Goal: Task Accomplishment & Management: Use online tool/utility

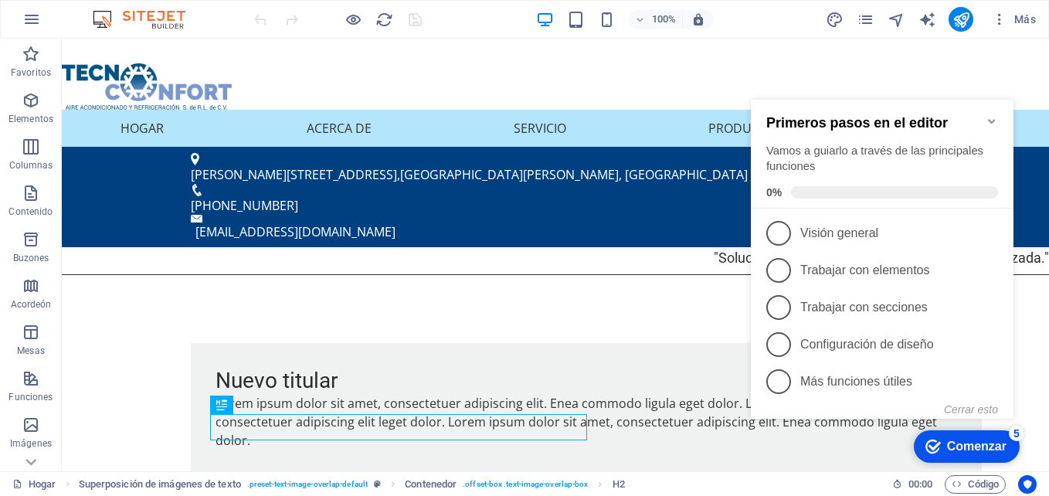
click at [986, 447] on div "Comenzar" at bounding box center [976, 447] width 59 height 14
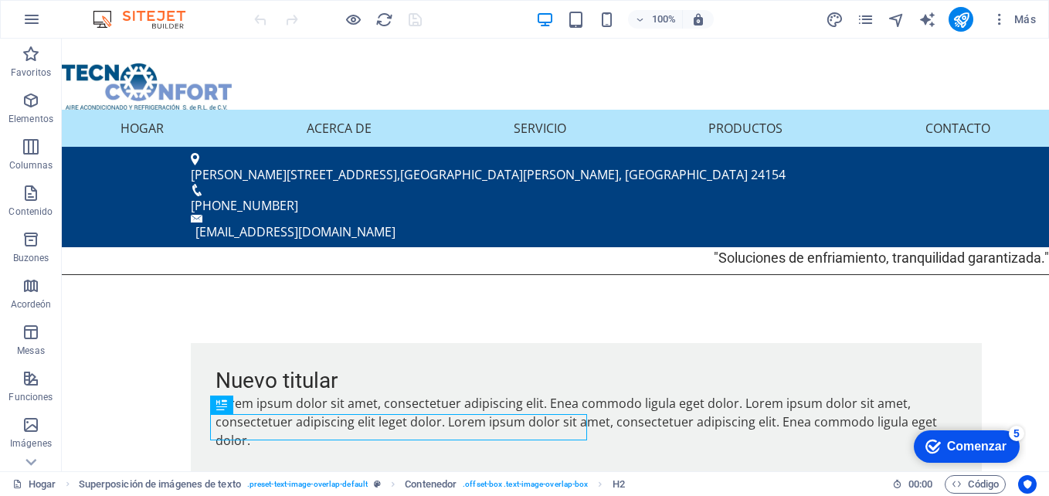
click at [974, 456] on div "Marca Comenzar 5" at bounding box center [967, 446] width 106 height 32
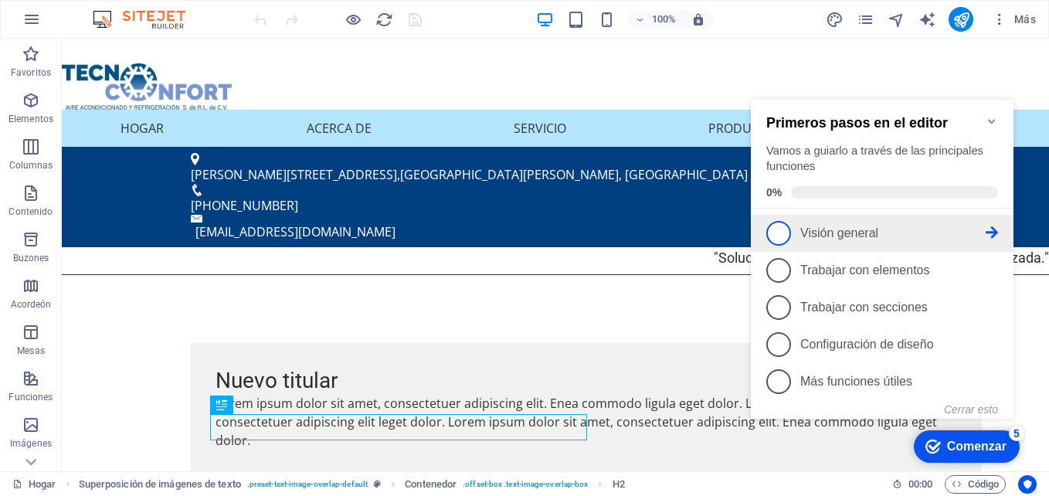
click at [910, 227] on p "Visión general -incompleto" at bounding box center [892, 233] width 185 height 14
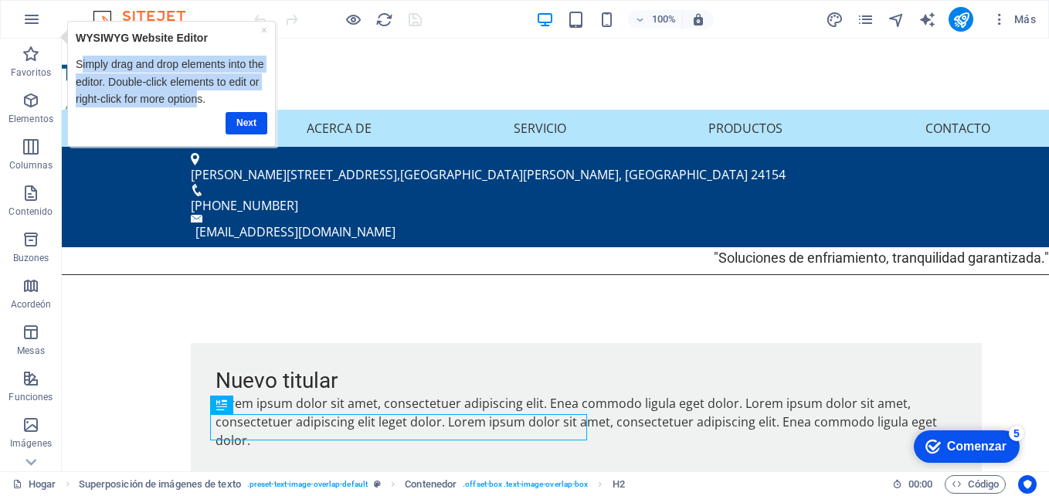
drag, startPoint x: 79, startPoint y: 60, endPoint x: 194, endPoint y: 99, distance: 121.4
click at [194, 99] on p "Simply drag and drop elements into the editor. Double-click elements to edit or…" at bounding box center [172, 82] width 192 height 52
drag, startPoint x: 194, startPoint y: 99, endPoint x: 174, endPoint y: 97, distance: 20.2
click at [175, 96] on p "Simply drag and drop elements into the editor. Double-click elements to edit or…" at bounding box center [172, 82] width 192 height 52
drag, startPoint x: 209, startPoint y: 97, endPoint x: 77, endPoint y: 61, distance: 137.0
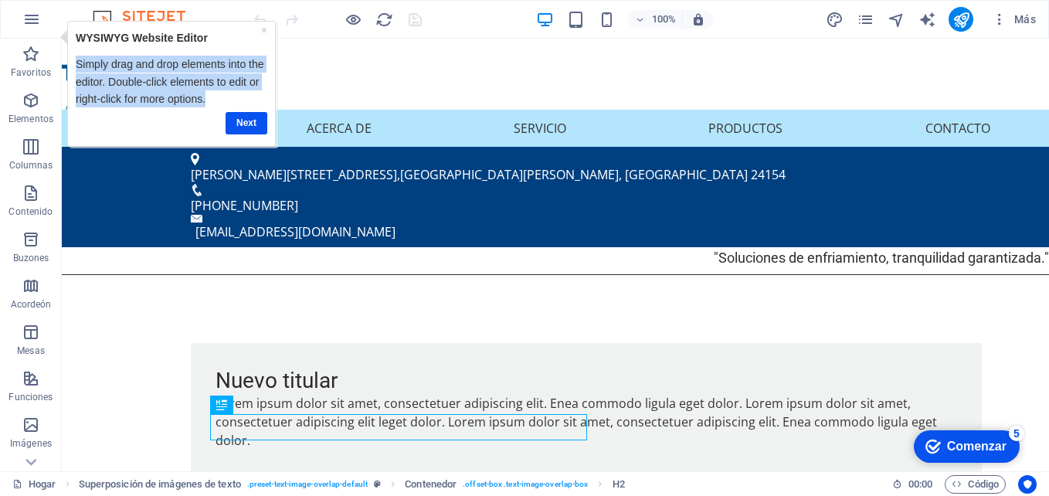
click at [77, 61] on p "Simply drag and drop elements into the editor. Double-click elements to edit or…" at bounding box center [172, 82] width 192 height 52
copy p "Simply drag and drop elements into the editor. Double-click elements to edit or…"
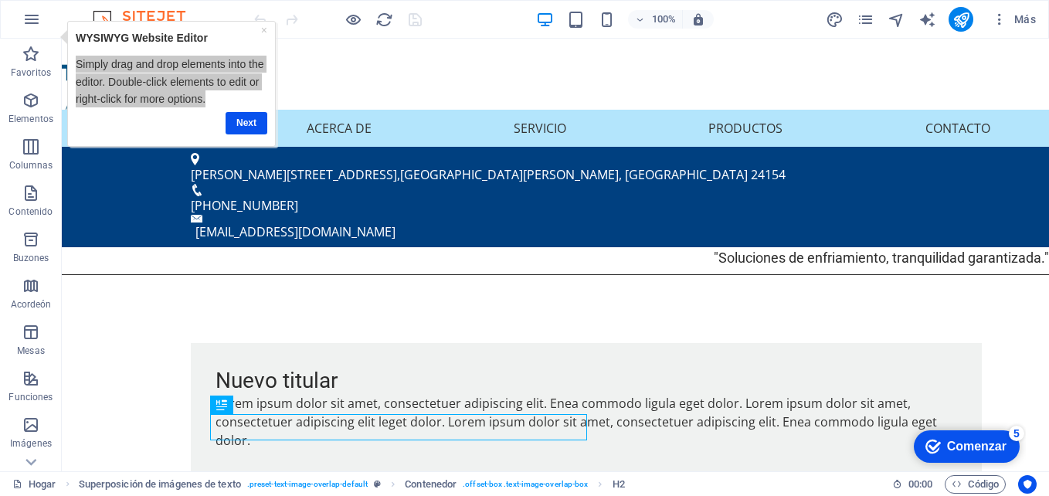
click at [985, 453] on div "Comenzar" at bounding box center [976, 447] width 59 height 14
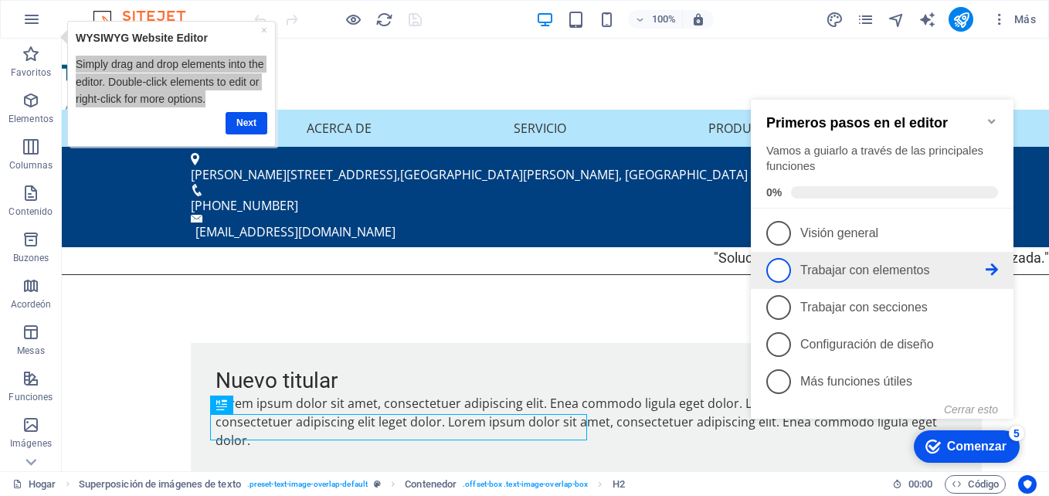
click at [839, 272] on font "Trabajar con elementos" at bounding box center [865, 269] width 130 height 13
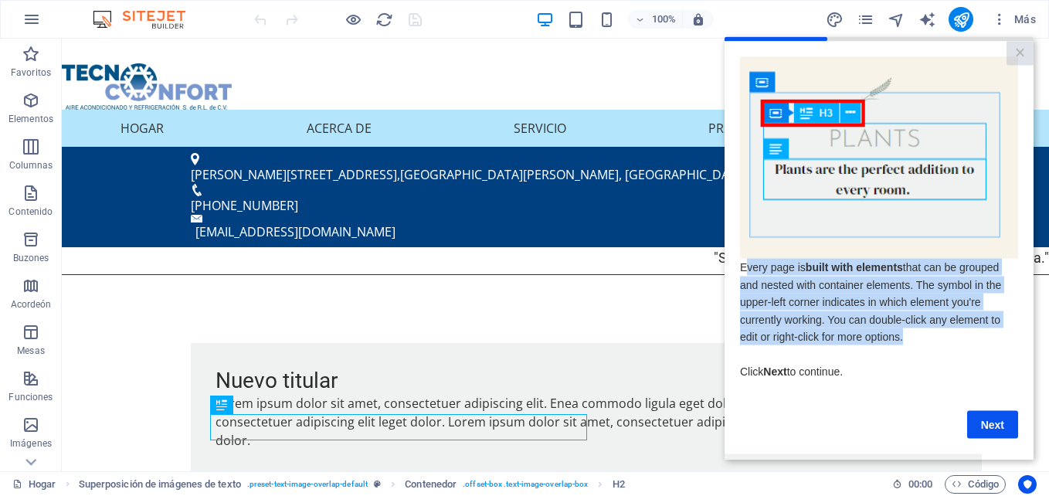
drag, startPoint x: 745, startPoint y: 270, endPoint x: 912, endPoint y: 337, distance: 180.6
click at [912, 337] on p "Every page is built with elements that can be grouped and nested with container…" at bounding box center [879, 318] width 278 height 121
drag, startPoint x: 912, startPoint y: 337, endPoint x: 848, endPoint y: 327, distance: 64.9
drag, startPoint x: 848, startPoint y: 327, endPoint x: 817, endPoint y: 348, distance: 37.7
click at [817, 348] on p "Every page is built with elements that can be grouped and nested with container…" at bounding box center [879, 318] width 278 height 121
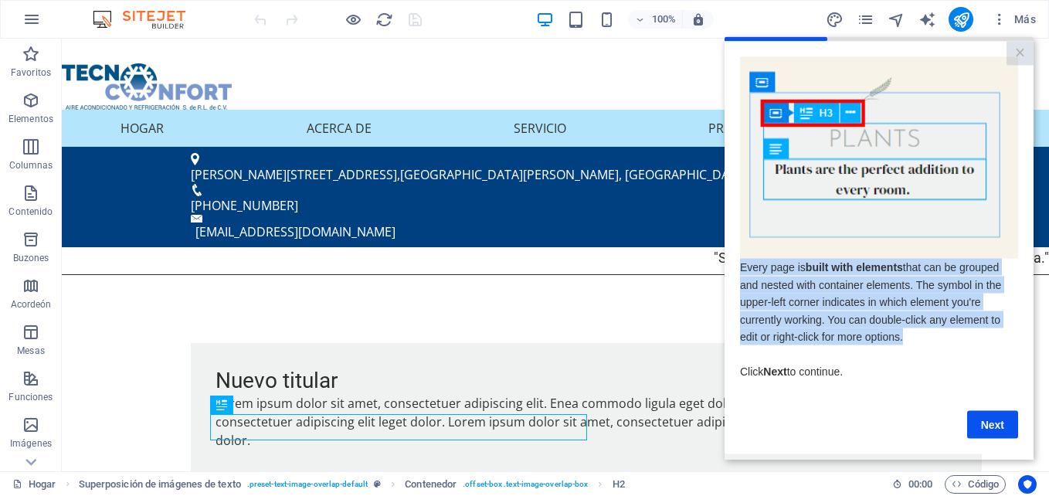
drag, startPoint x: 742, startPoint y: 272, endPoint x: 932, endPoint y: 335, distance: 200.3
click at [932, 335] on p "Every page is built with elements that can be grouped and nested with container…" at bounding box center [879, 318] width 278 height 121
copy span "Every page is built with elements that can be grouped and nested with container…"
click at [989, 422] on link "Next" at bounding box center [992, 424] width 51 height 28
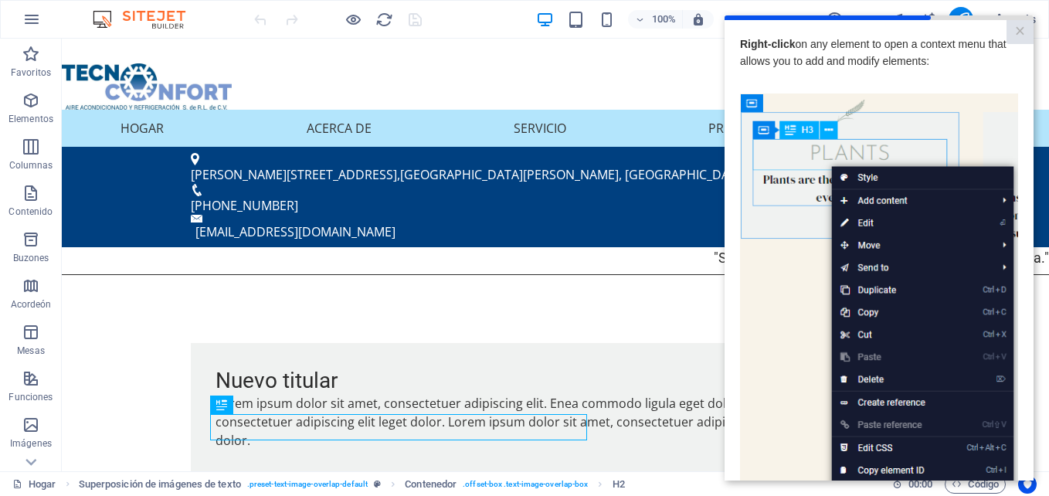
click at [803, 334] on img at bounding box center [879, 312] width 278 height 438
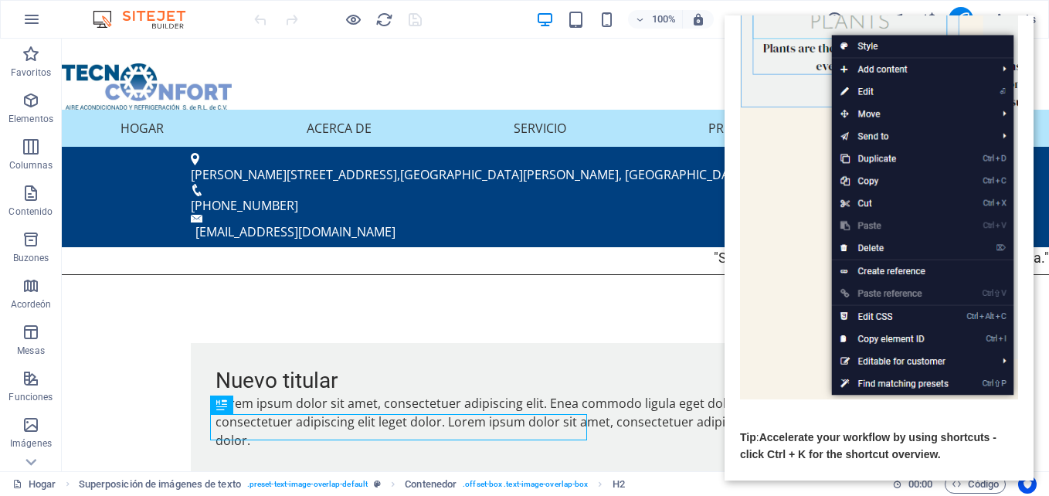
scroll to position [205, 0]
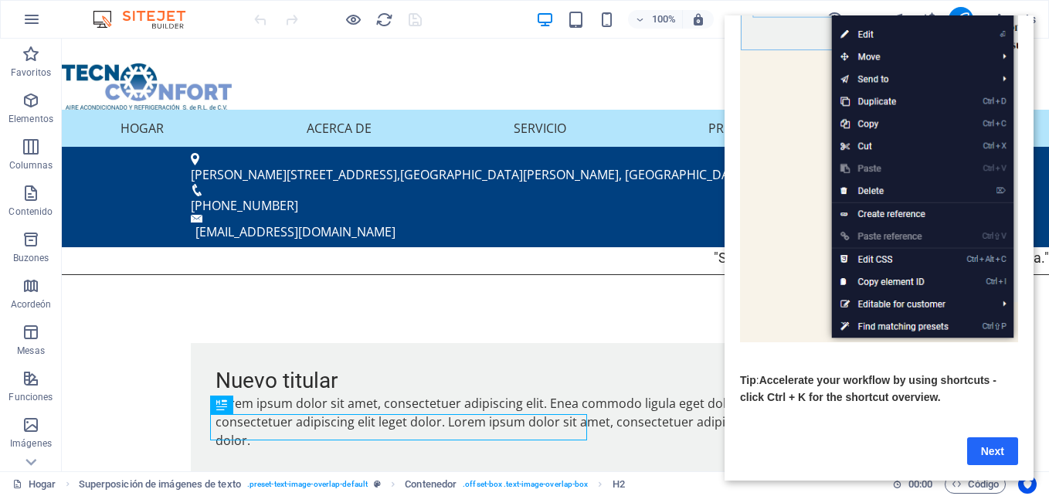
click at [987, 438] on link "Next" at bounding box center [992, 451] width 51 height 28
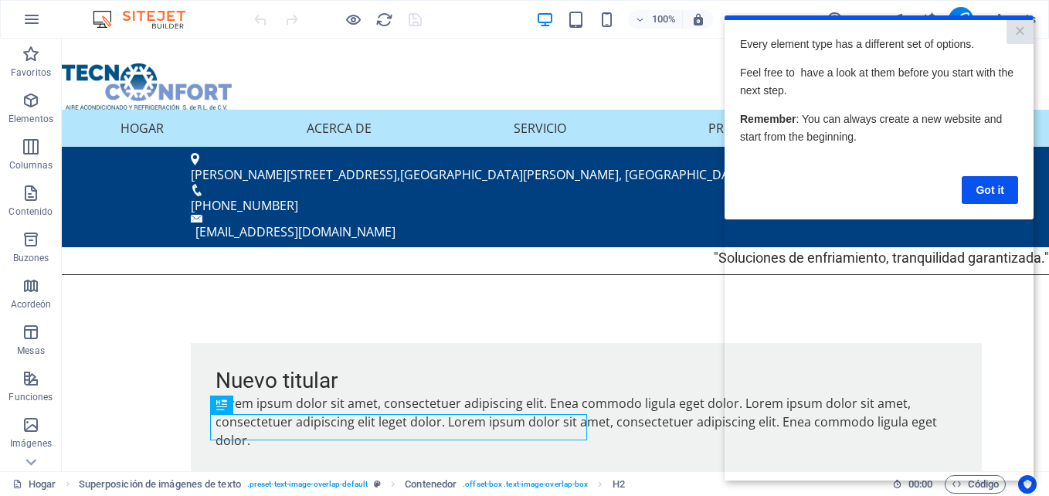
scroll to position [0, 0]
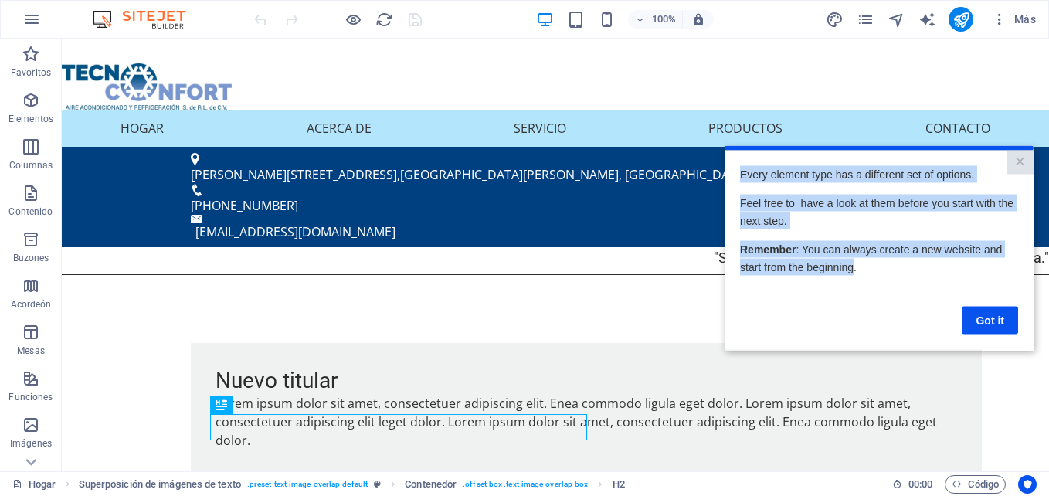
drag, startPoint x: 738, startPoint y: 171, endPoint x: 852, endPoint y: 275, distance: 154.2
click at [852, 275] on cue "Every element type has a different set of options. Feel free to have a look at …" at bounding box center [879, 249] width 309 height 199
copy div "Every element type has a different set of options. Feel free to have a look at …"
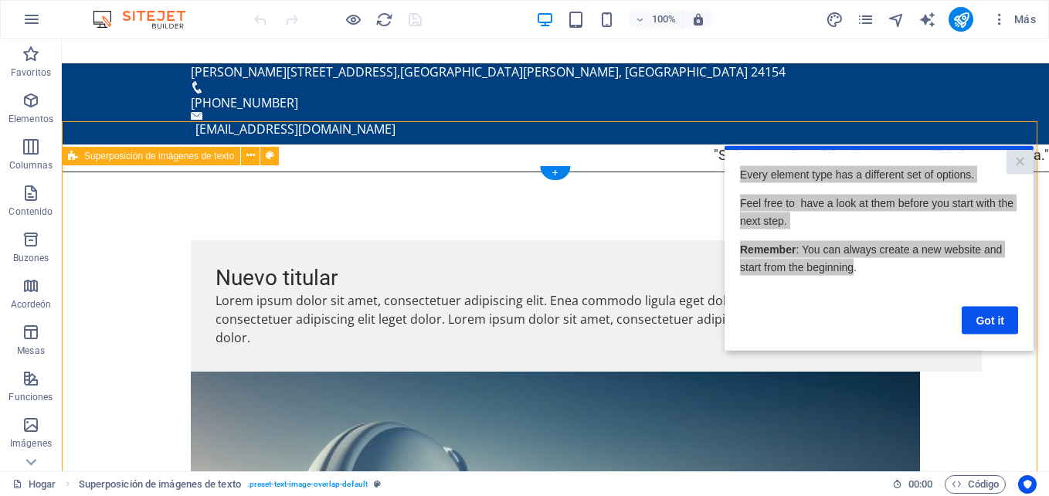
scroll to position [102, 0]
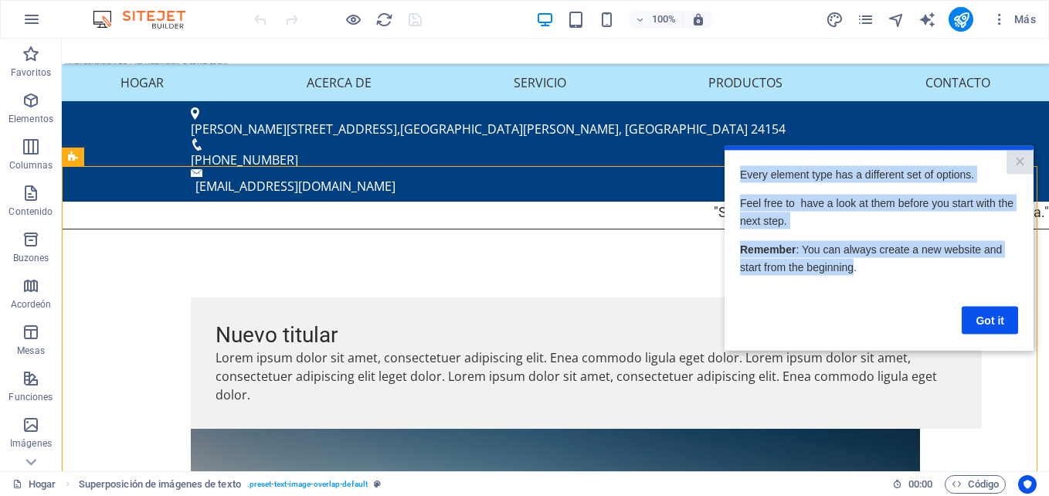
copy div "Every element type has a different set of options. Feel free to have a look at …"
click at [995, 310] on link "Got it" at bounding box center [990, 320] width 56 height 28
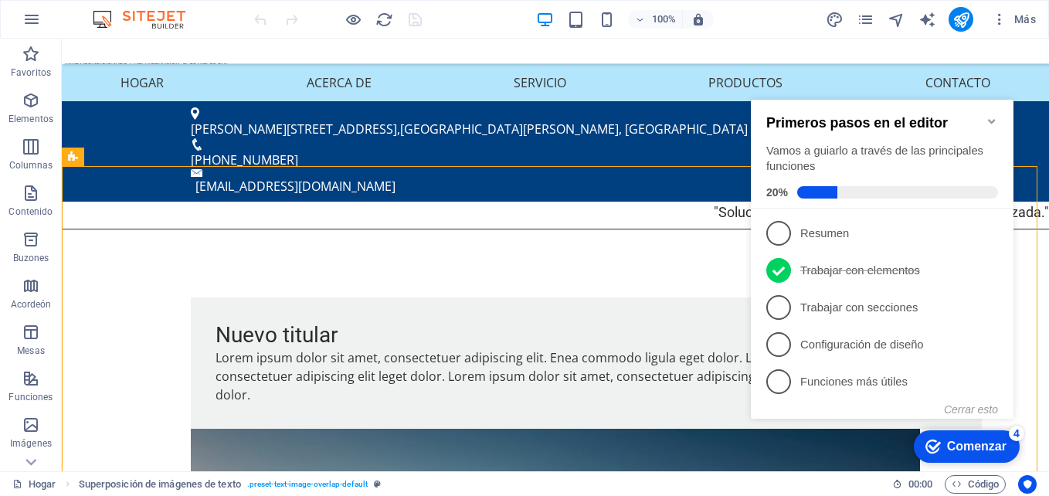
scroll to position [0, 0]
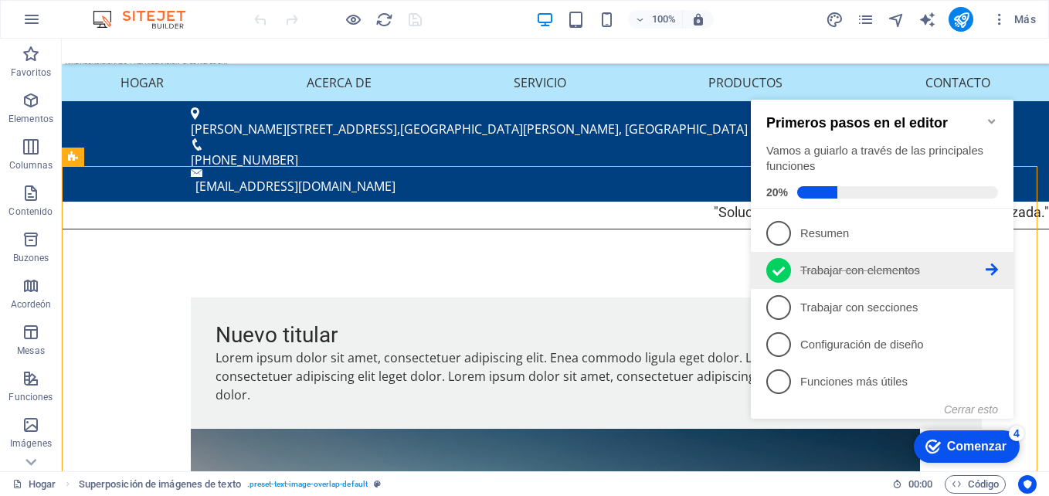
click at [780, 269] on icon at bounding box center [778, 270] width 12 height 9
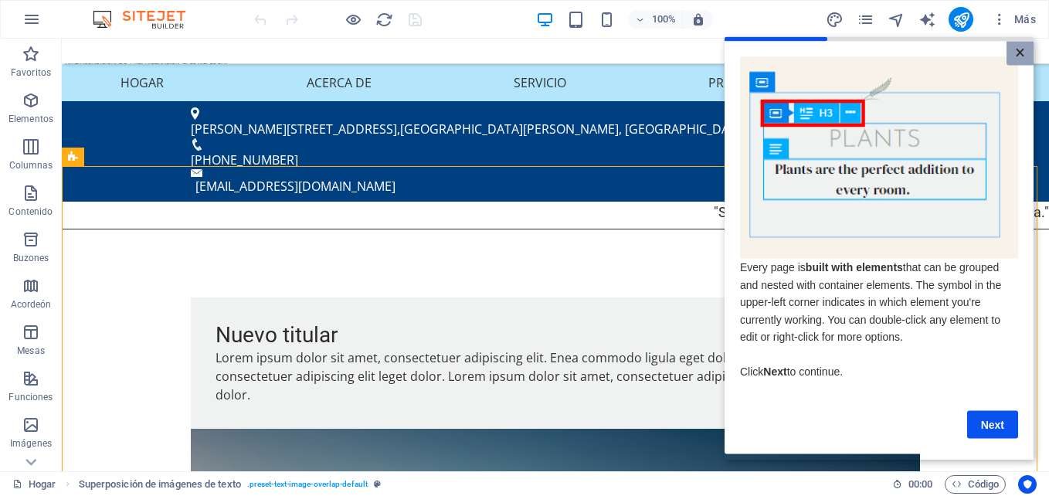
click at [1026, 53] on link "×" at bounding box center [1019, 53] width 27 height 24
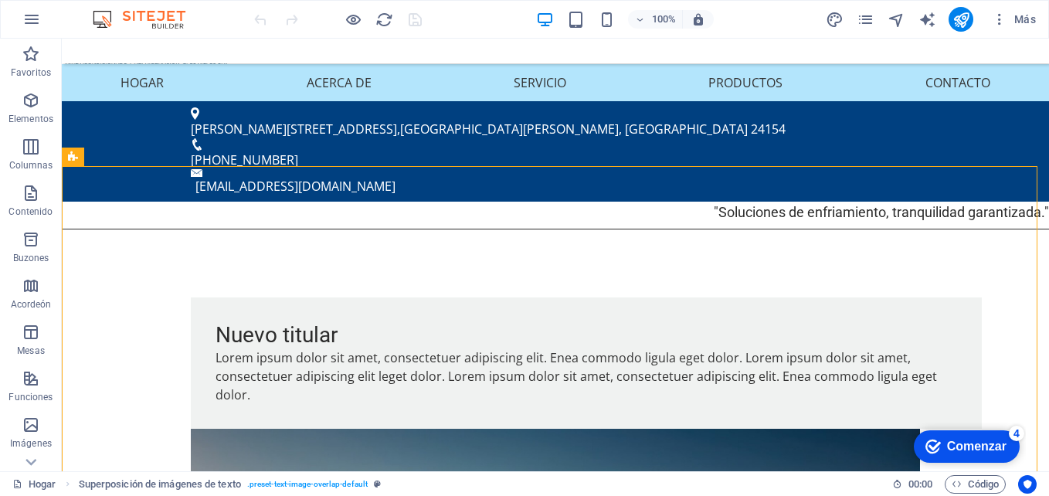
click at [977, 448] on div "Comenzar" at bounding box center [976, 447] width 59 height 14
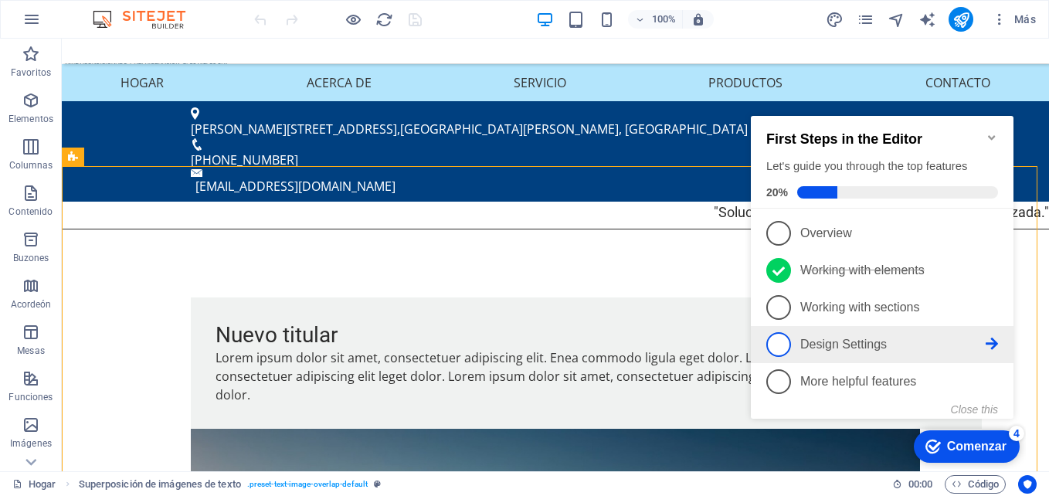
click at [866, 338] on font "Design Settings" at bounding box center [843, 344] width 87 height 13
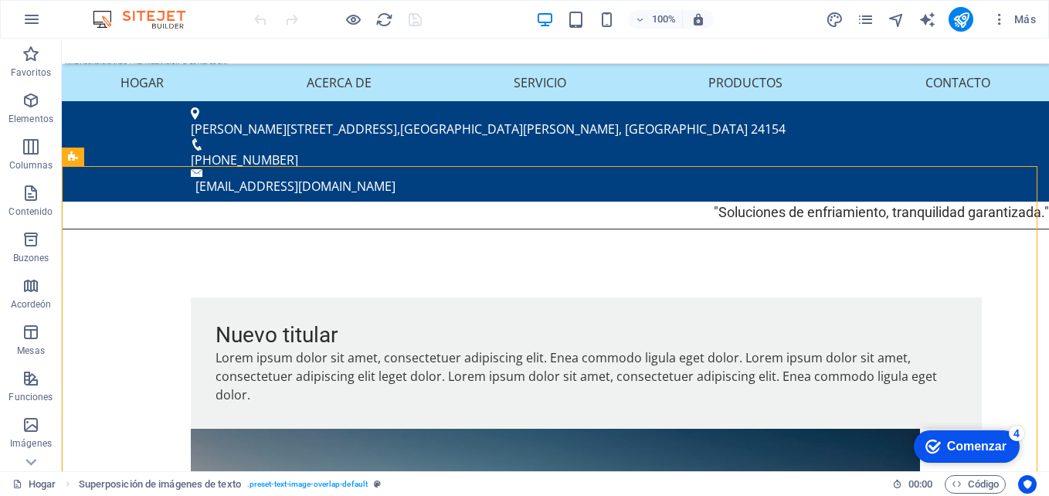
click at [969, 441] on div "Comenzar" at bounding box center [976, 447] width 59 height 14
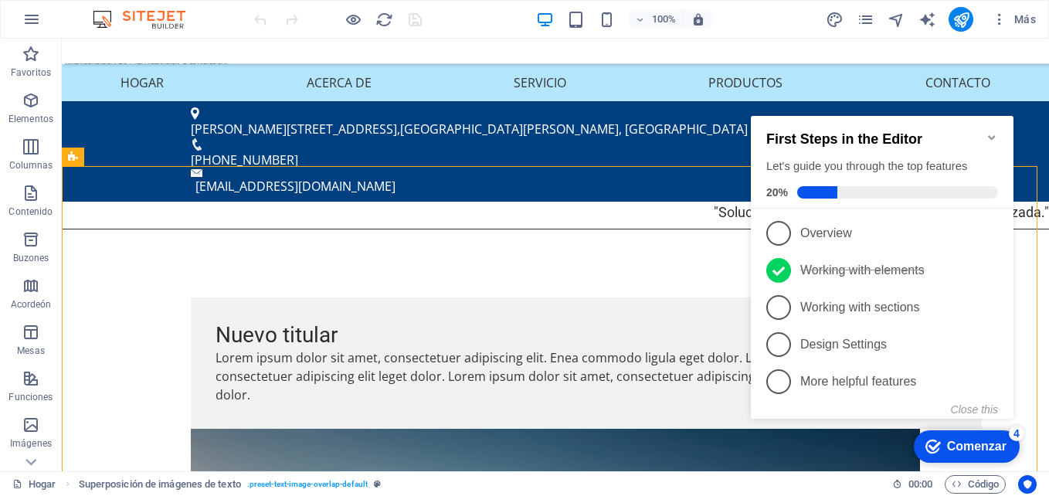
click at [988, 334] on link "4 Design Settings - incomplete" at bounding box center [882, 344] width 232 height 25
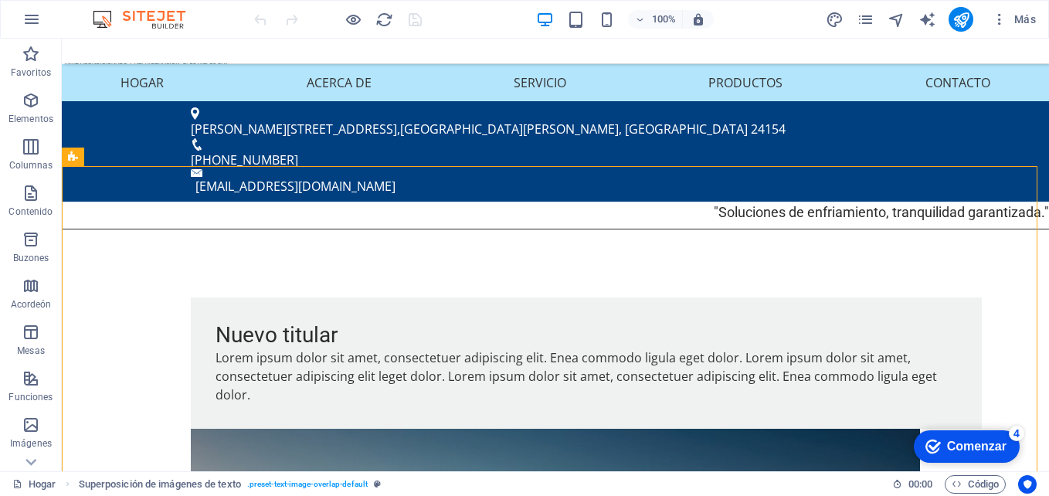
click at [986, 445] on div "Comenzar" at bounding box center [976, 447] width 59 height 14
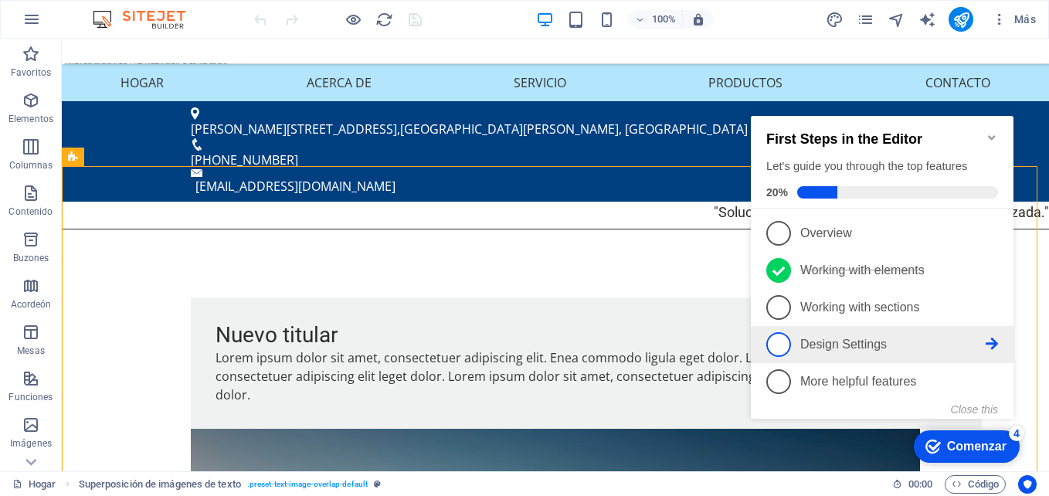
click at [1000, 343] on li "4 Design Settings - incomplete" at bounding box center [882, 344] width 263 height 37
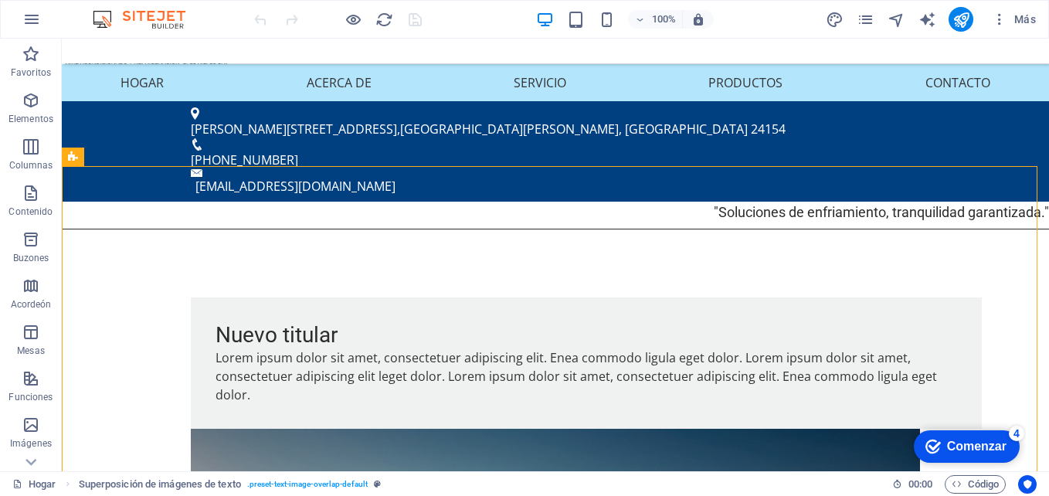
click at [962, 443] on div "Comenzar" at bounding box center [976, 447] width 59 height 14
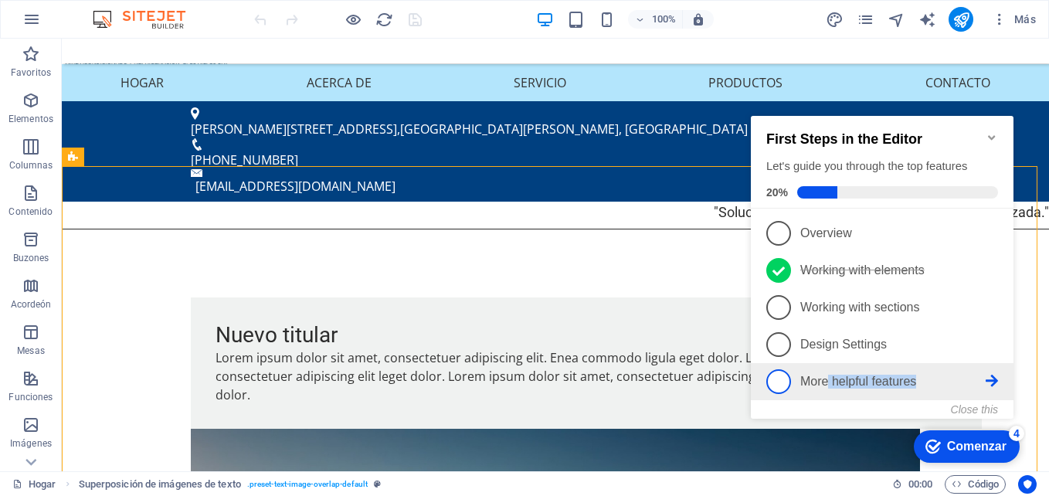
drag, startPoint x: 826, startPoint y: 375, endPoint x: 961, endPoint y: 377, distance: 135.2
click at [961, 377] on p "More helpful features - incomplete" at bounding box center [892, 382] width 185 height 14
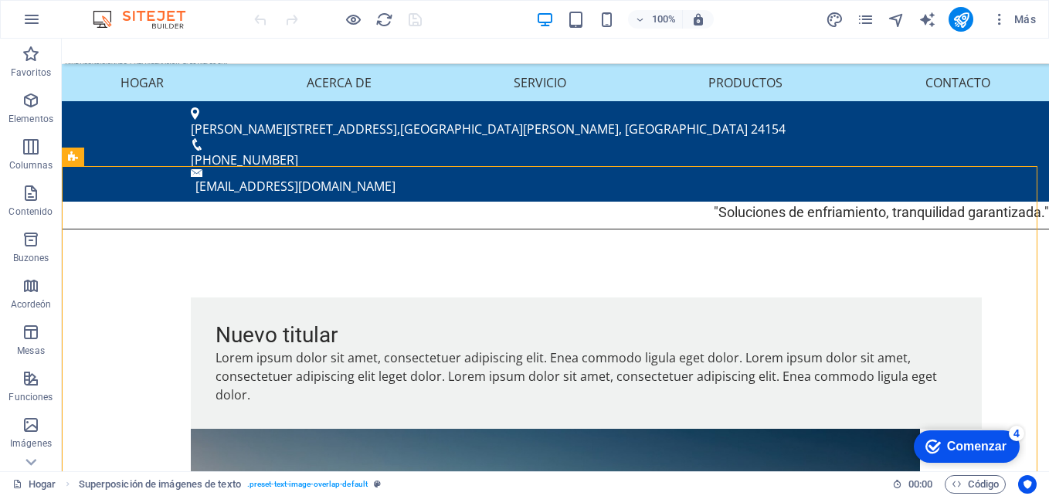
drag, startPoint x: 278, startPoint y: 322, endPoint x: 812, endPoint y: 188, distance: 550.4
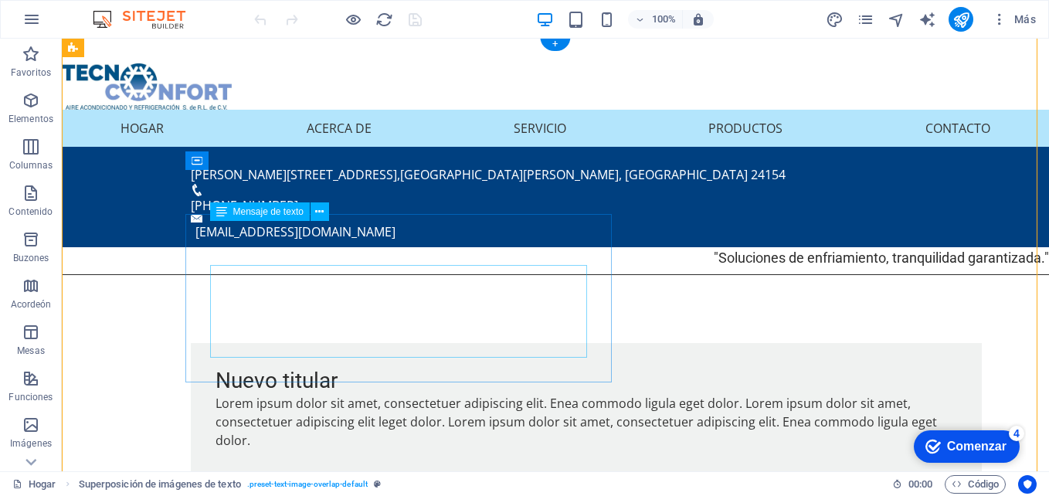
scroll to position [232, 0]
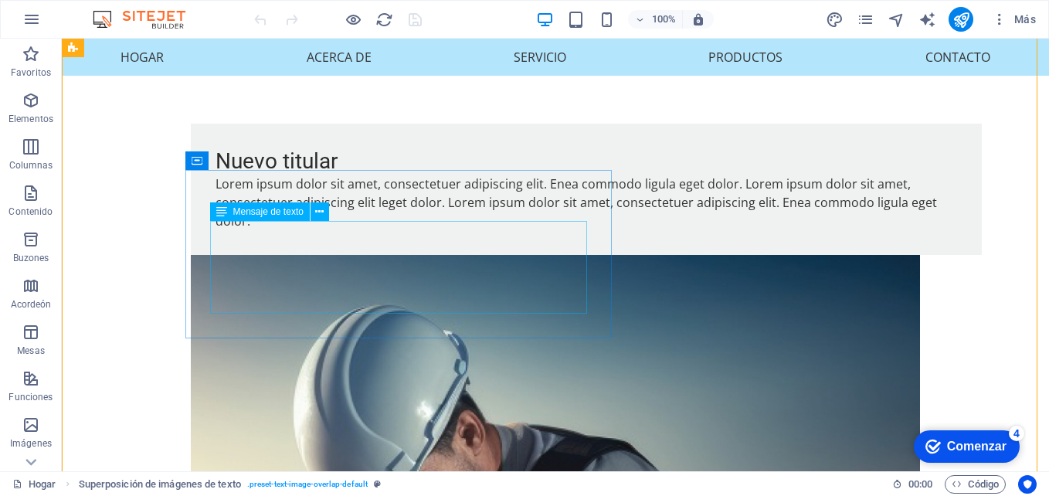
click at [315, 230] on div "Lorem ipsum dolor sit amet, consectetuer adipiscing elit. Enea commodo ligula e…" at bounding box center [587, 203] width 742 height 56
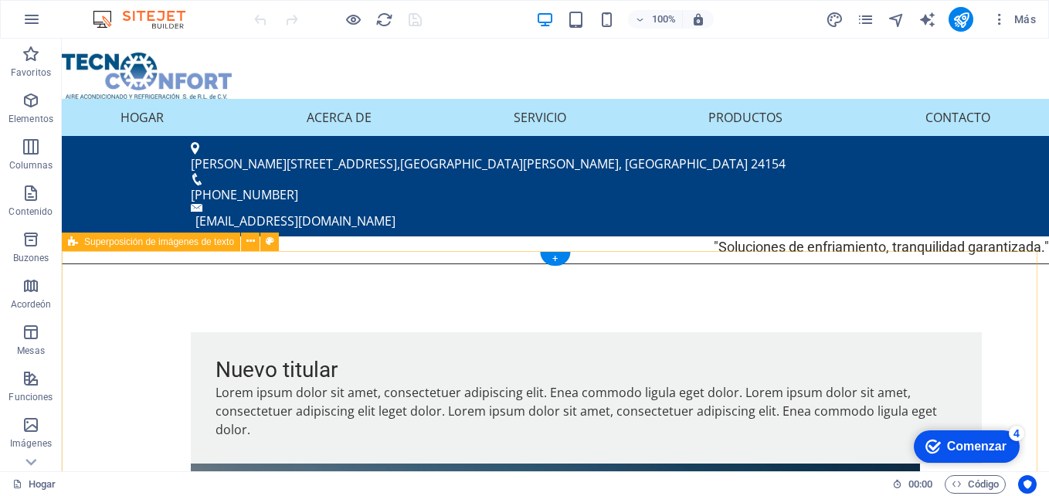
scroll to position [0, 0]
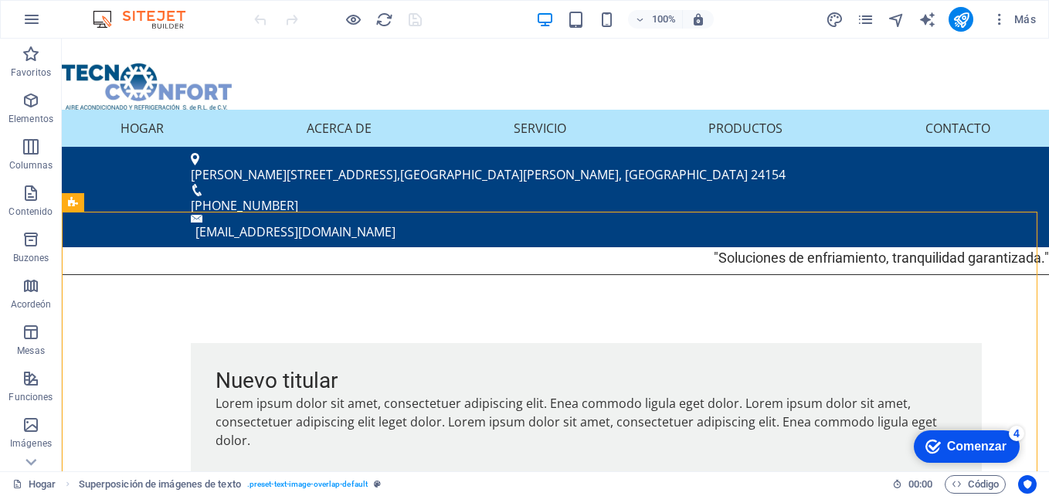
click at [959, 450] on div "Comenzar" at bounding box center [976, 447] width 59 height 14
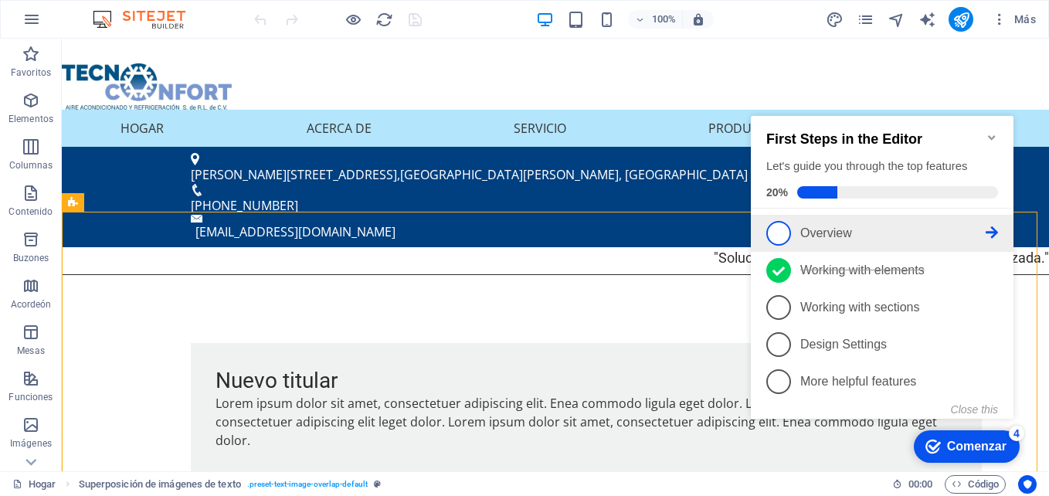
click at [779, 232] on span "1" at bounding box center [778, 233] width 25 height 25
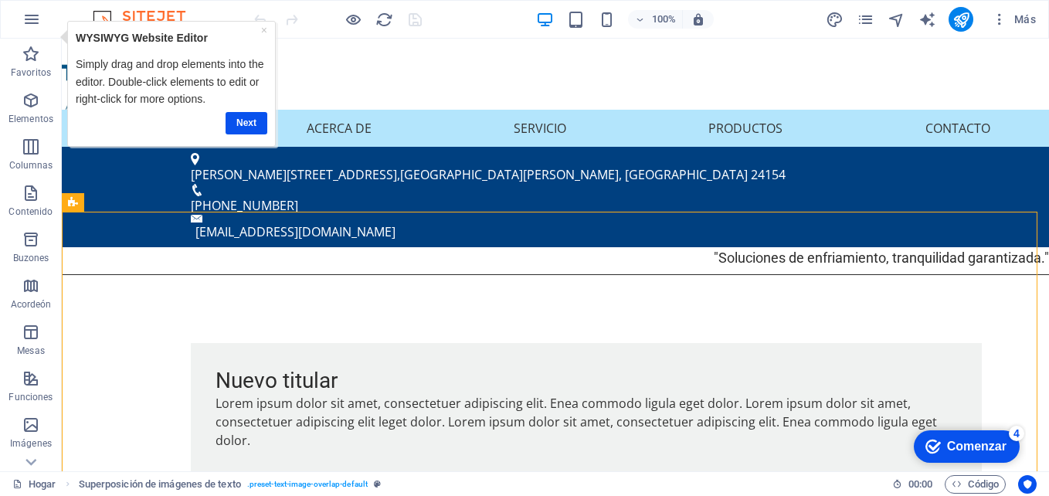
click at [955, 440] on div "Comenzar" at bounding box center [976, 447] width 59 height 14
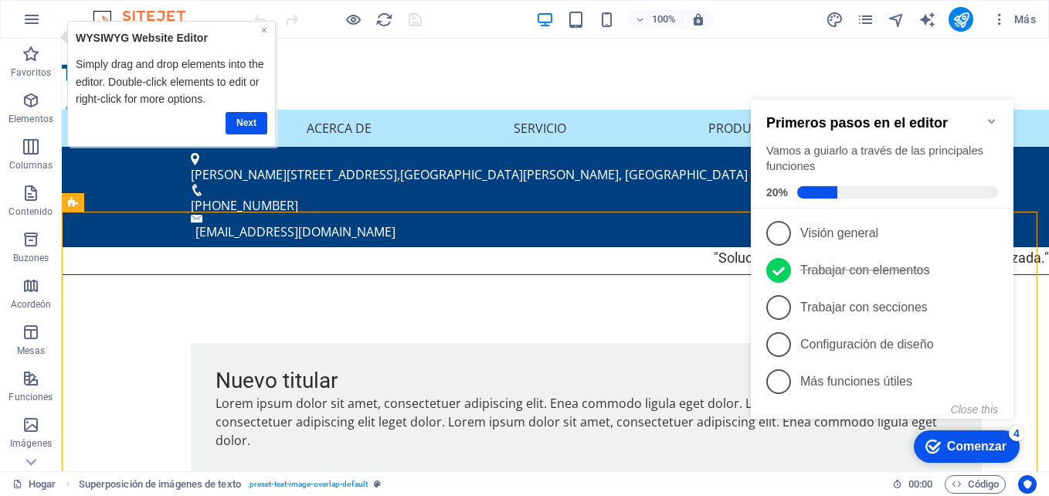
click at [264, 25] on link "×" at bounding box center [264, 30] width 6 height 12
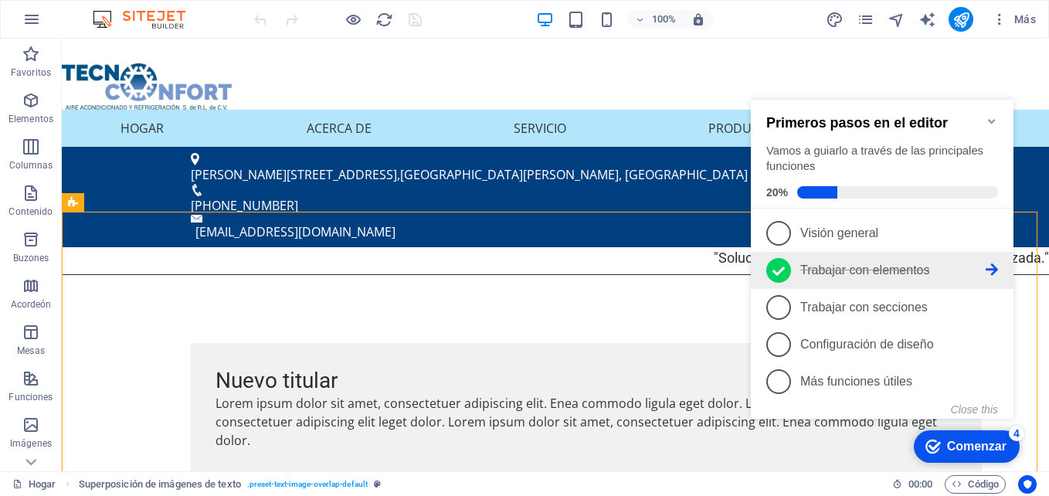
click at [780, 266] on icon at bounding box center [778, 271] width 12 height 23
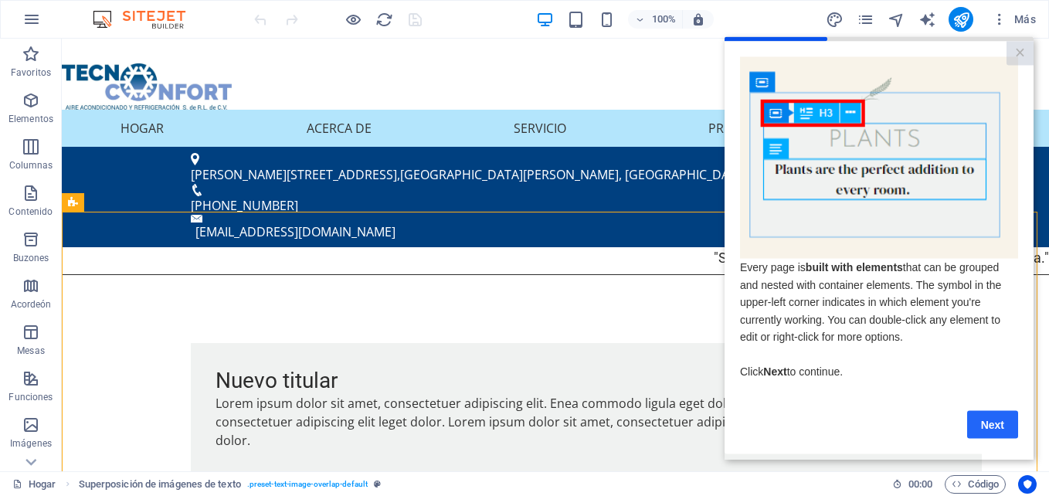
click at [996, 426] on link "Next" at bounding box center [992, 424] width 51 height 28
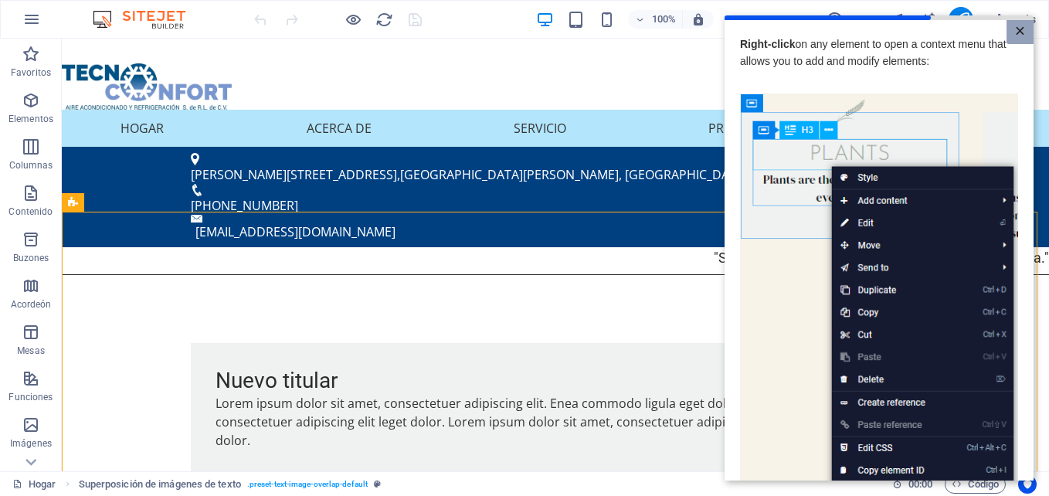
click at [1008, 31] on link "×" at bounding box center [1019, 32] width 27 height 24
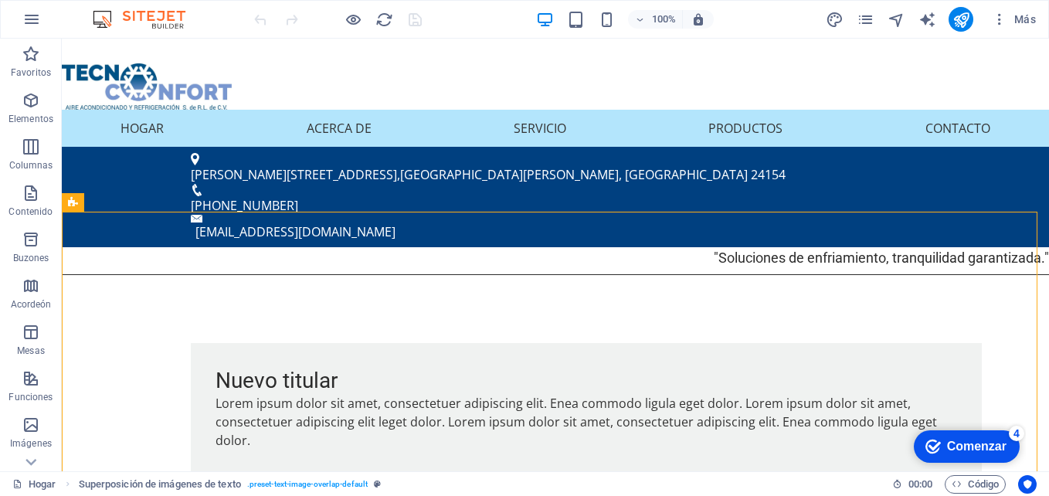
click at [985, 444] on div "Comenzar" at bounding box center [976, 447] width 59 height 14
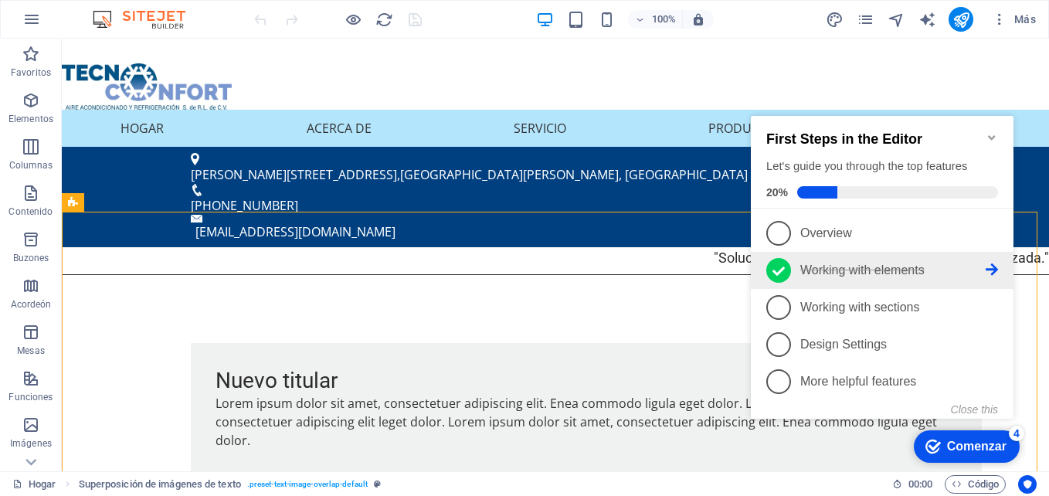
click at [772, 265] on span "2" at bounding box center [778, 270] width 25 height 25
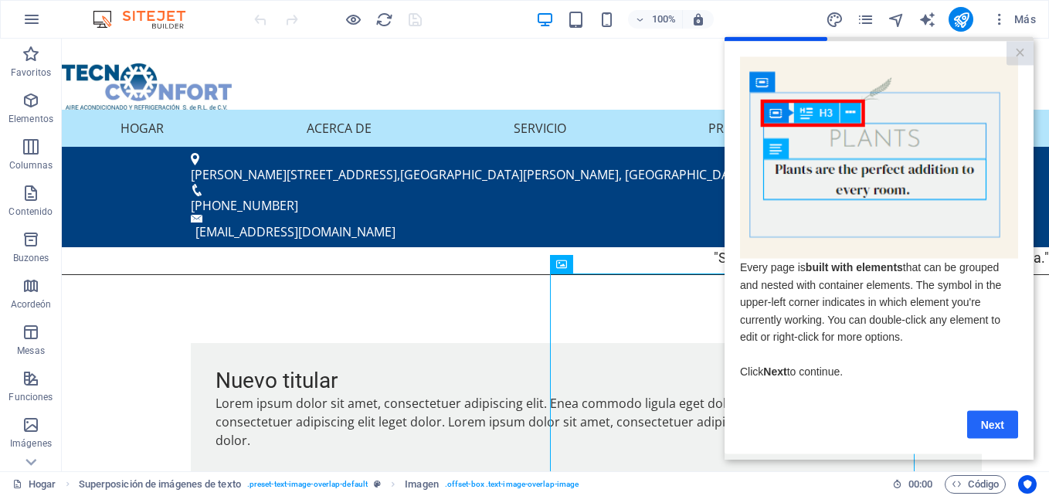
click at [996, 426] on link "Next" at bounding box center [992, 424] width 51 height 28
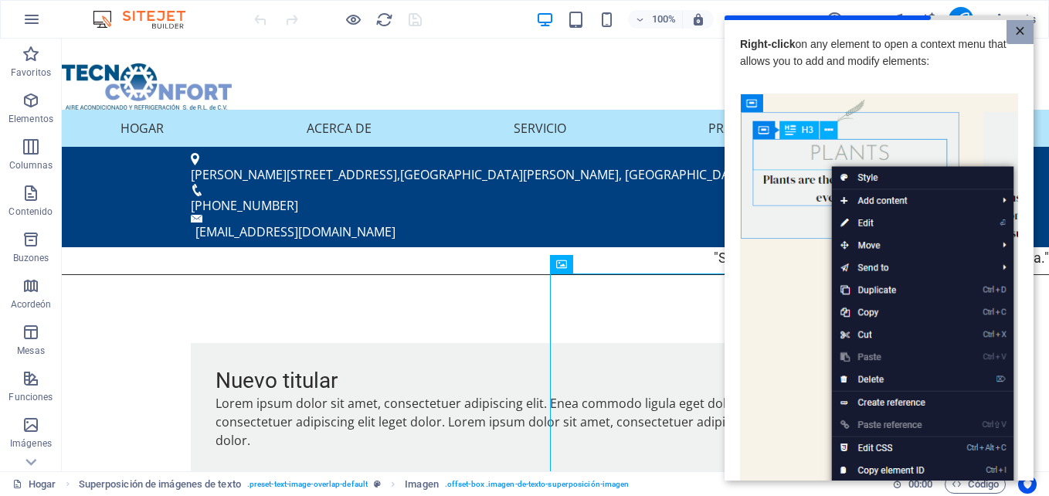
click at [1011, 28] on link "×" at bounding box center [1019, 32] width 27 height 24
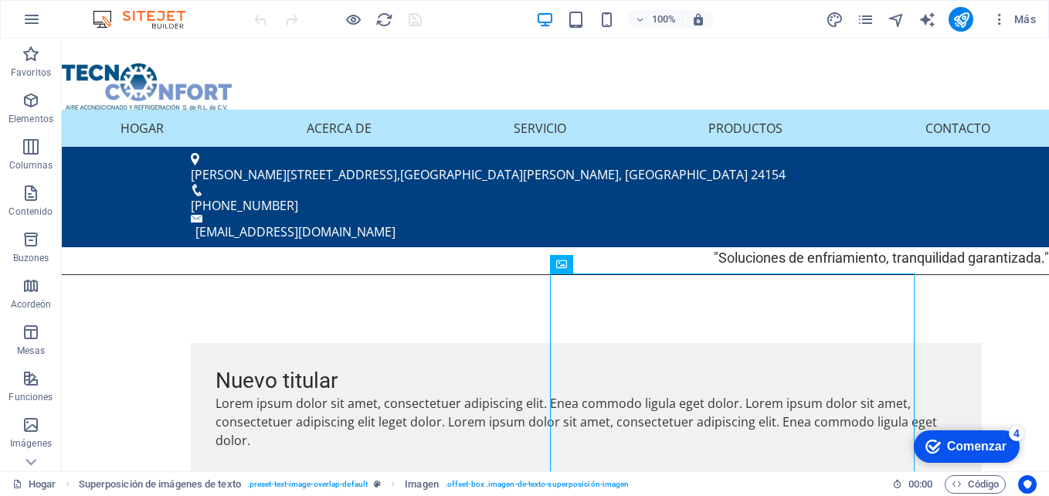
click at [972, 449] on div "Comenzar" at bounding box center [976, 447] width 59 height 14
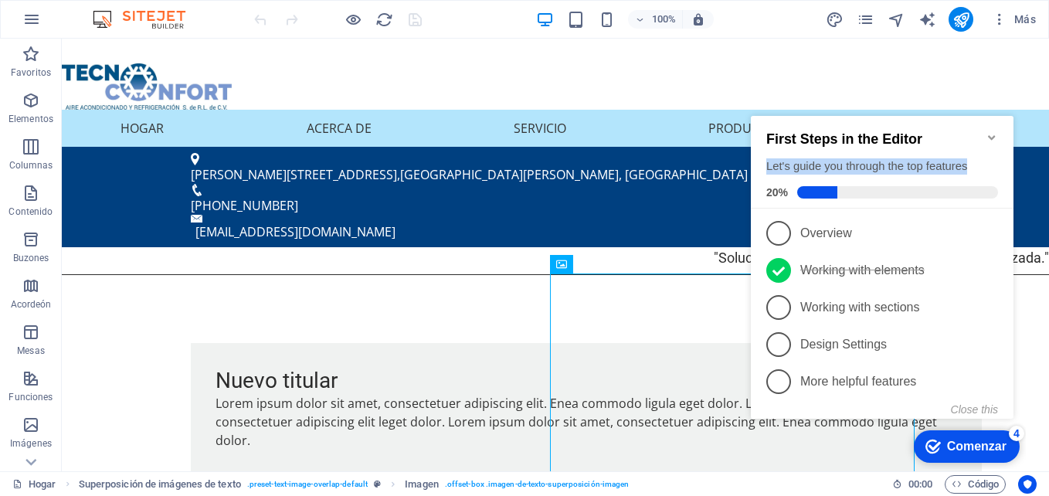
drag, startPoint x: 763, startPoint y: 156, endPoint x: 990, endPoint y: 160, distance: 227.1
click at [990, 160] on div "First Steps in the Editor Let's guide you through the top features 20%" at bounding box center [882, 162] width 263 height 93
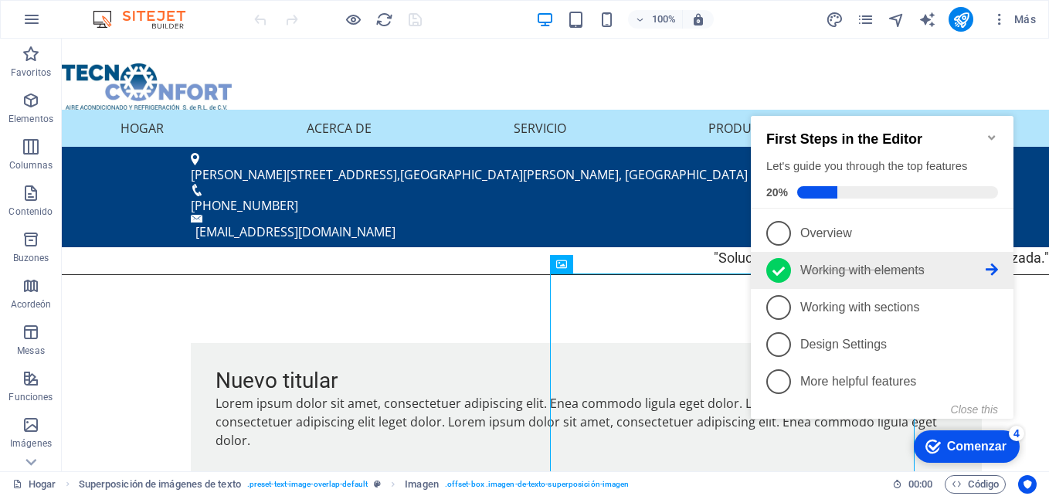
click at [995, 265] on icon at bounding box center [992, 269] width 12 height 12
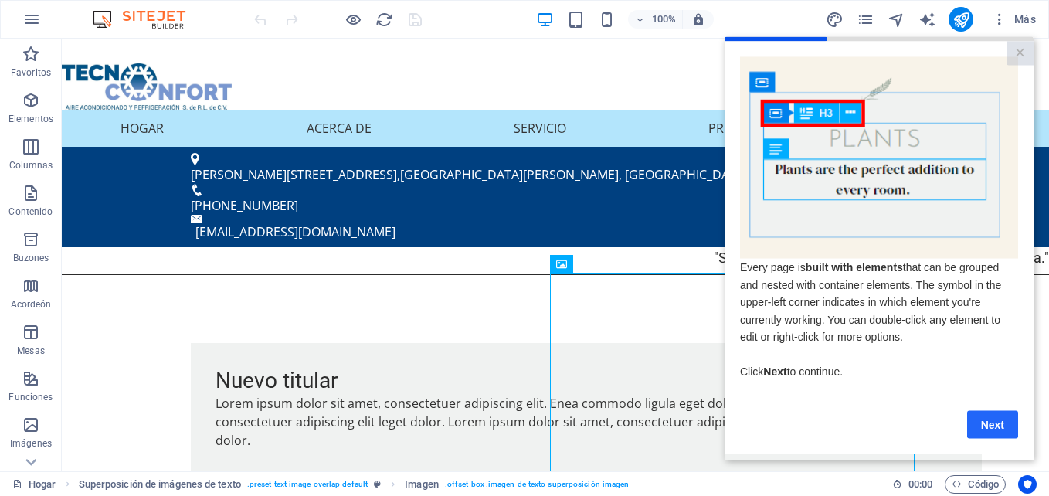
click at [997, 423] on link "Next" at bounding box center [992, 424] width 51 height 28
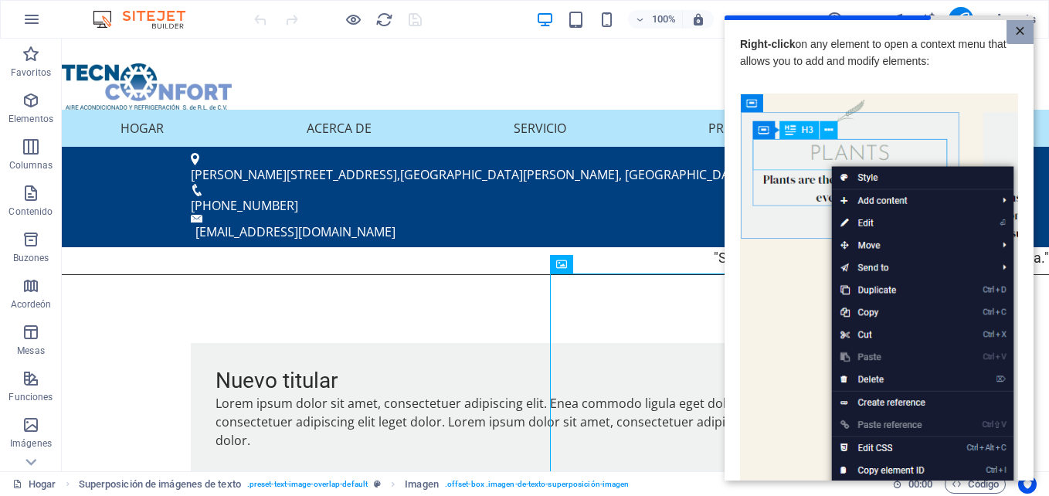
click at [1010, 35] on link "×" at bounding box center [1019, 32] width 27 height 24
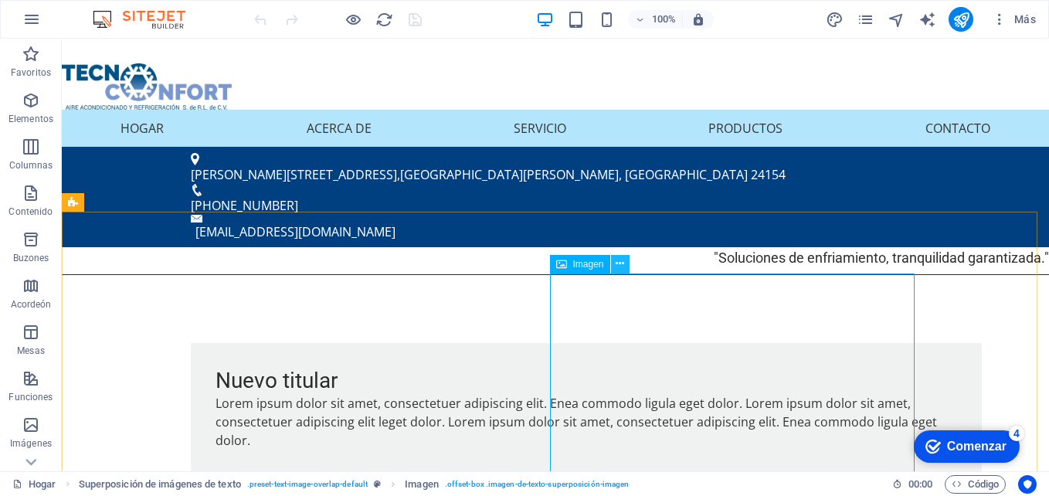
click at [617, 261] on icon at bounding box center [620, 264] width 8 height 16
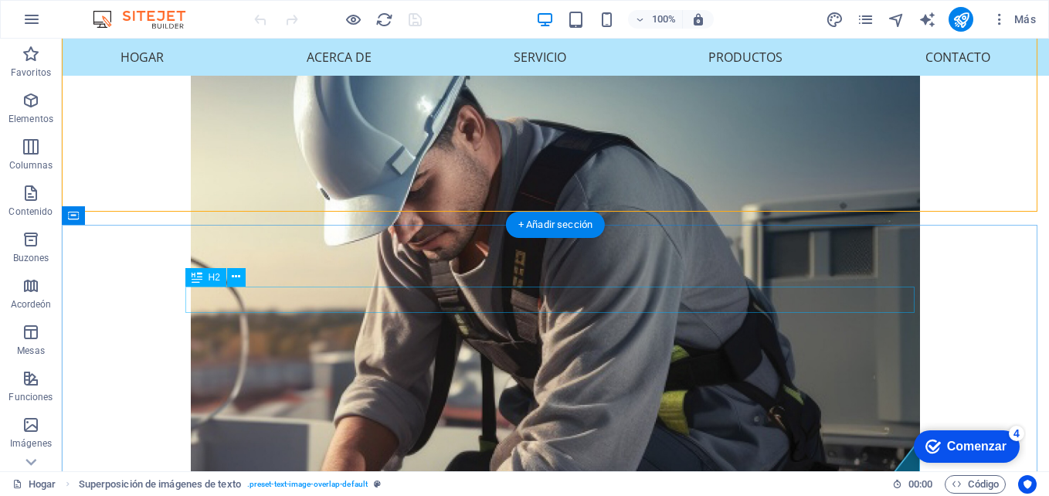
scroll to position [382, 0]
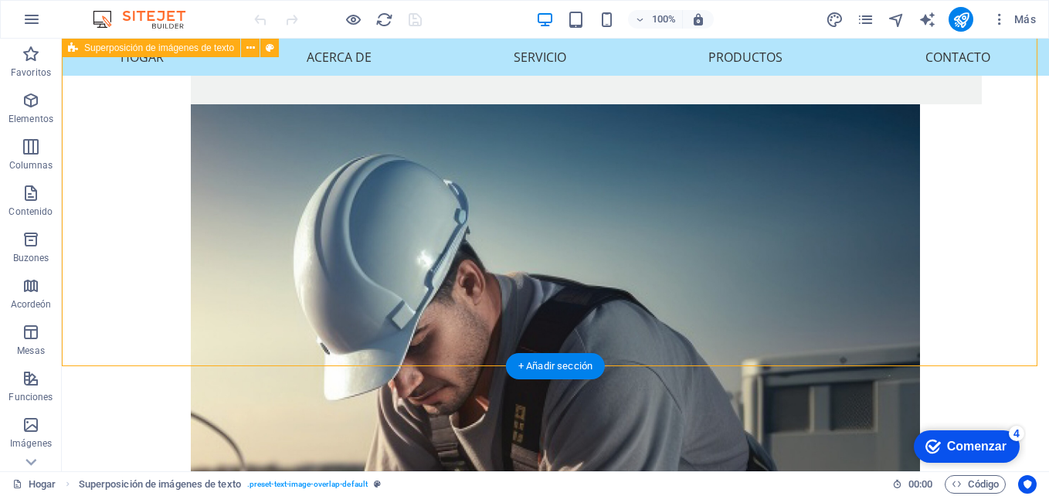
click at [368, 327] on div "Nuevo titular Lorem ipsum dolor sit amet, consectetuer adipiscing elit. Enea co…" at bounding box center [555, 439] width 987 height 1057
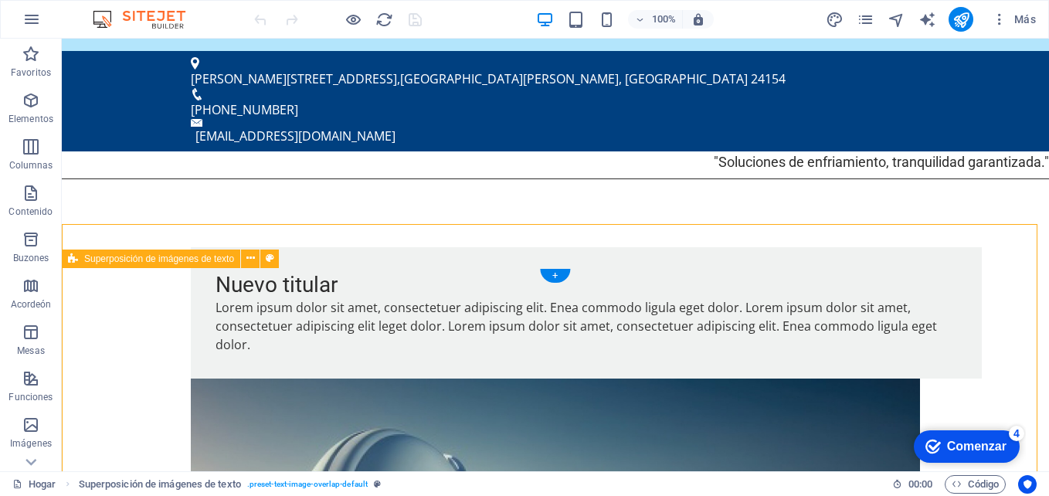
scroll to position [0, 0]
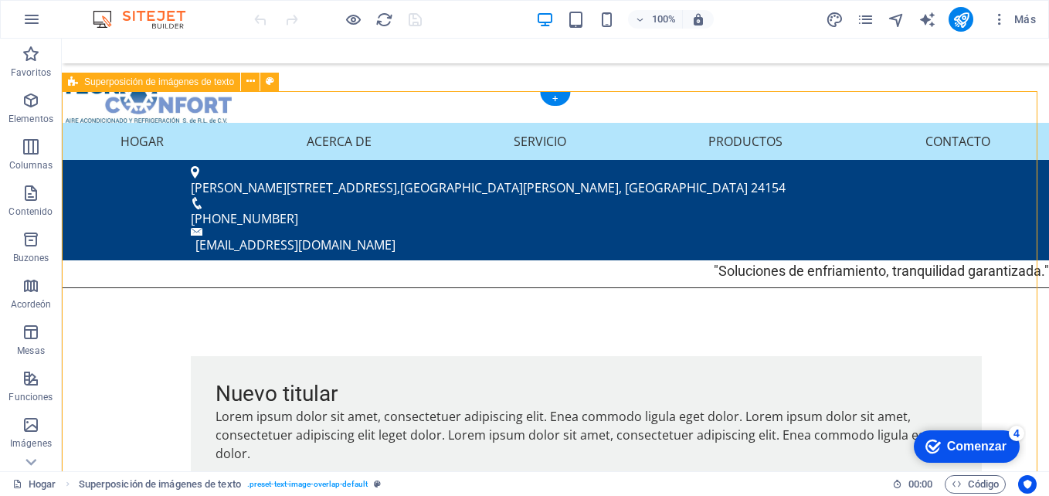
scroll to position [25, 0]
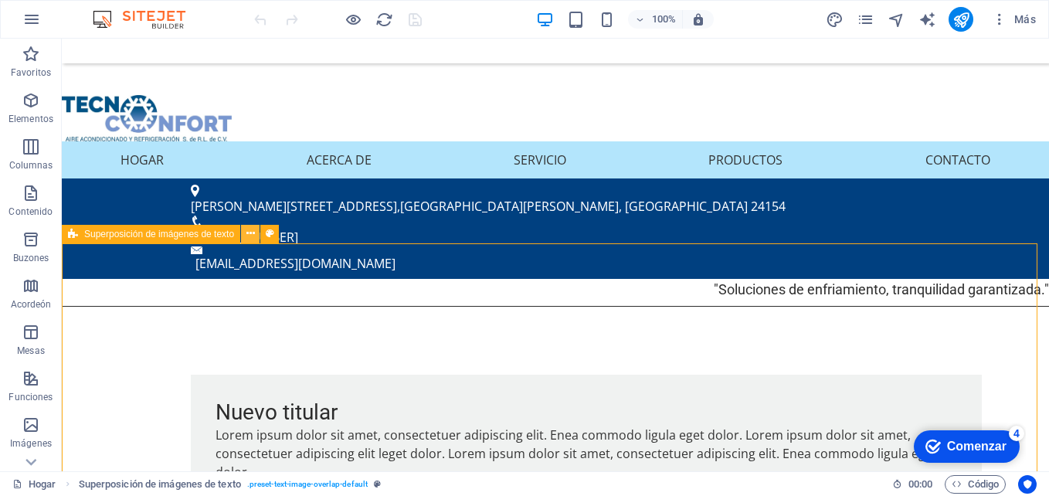
click at [256, 232] on button at bounding box center [250, 234] width 19 height 19
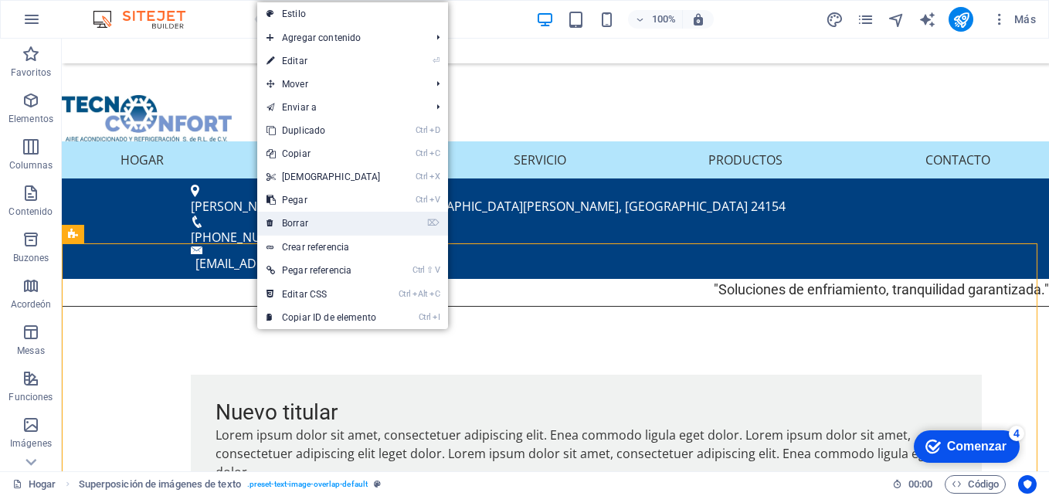
click at [334, 225] on link "⌦ Borrar" at bounding box center [323, 223] width 133 height 23
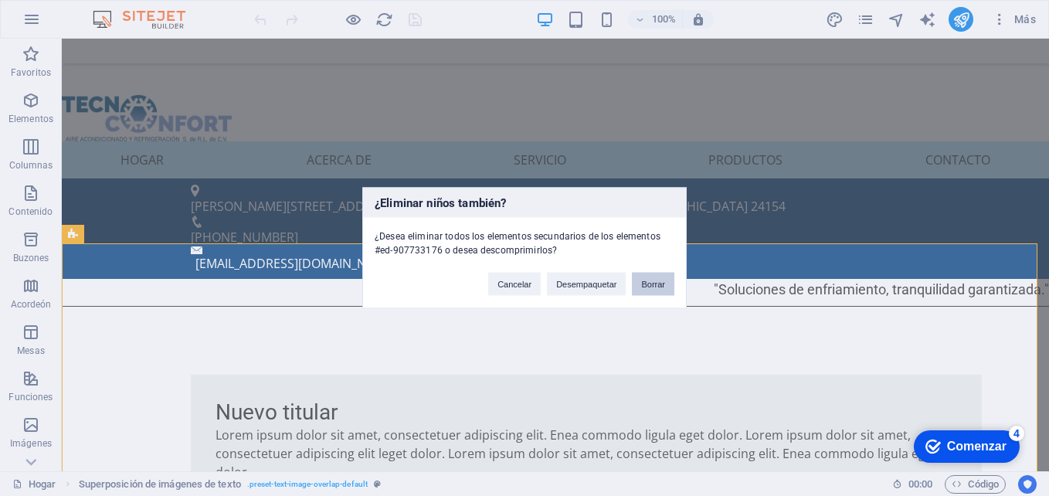
click at [652, 287] on button "Borrar" at bounding box center [653, 284] width 42 height 23
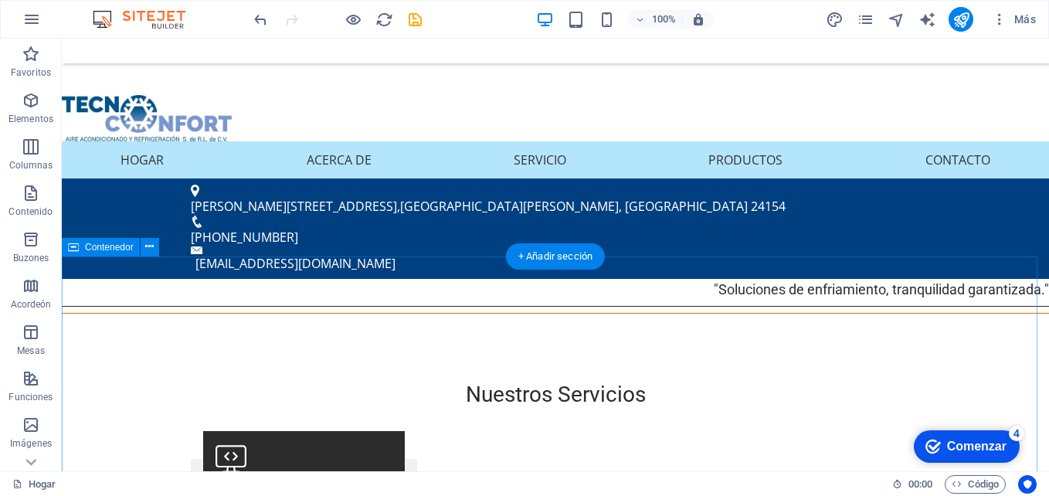
click at [572, 253] on div "+ Añadir sección" at bounding box center [555, 256] width 99 height 26
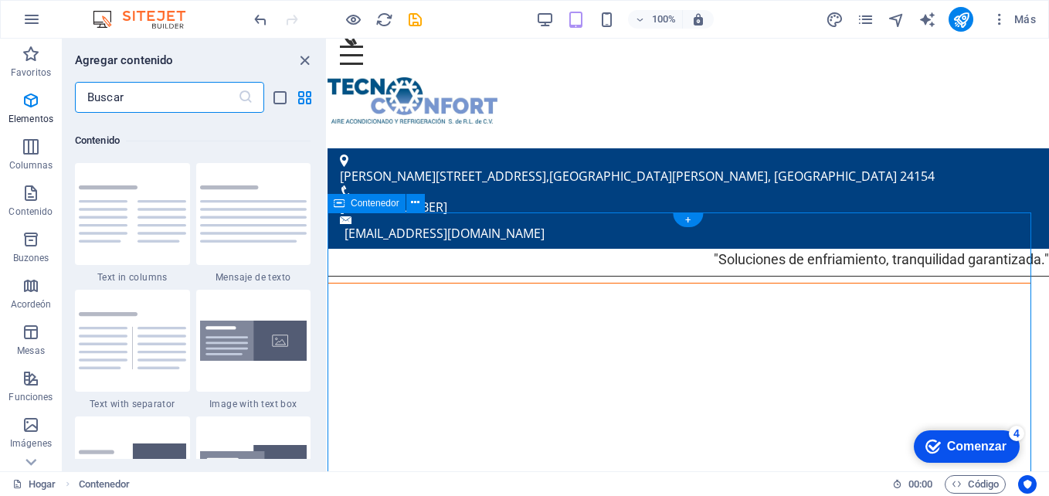
scroll to position [2703, 0]
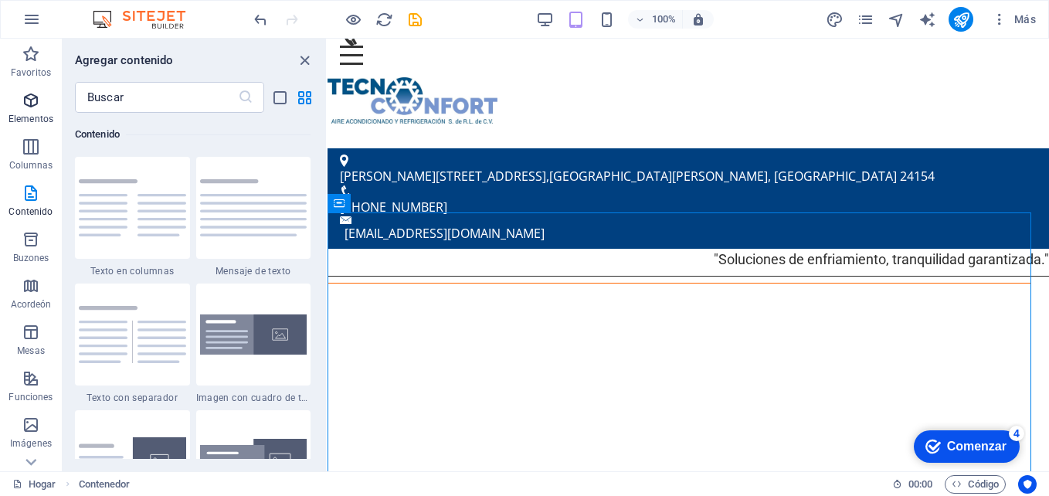
click at [30, 103] on icon "button" at bounding box center [31, 100] width 19 height 19
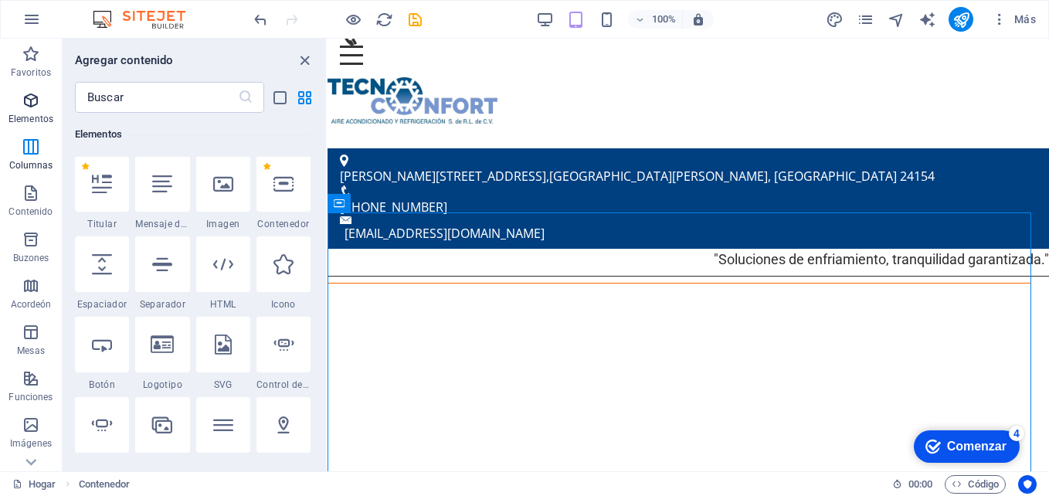
scroll to position [165, 0]
click at [290, 186] on icon at bounding box center [283, 185] width 20 height 20
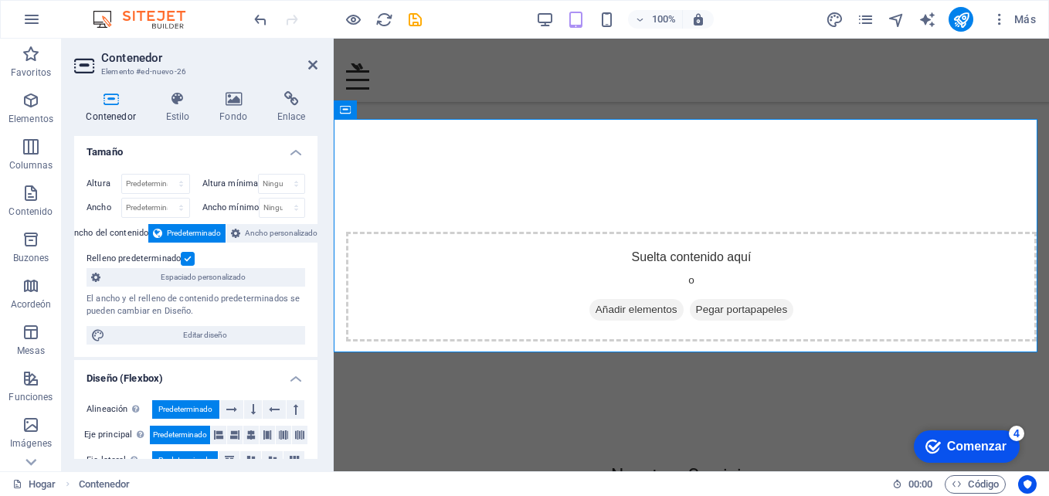
scroll to position [0, 0]
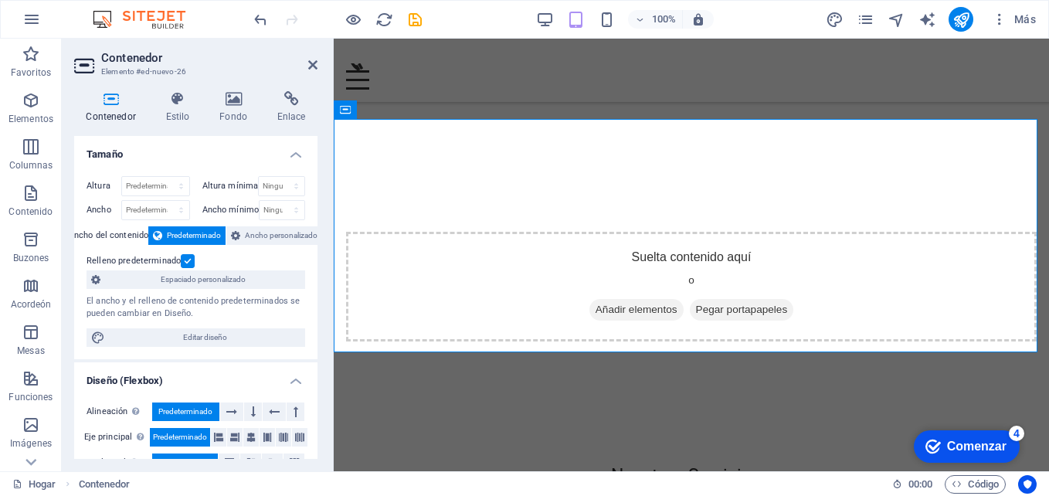
click at [187, 257] on label at bounding box center [188, 261] width 14 height 14
click at [0, 0] on input "Relleno predeterminado" at bounding box center [0, 0] width 0 height 0
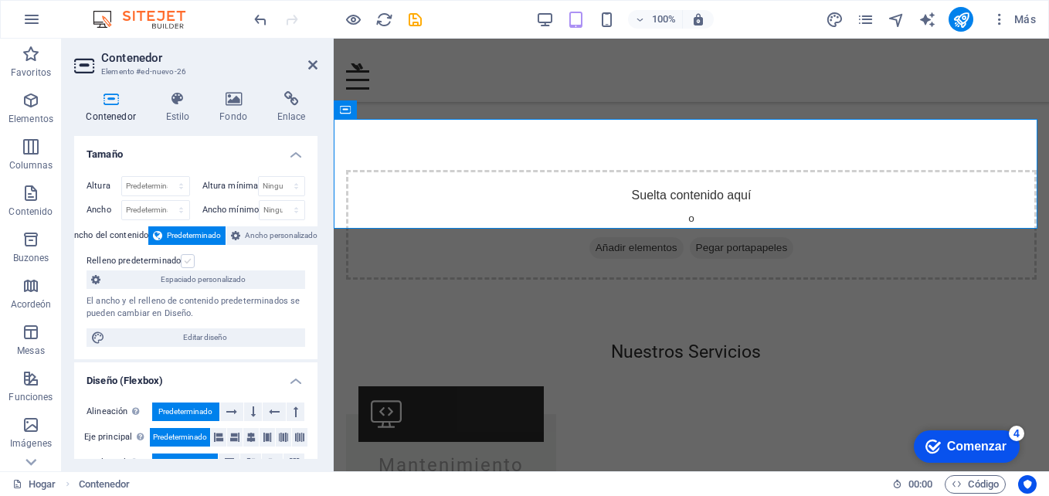
click at [187, 257] on label at bounding box center [188, 261] width 14 height 14
click at [0, 0] on input "Relleno predeterminado" at bounding box center [0, 0] width 0 height 0
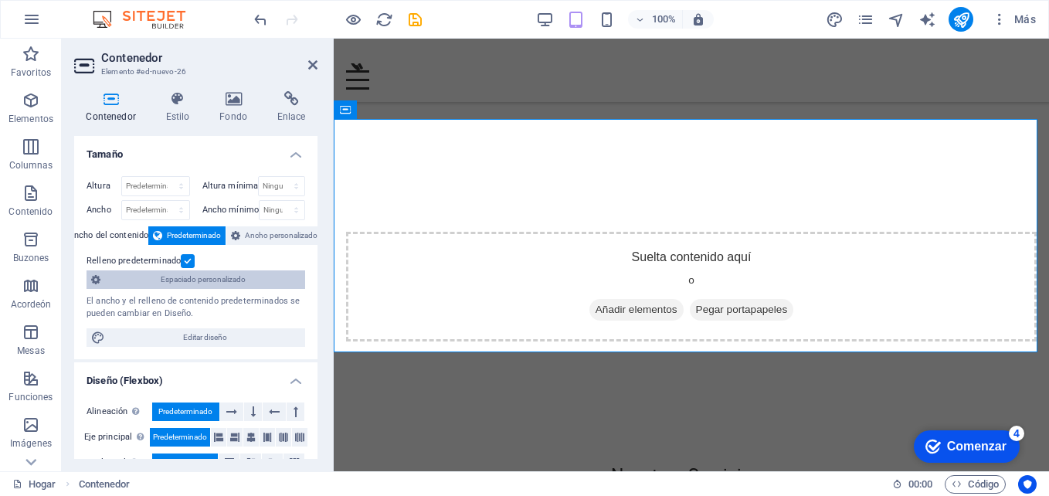
click at [191, 277] on span "Espaciado personalizado" at bounding box center [202, 279] width 195 height 19
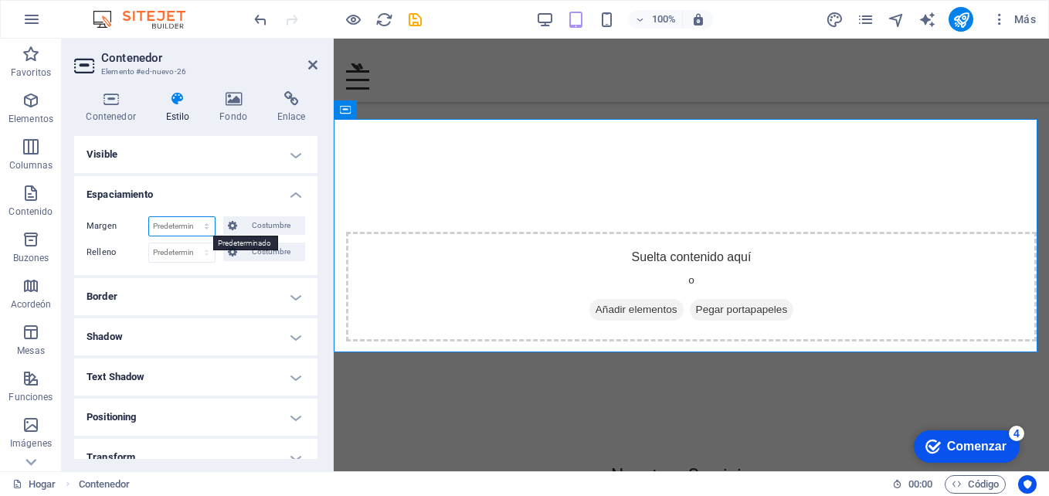
click at [204, 229] on select "Predeterminado Automático Px % Rem Vw [PERSON_NAME]" at bounding box center [182, 226] width 66 height 19
select select "px"
click at [192, 217] on select "Predeterminado Automático Px % Rem Vw [PERSON_NAME]" at bounding box center [182, 226] width 66 height 19
type input "0"
click at [205, 253] on select "Predeterminado Px Rem % VH Vw Costumbre" at bounding box center [182, 252] width 66 height 19
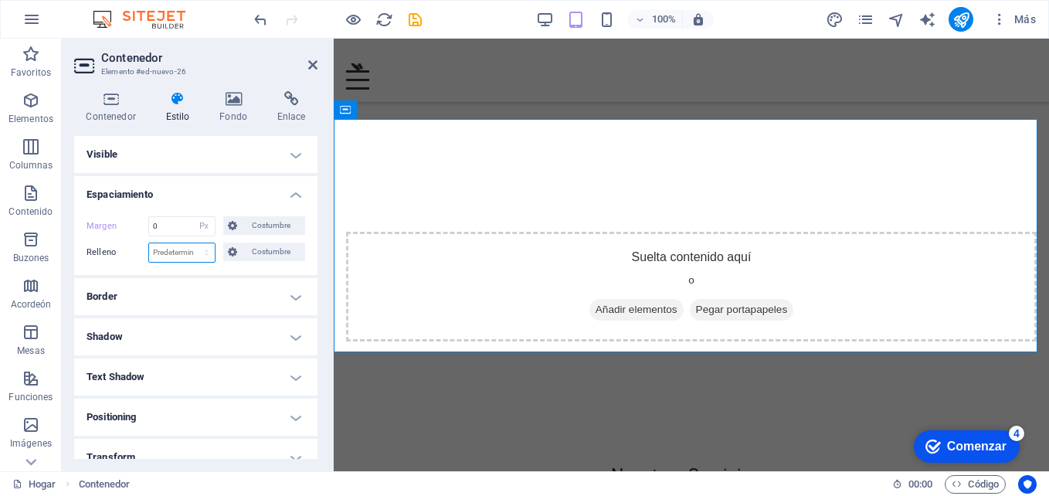
select select "px"
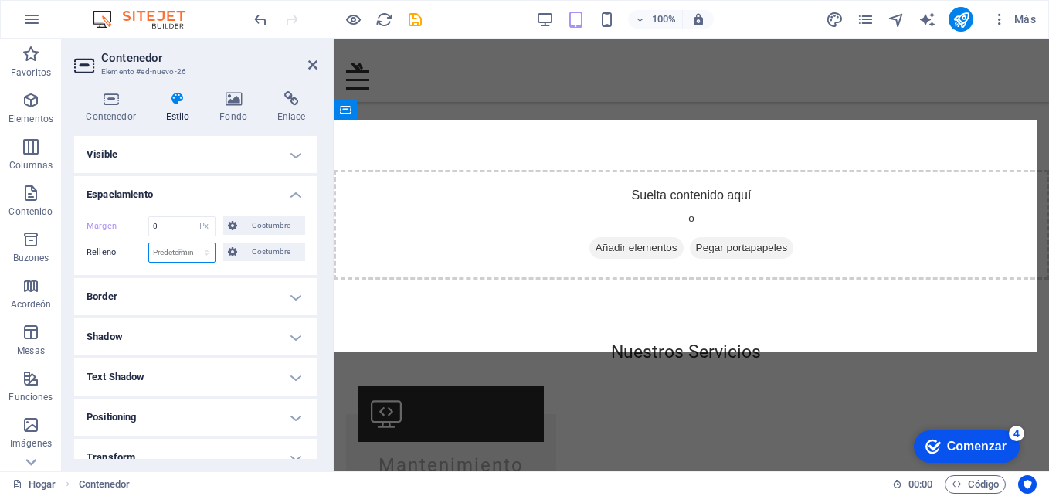
click at [192, 243] on select "Predeterminado Px Rem % VH Vw Costumbre" at bounding box center [182, 252] width 66 height 19
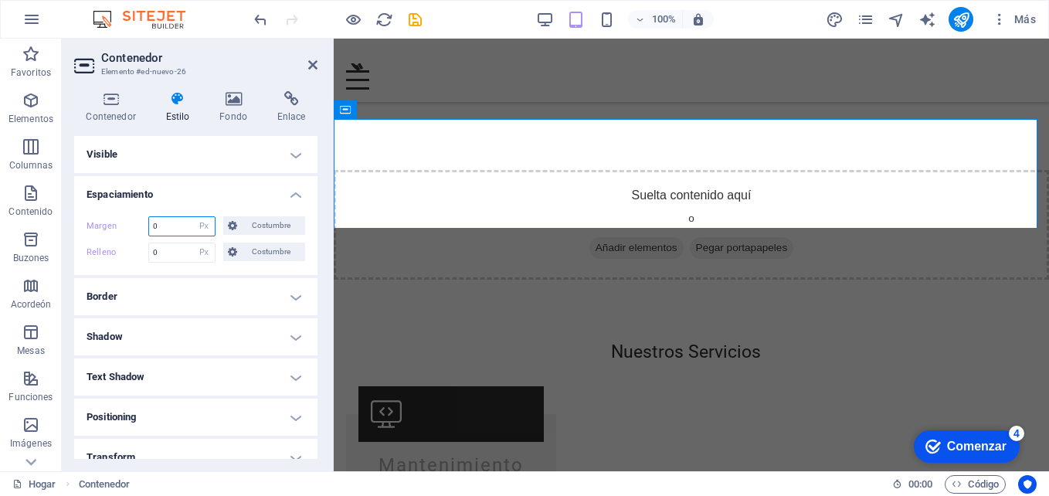
click at [174, 227] on input "0" at bounding box center [182, 226] width 66 height 19
click at [164, 254] on input "0" at bounding box center [182, 252] width 66 height 19
drag, startPoint x: 164, startPoint y: 254, endPoint x: 117, endPoint y: 250, distance: 46.5
click at [117, 250] on div "Relleno 0 Predeterminado Px Rem % VH Vw Costumbre Costumbre" at bounding box center [196, 253] width 219 height 20
type input "50"
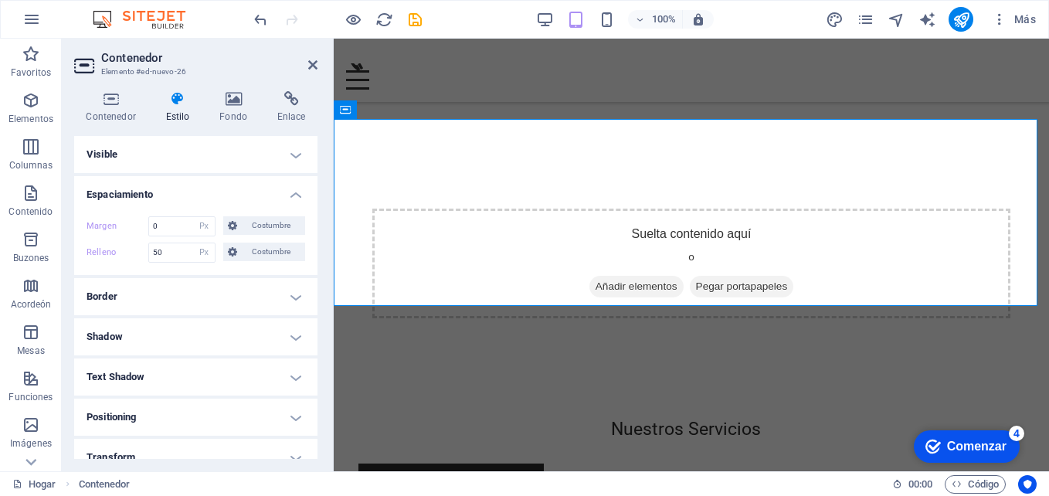
click at [196, 198] on h4 "Espaciamiento" at bounding box center [195, 190] width 243 height 28
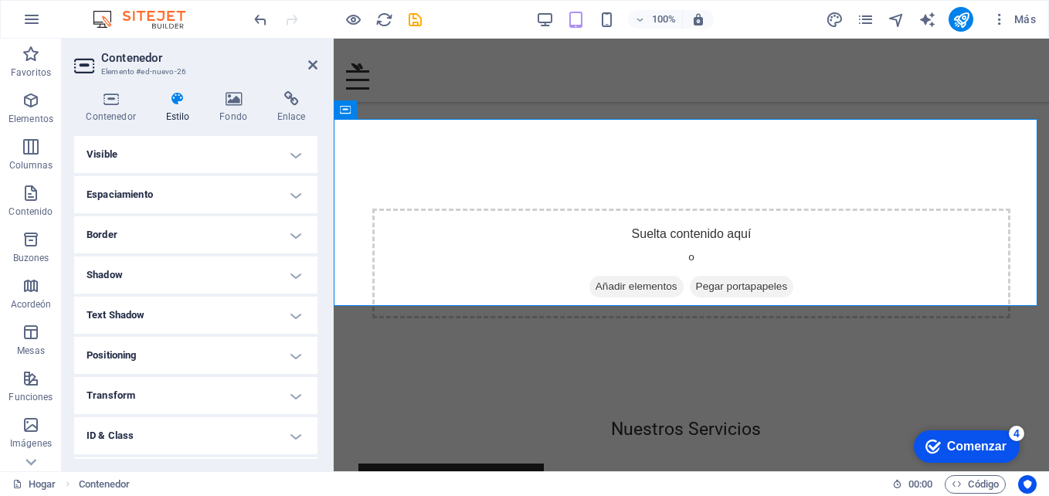
click at [287, 142] on h4 "Visible" at bounding box center [195, 154] width 243 height 37
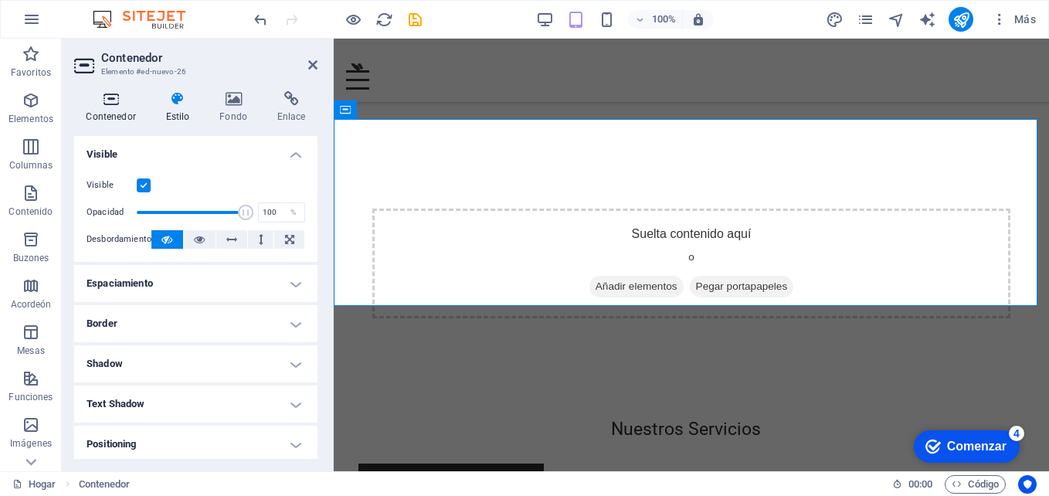
click at [92, 98] on icon at bounding box center [110, 98] width 73 height 15
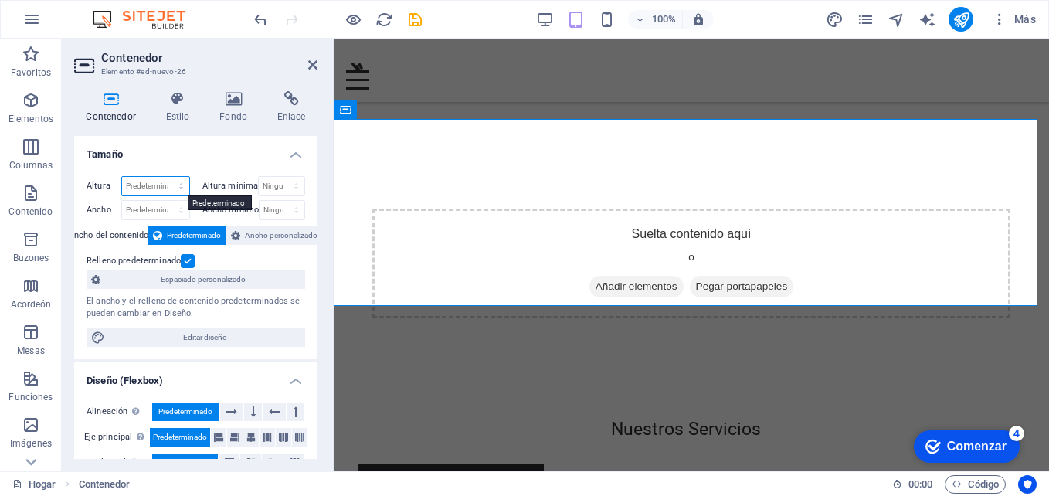
click at [178, 188] on select "Predeterminado Px Rem % VH Vw" at bounding box center [155, 186] width 67 height 19
select select "px"
click at [165, 177] on select "Predeterminado Px Rem % VH Vw" at bounding box center [155, 186] width 67 height 19
type input "242"
click at [178, 209] on select "Predeterminado Px Rem % em VH Vw" at bounding box center [155, 210] width 67 height 19
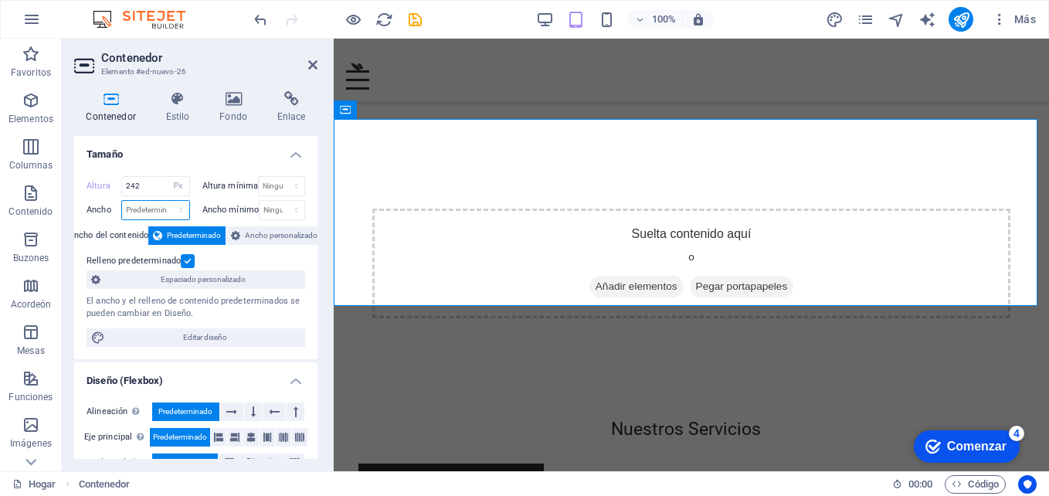
select select "px"
click at [165, 201] on select "Predeterminado Px Rem % em VH Vw" at bounding box center [155, 210] width 67 height 19
type input "911"
click at [148, 214] on input "911" at bounding box center [155, 210] width 67 height 19
drag, startPoint x: 144, startPoint y: 185, endPoint x: 117, endPoint y: 182, distance: 27.2
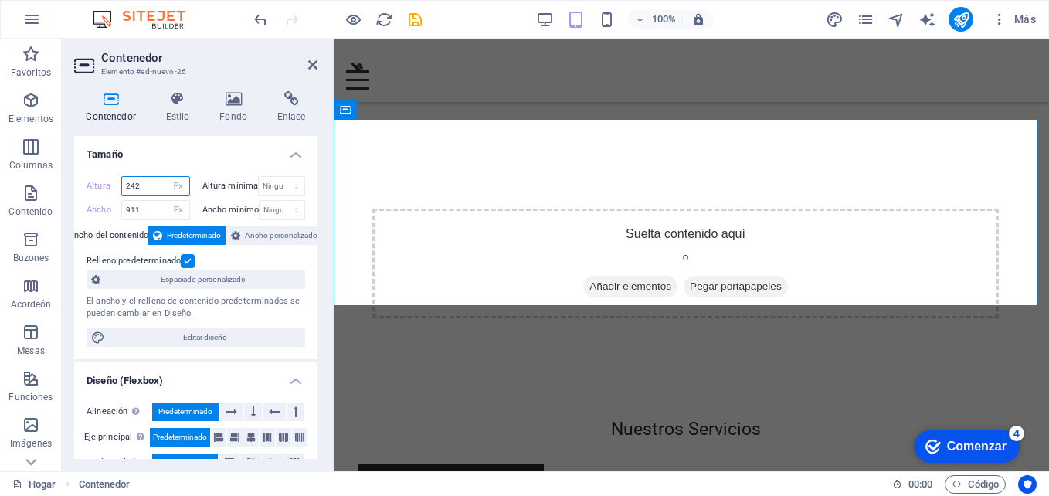
click at [117, 182] on div "Altura 242 Predeterminado Px Rem % VH Vw" at bounding box center [139, 186] width 104 height 20
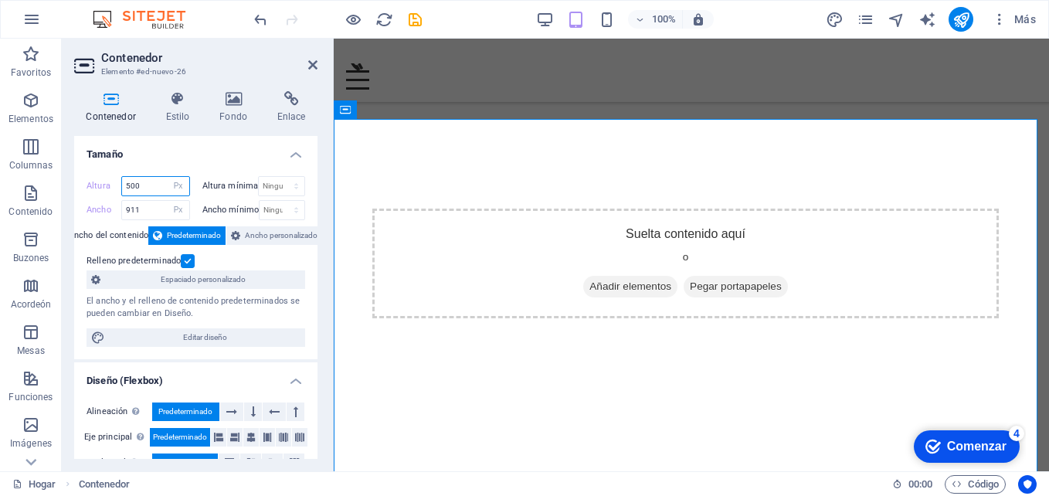
type input "500"
click at [205, 151] on h4 "Tamaño" at bounding box center [195, 150] width 243 height 28
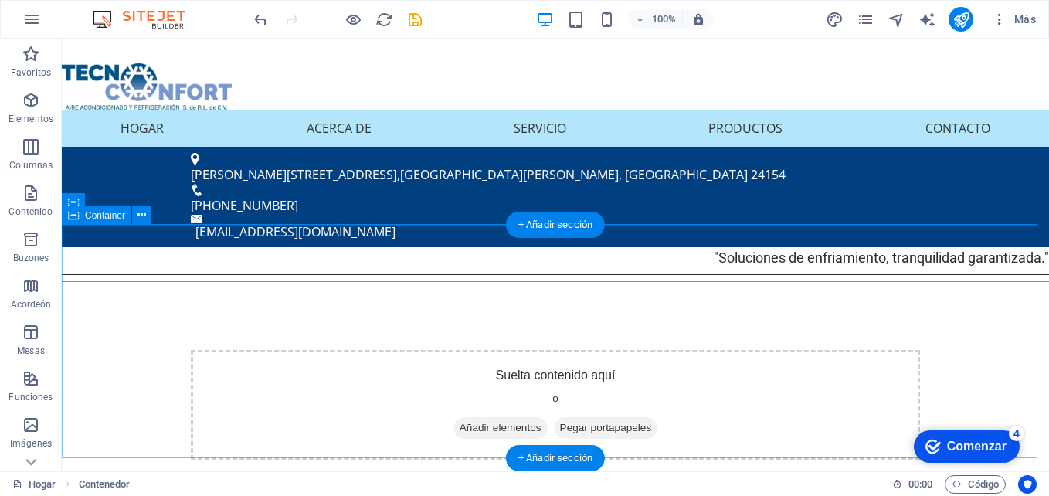
click at [295, 350] on div "Suelta contenido aquí o Añadir elementos Pegar portapapeles" at bounding box center [555, 405] width 729 height 110
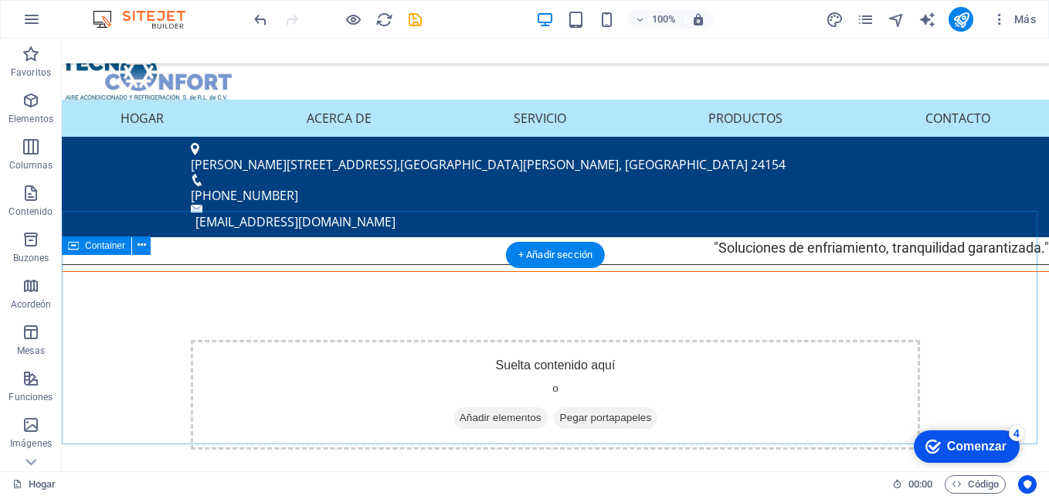
scroll to position [25, 0]
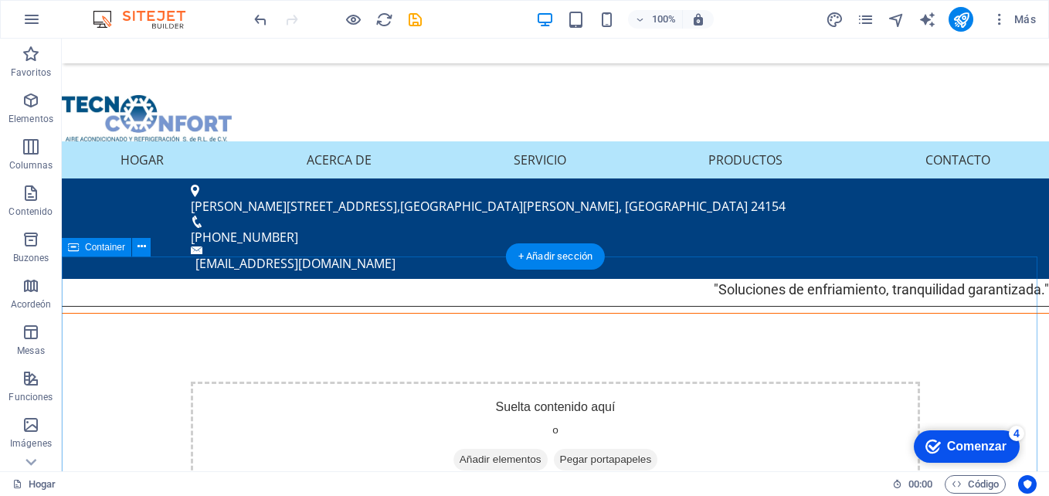
click at [351, 320] on div "Suelta contenido aquí o Añadir elementos Pegar portapapeles" at bounding box center [555, 436] width 987 height 233
click at [525, 452] on font "Añadir elementos" at bounding box center [501, 459] width 82 height 15
click at [473, 452] on font "Añadir elementos" at bounding box center [501, 459] width 82 height 15
click at [280, 385] on div "Suelta contenido aquí o Añadir elementos Pegar portapapeles" at bounding box center [555, 437] width 729 height 110
click at [460, 452] on font "Añadir elementos" at bounding box center [501, 459] width 82 height 15
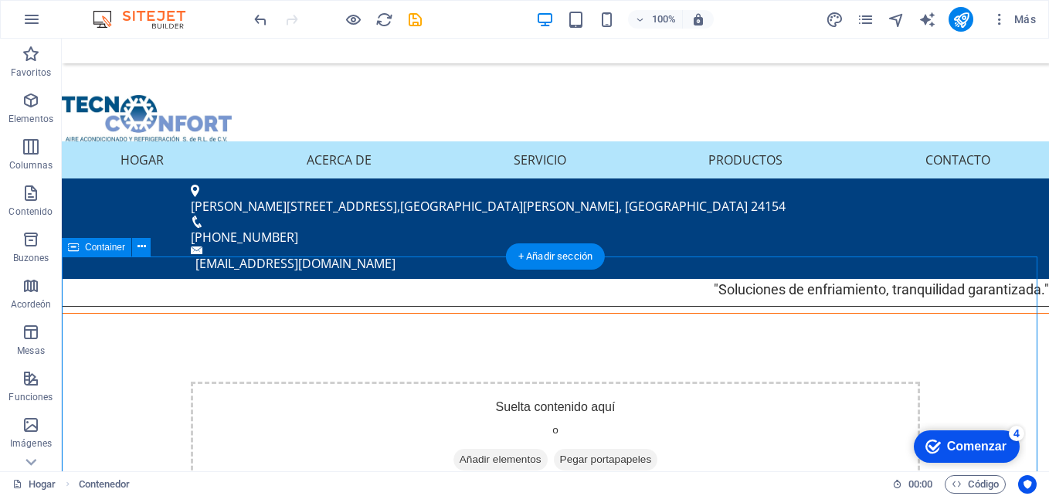
click at [460, 452] on font "Añadir elementos" at bounding box center [501, 459] width 82 height 15
click at [188, 397] on div "Suelta contenido aquí o Añadir elementos Pegar portapapeles" at bounding box center [555, 436] width 987 height 233
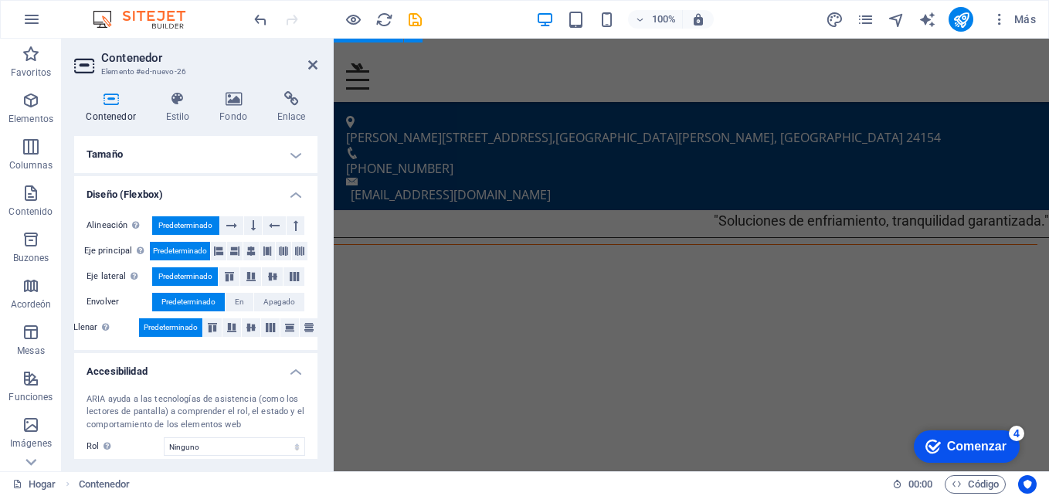
scroll to position [879, 0]
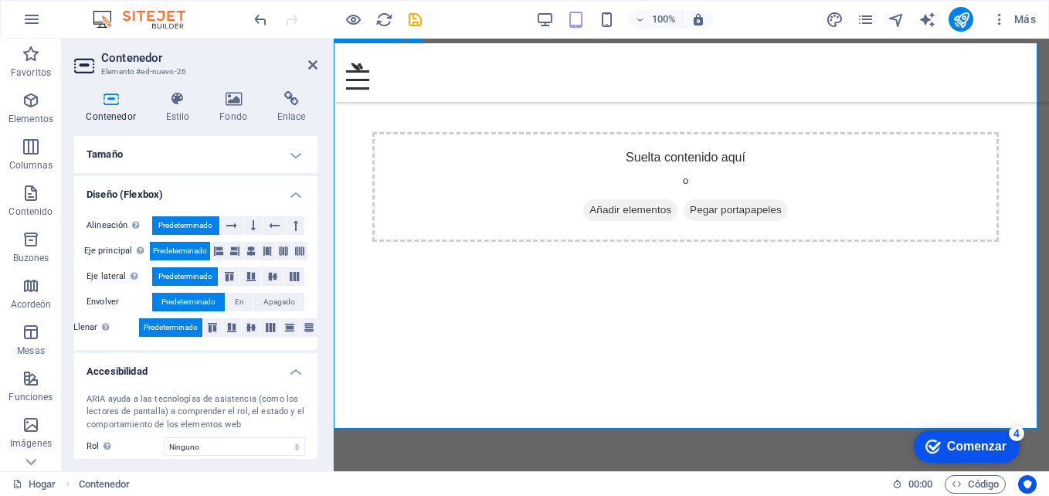
click at [621, 202] on font "Añadir elementos" at bounding box center [630, 209] width 82 height 15
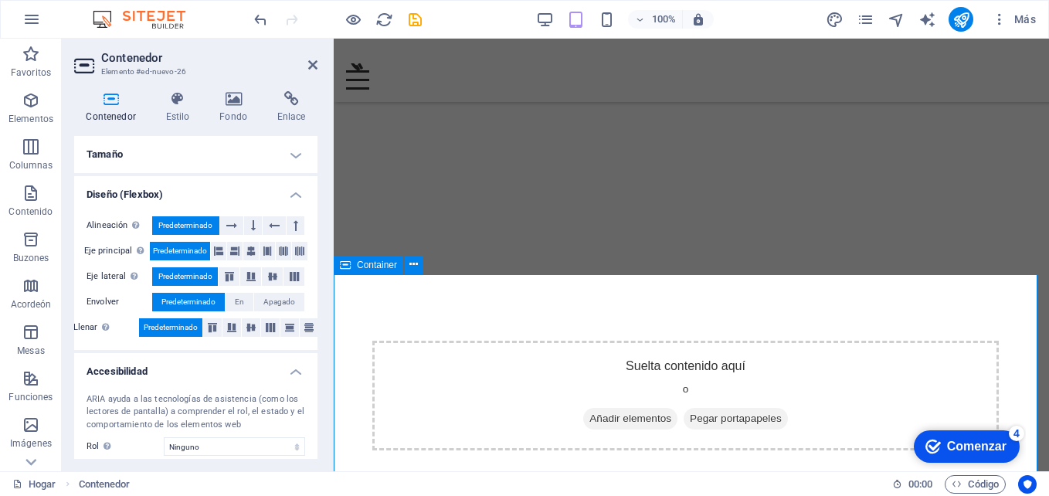
scroll to position [647, 0]
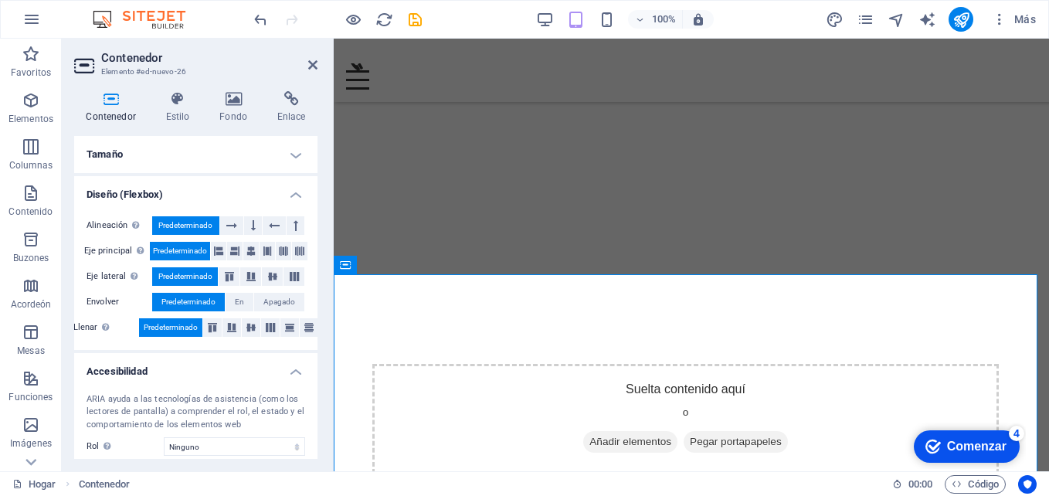
click at [966, 443] on div "Comenzar" at bounding box center [976, 447] width 59 height 14
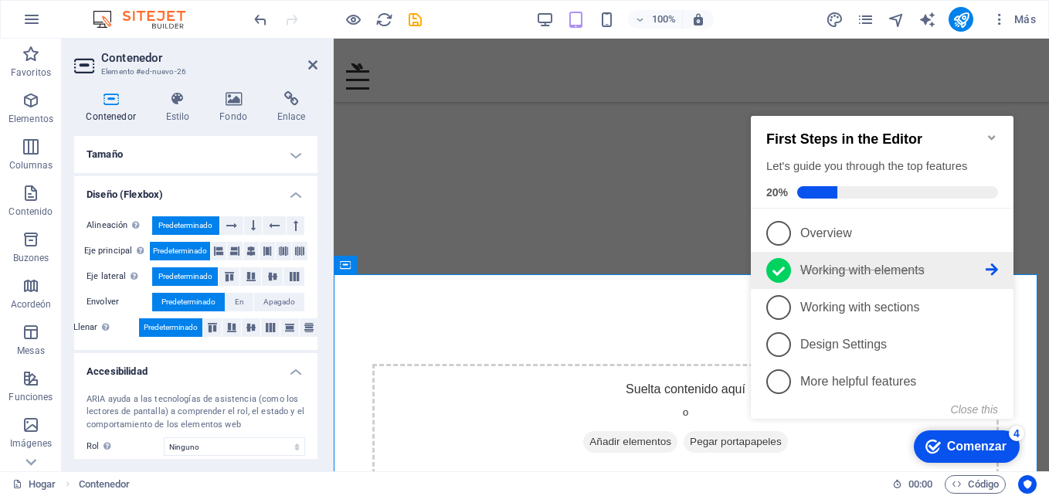
click at [779, 262] on icon at bounding box center [778, 271] width 12 height 23
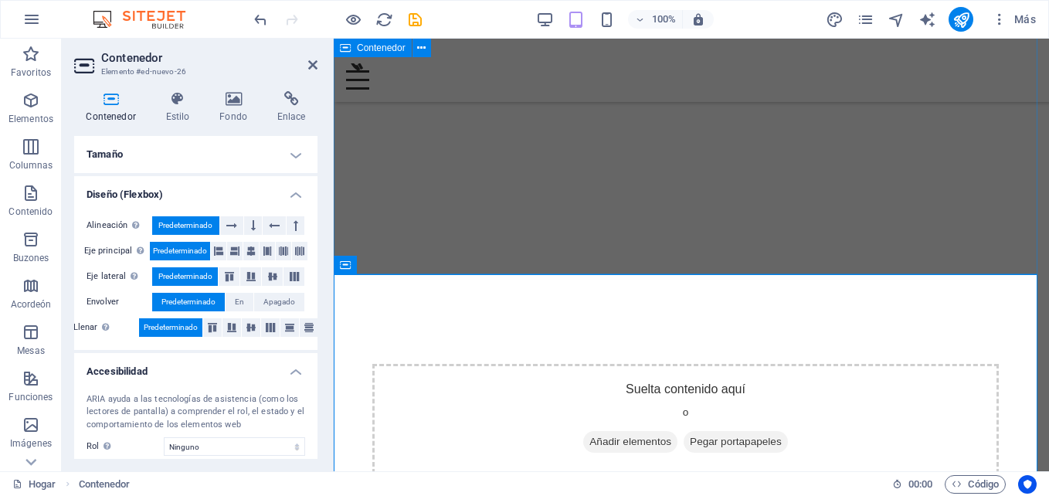
scroll to position [0, 0]
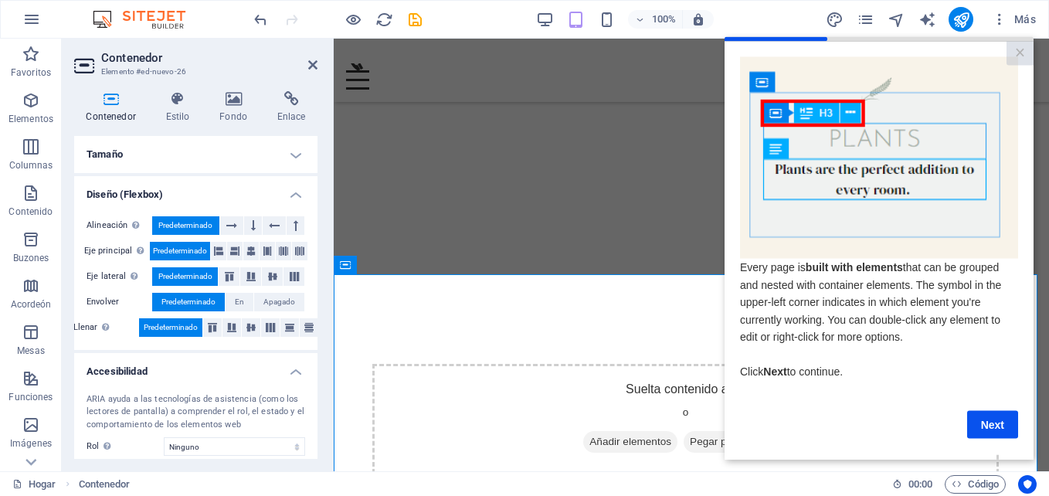
click at [804, 116] on img at bounding box center [879, 157] width 278 height 202
click at [1020, 54] on link "×" at bounding box center [1019, 53] width 27 height 24
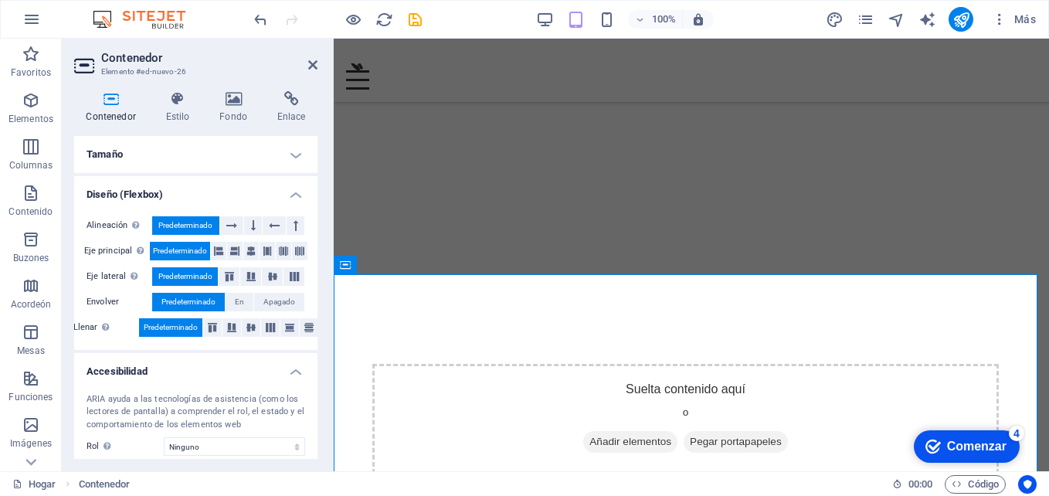
click at [1011, 435] on div "4" at bounding box center [1016, 433] width 15 height 15
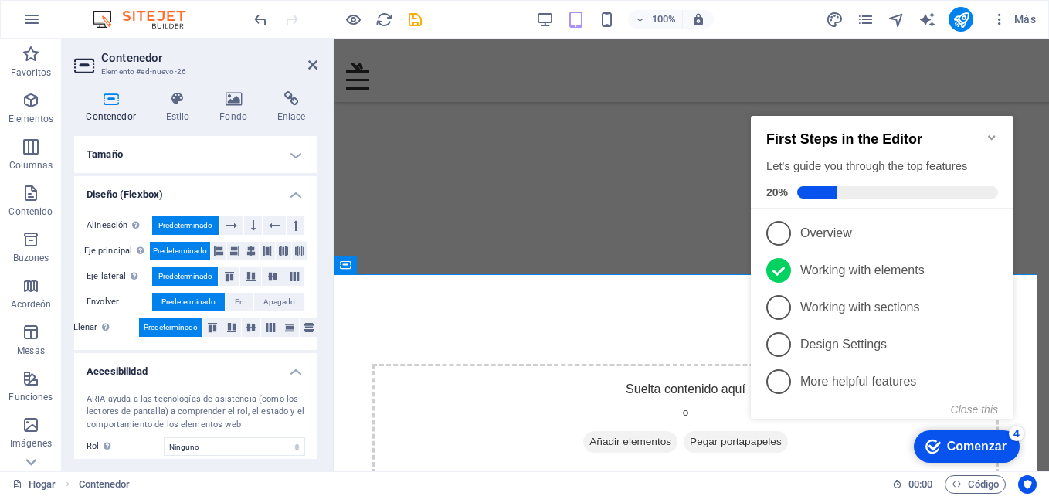
drag, startPoint x: 836, startPoint y: 186, endPoint x: 792, endPoint y: 188, distance: 43.3
click at [795, 180] on div "First Steps in the Editor Let's guide you through the top features 20%" at bounding box center [882, 164] width 232 height 67
click at [774, 226] on span "1" at bounding box center [778, 233] width 25 height 25
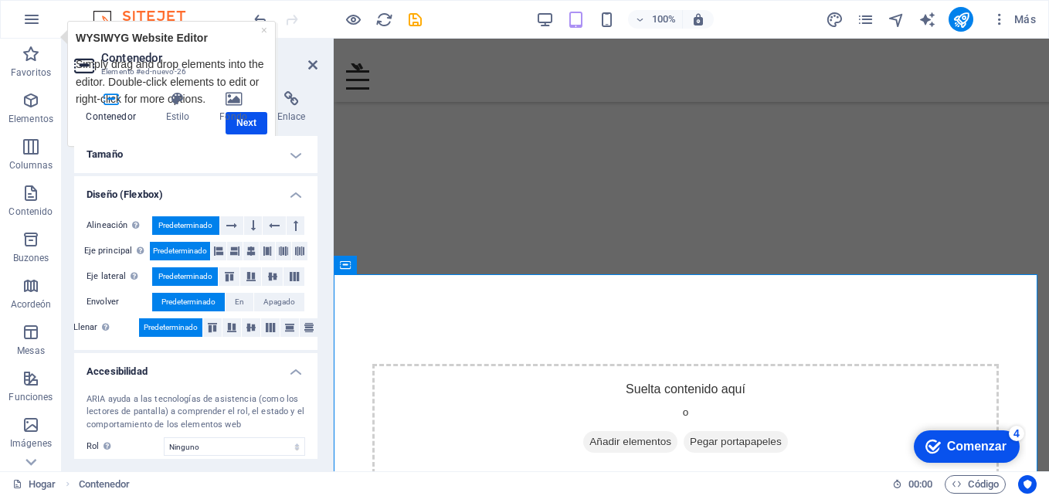
drag, startPoint x: 969, startPoint y: 458, endPoint x: 1129, endPoint y: 789, distance: 367.2
click at [971, 458] on div "Marca Comenzar 4" at bounding box center [967, 446] width 106 height 32
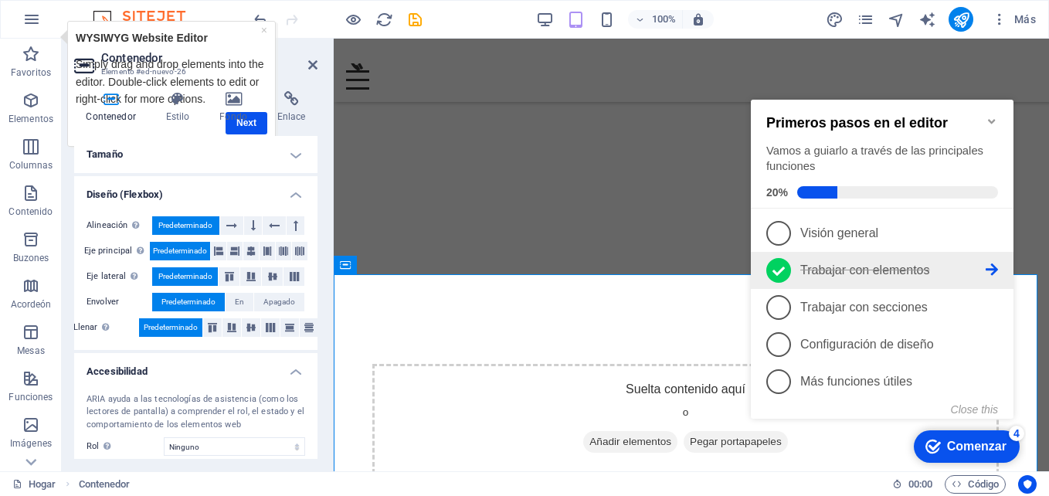
click at [994, 266] on icon at bounding box center [992, 269] width 12 height 12
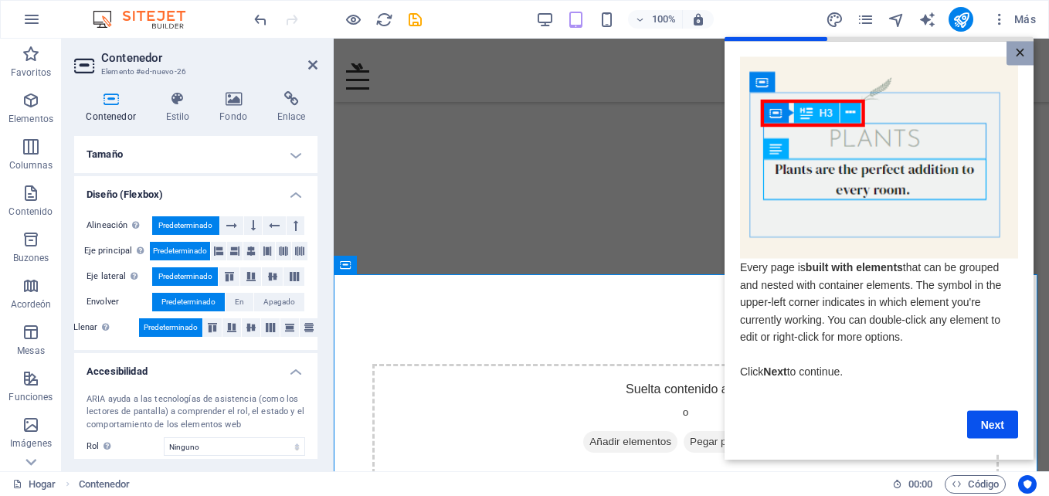
click at [1021, 53] on link "×" at bounding box center [1019, 53] width 27 height 24
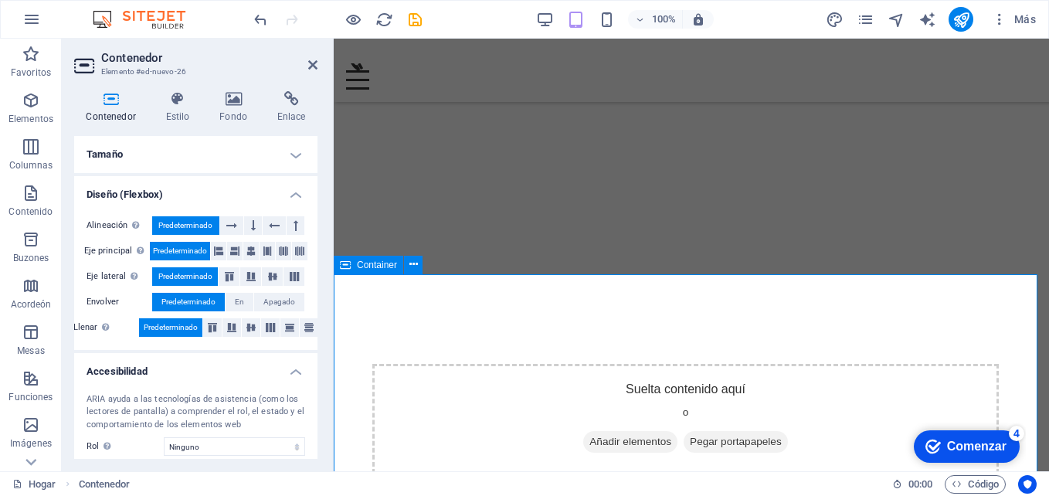
click at [613, 434] on font "Añadir elementos" at bounding box center [630, 441] width 82 height 15
click at [644, 431] on span "Añadir elementos" at bounding box center [630, 442] width 94 height 22
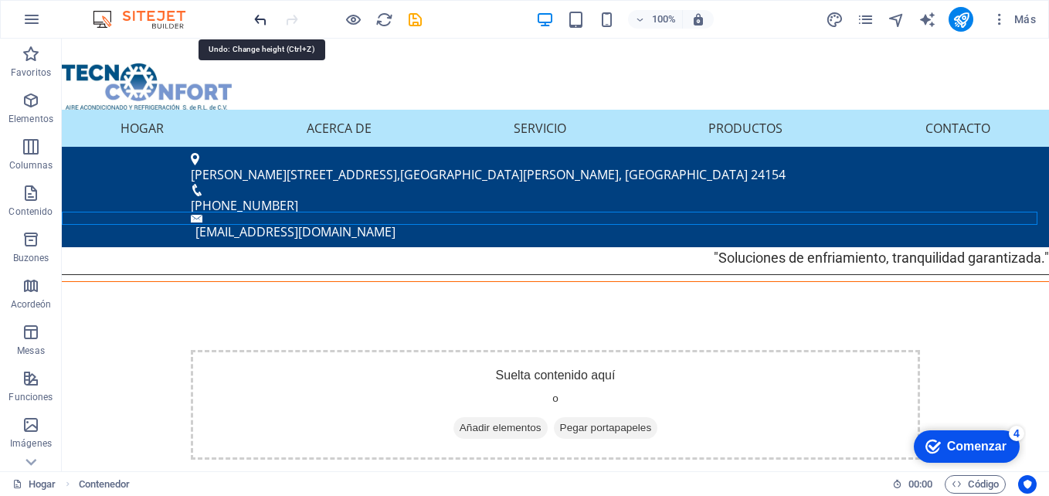
click at [0, 0] on icon "deshacer" at bounding box center [0, 0] width 0 height 0
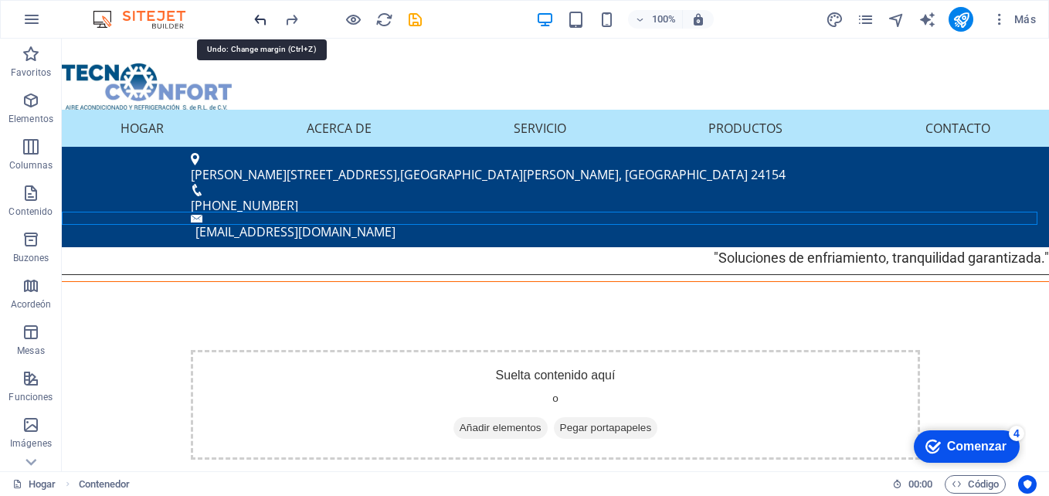
click at [0, 0] on icon "deshacer" at bounding box center [0, 0] width 0 height 0
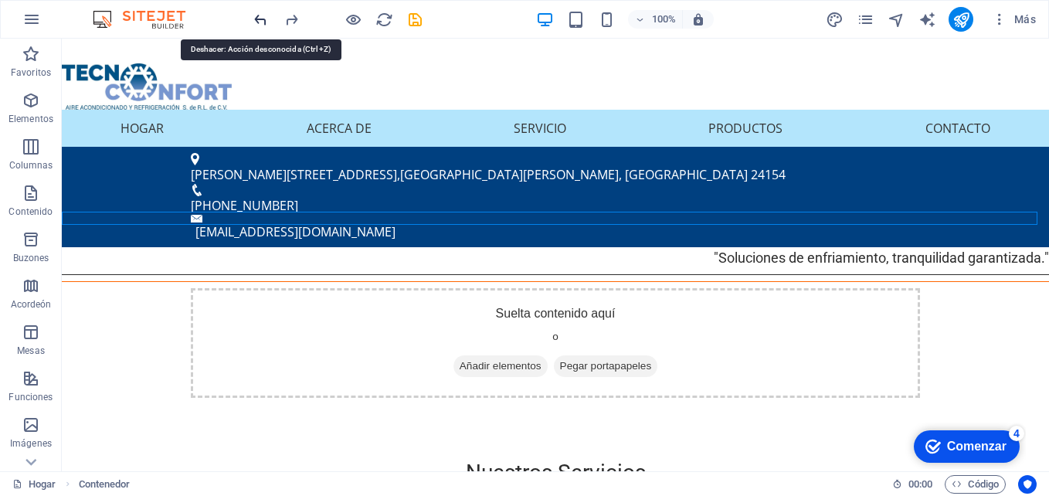
click at [0, 0] on icon "deshacer" at bounding box center [0, 0] width 0 height 0
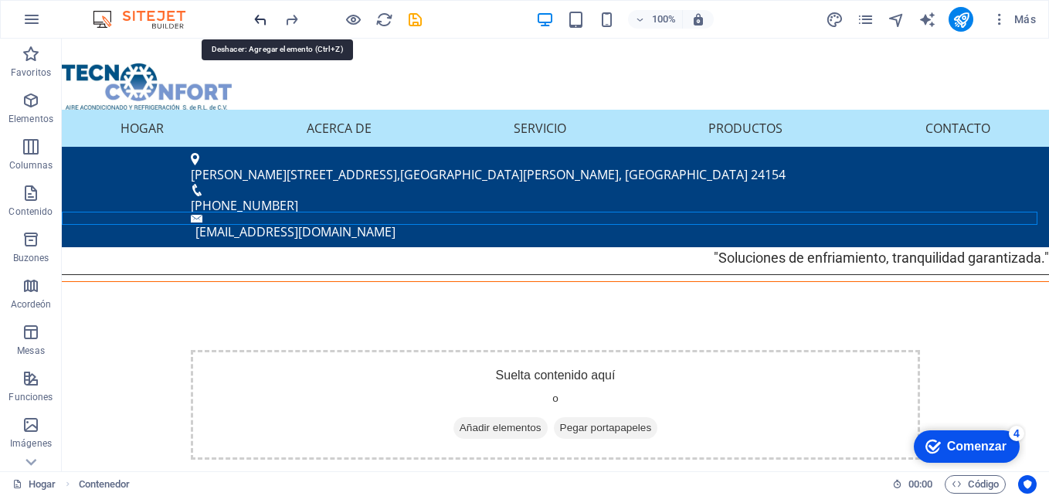
click at [0, 0] on icon "deshacer" at bounding box center [0, 0] width 0 height 0
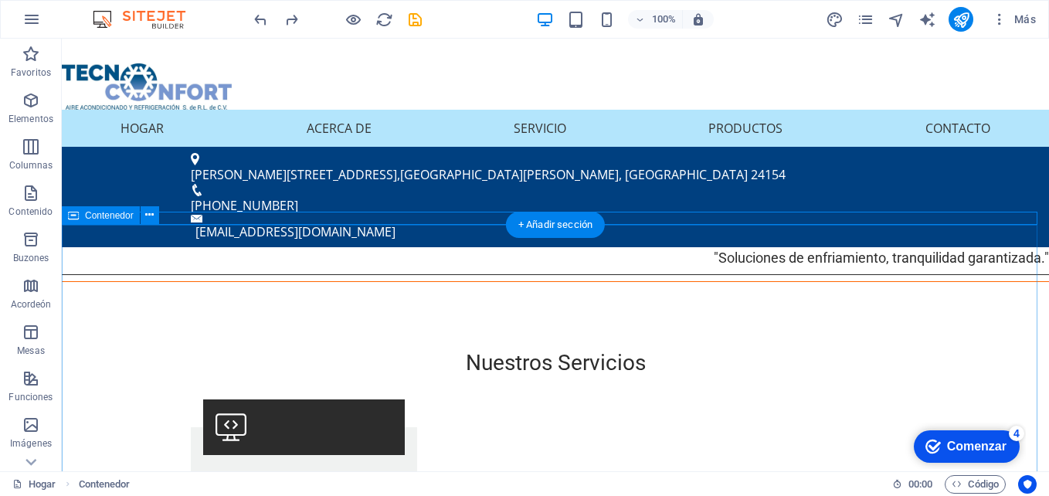
click at [541, 223] on div "+ Añadir sección" at bounding box center [555, 225] width 99 height 26
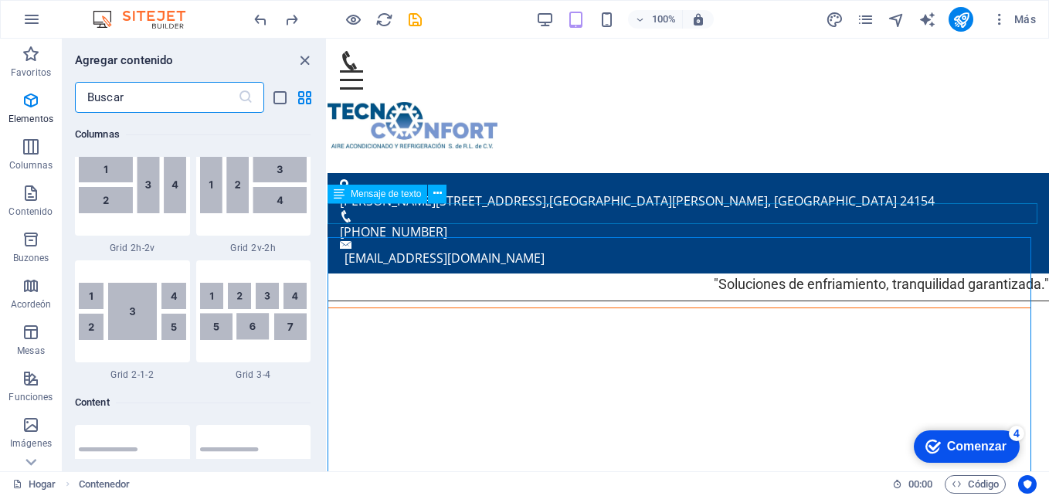
scroll to position [2703, 0]
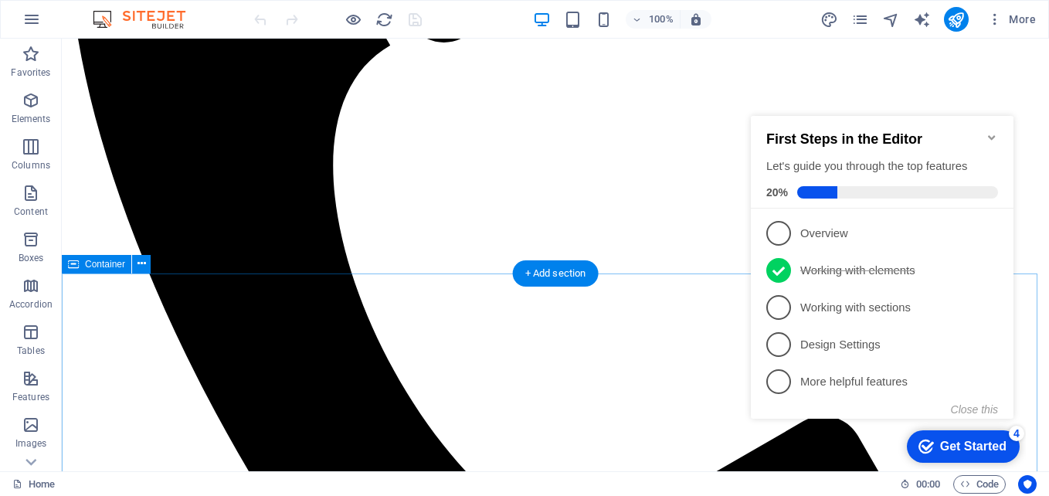
scroll to position [411, 0]
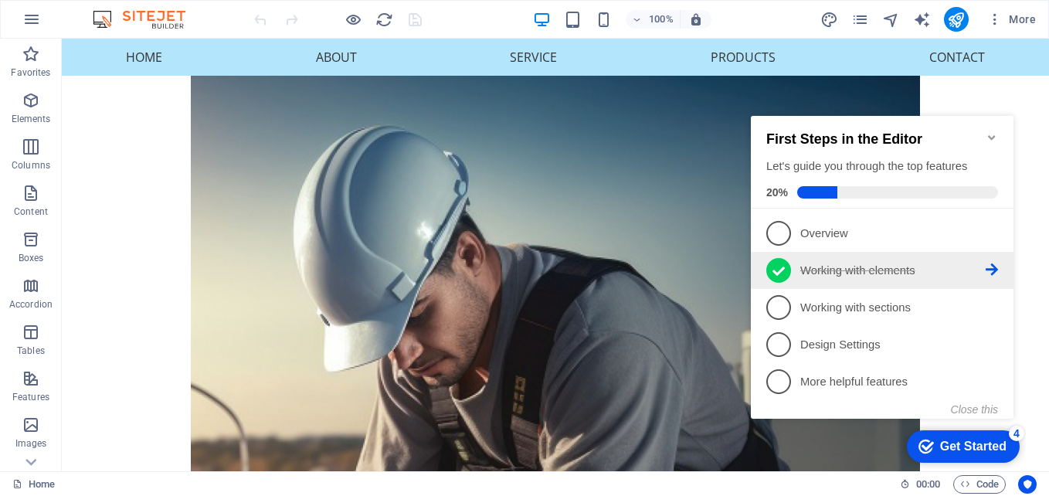
click at [777, 269] on icon at bounding box center [778, 271] width 12 height 23
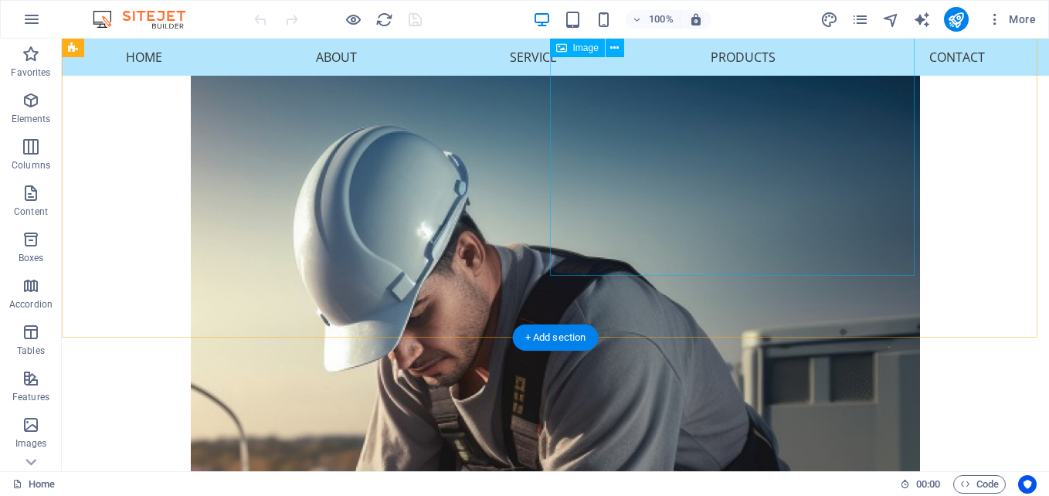
scroll to position [0, 0]
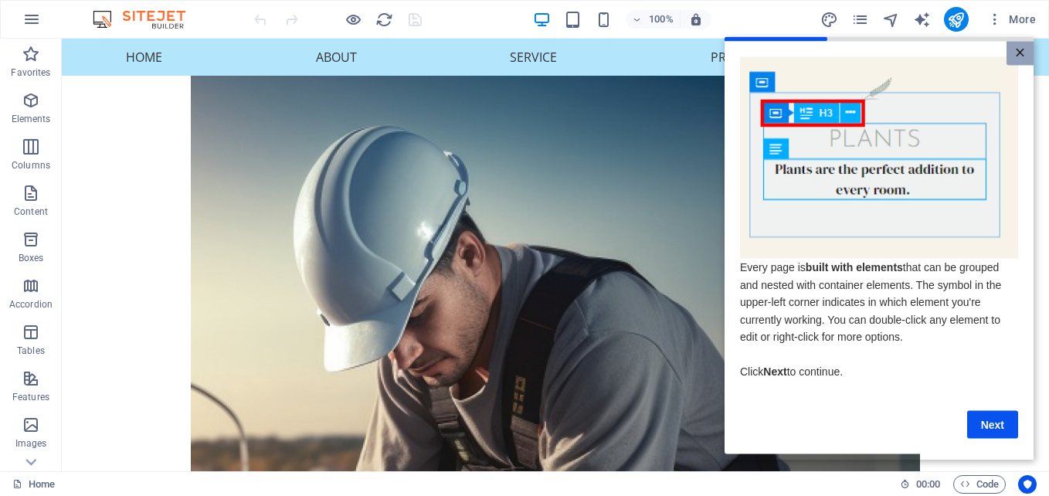
click at [1022, 53] on link "×" at bounding box center [1019, 53] width 27 height 24
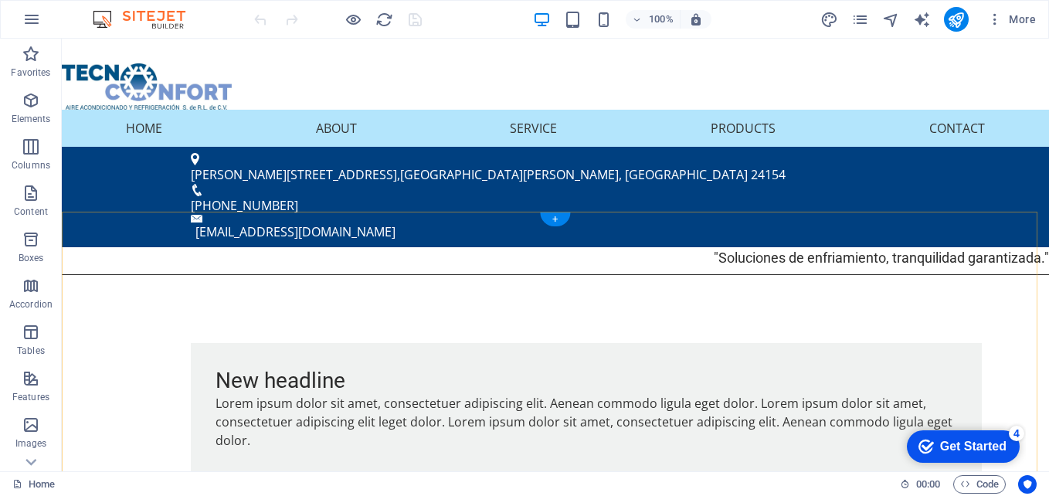
click at [559, 222] on div "+" at bounding box center [555, 219] width 30 height 14
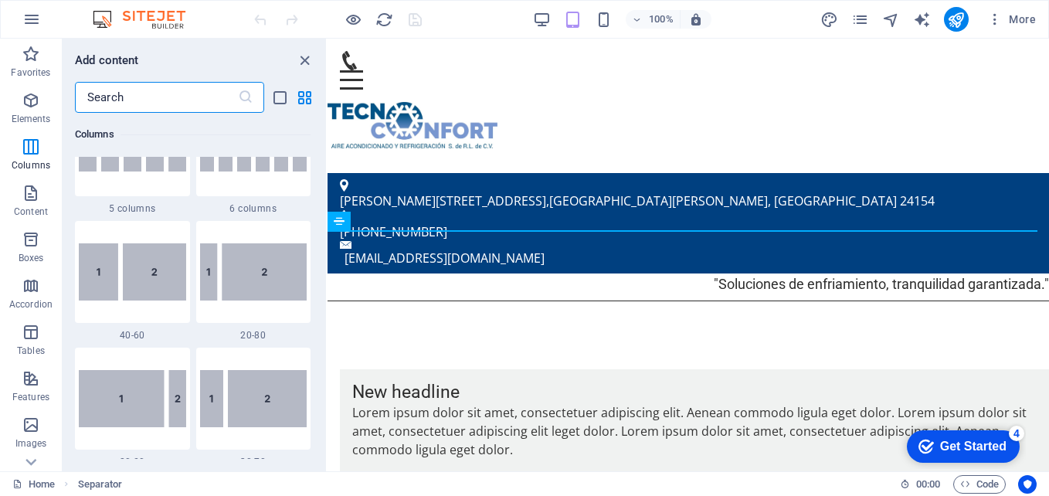
scroll to position [617, 0]
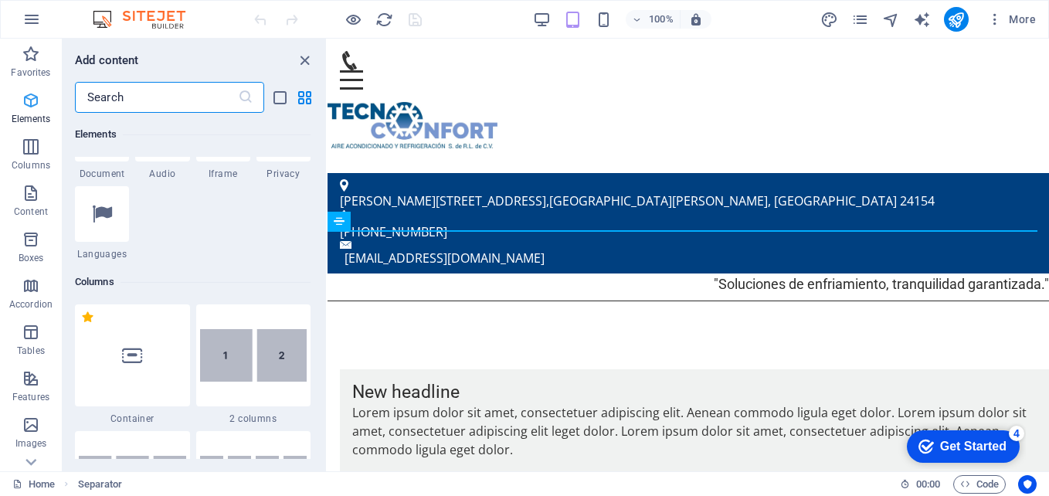
click at [19, 103] on span "Elements" at bounding box center [31, 109] width 62 height 37
click at [26, 102] on icon "button" at bounding box center [31, 100] width 19 height 19
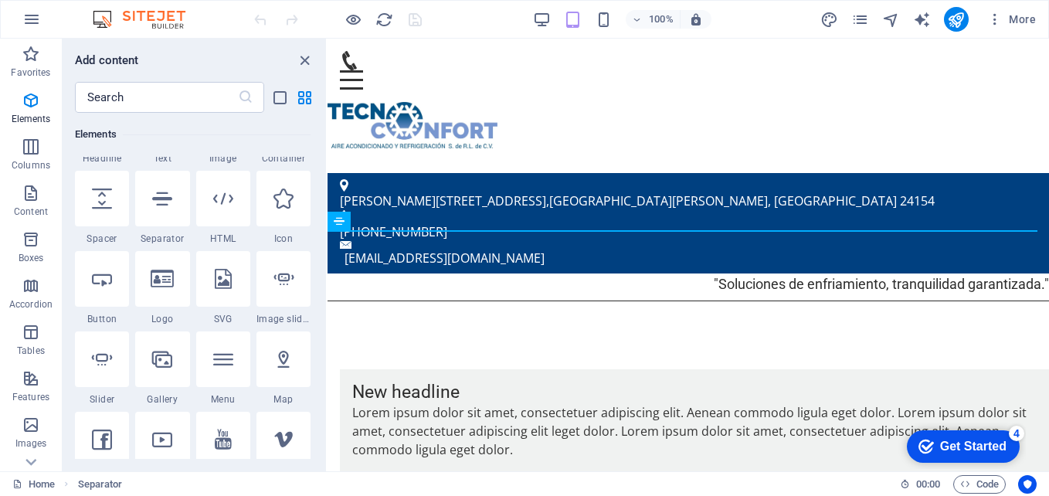
scroll to position [0, 0]
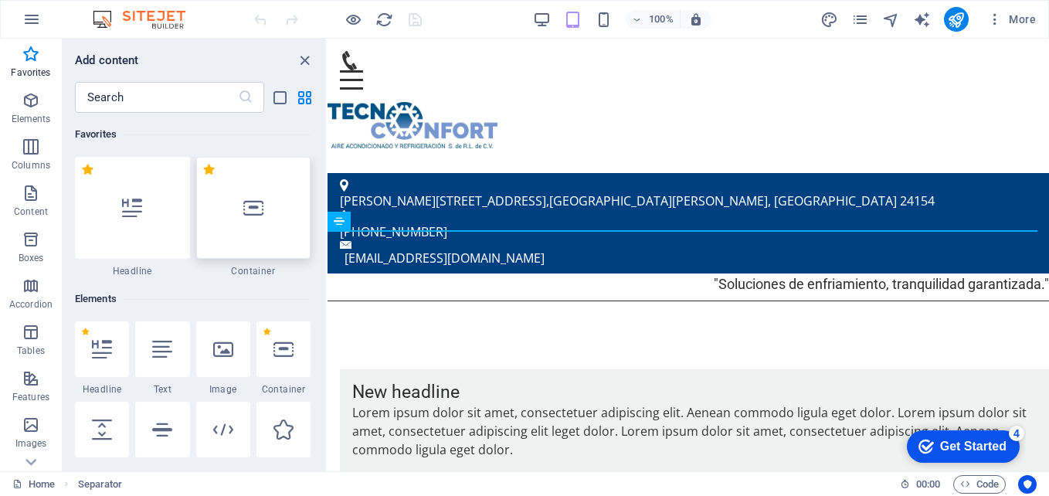
click at [266, 200] on div at bounding box center [253, 208] width 115 height 102
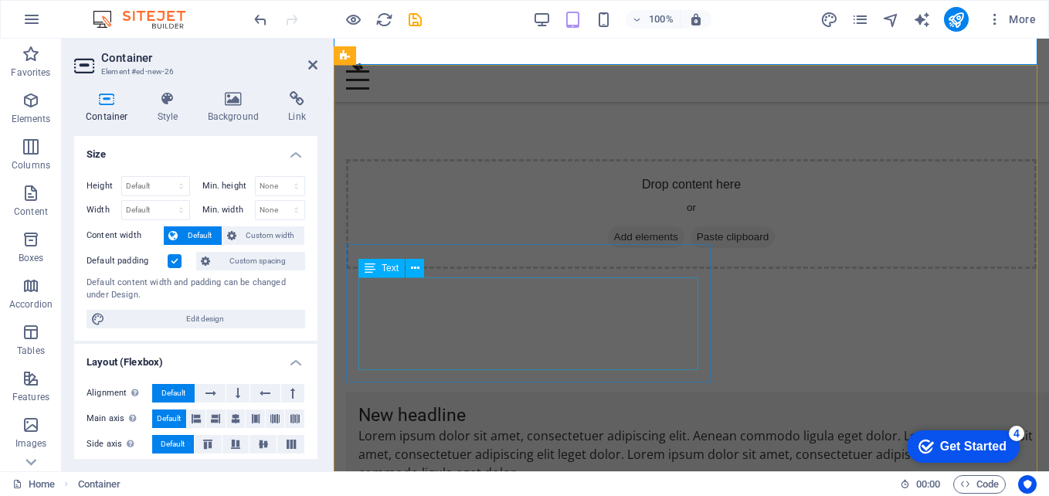
scroll to position [77, 0]
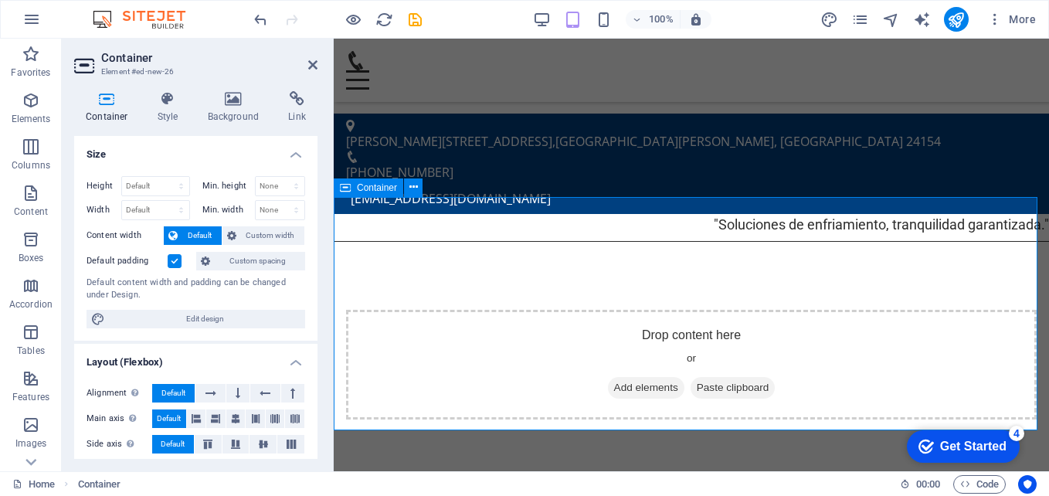
click at [626, 377] on span "Add elements" at bounding box center [646, 388] width 76 height 22
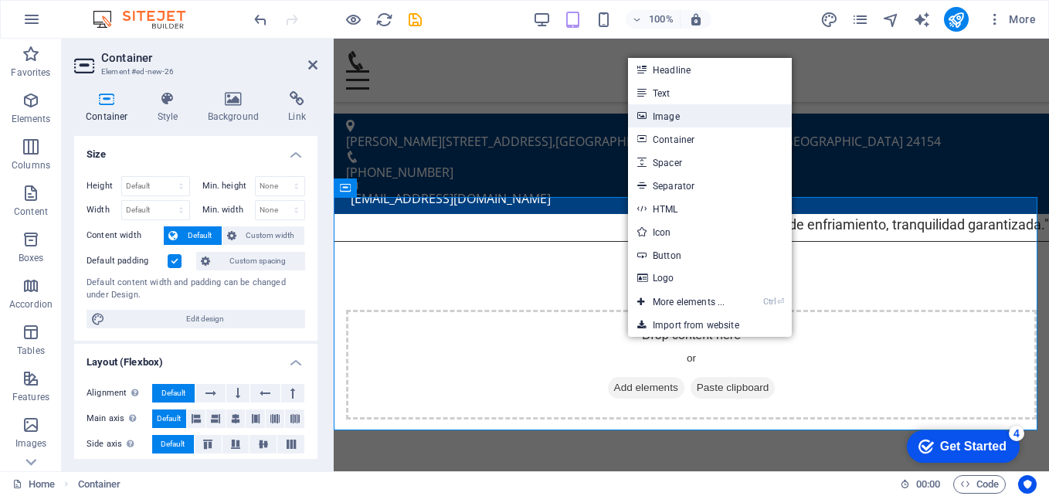
click at [687, 114] on link "Image" at bounding box center [710, 115] width 164 height 23
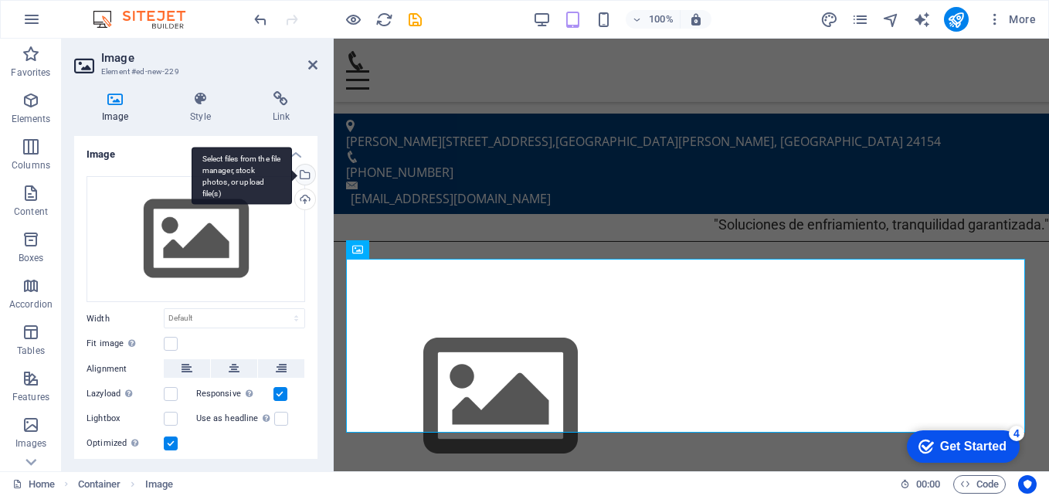
click at [292, 169] on div "Select files from the file manager, stock photos, or upload file(s)" at bounding box center [242, 176] width 100 height 58
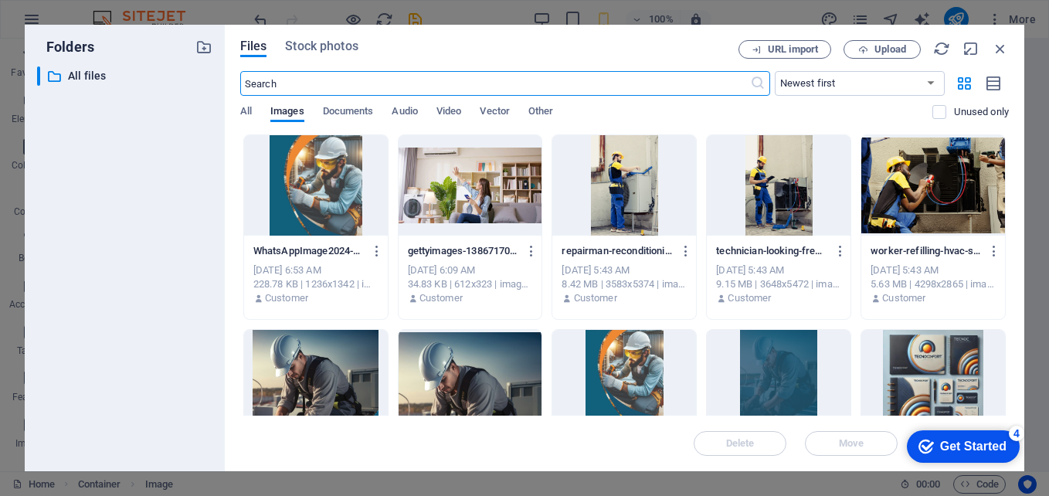
click at [330, 377] on div at bounding box center [316, 380] width 144 height 100
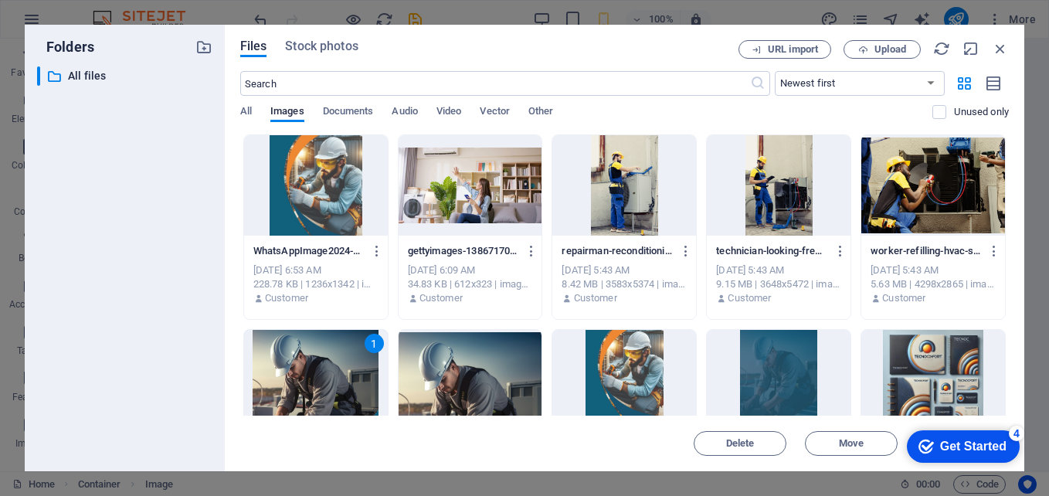
click at [330, 376] on div "1" at bounding box center [316, 380] width 144 height 100
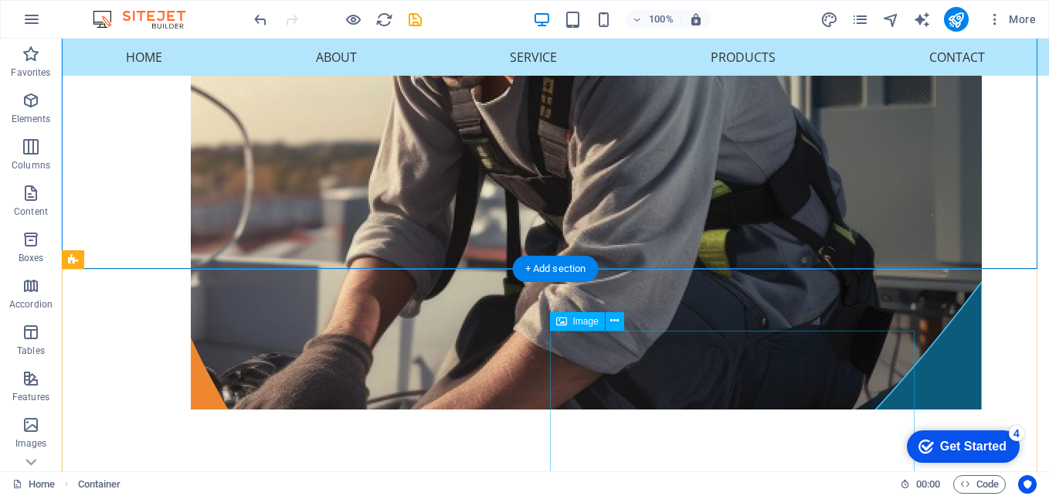
scroll to position [716, 0]
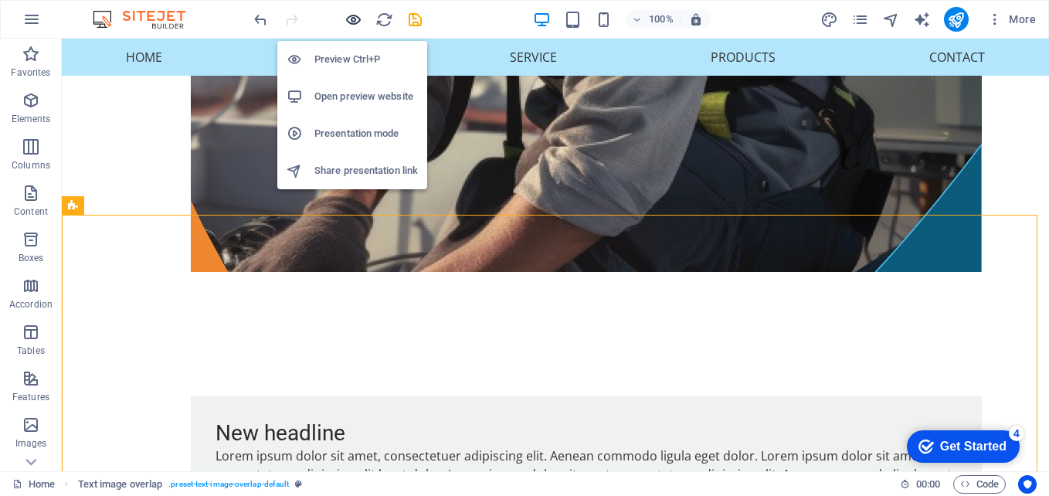
click at [348, 22] on icon "button" at bounding box center [353, 20] width 18 height 18
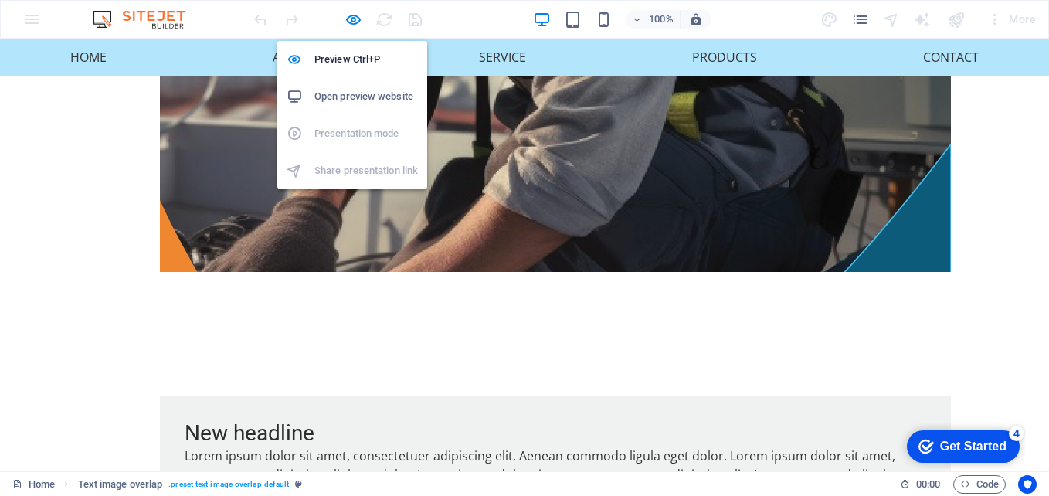
click at [338, 101] on h6 "Open preview website" at bounding box center [366, 96] width 104 height 19
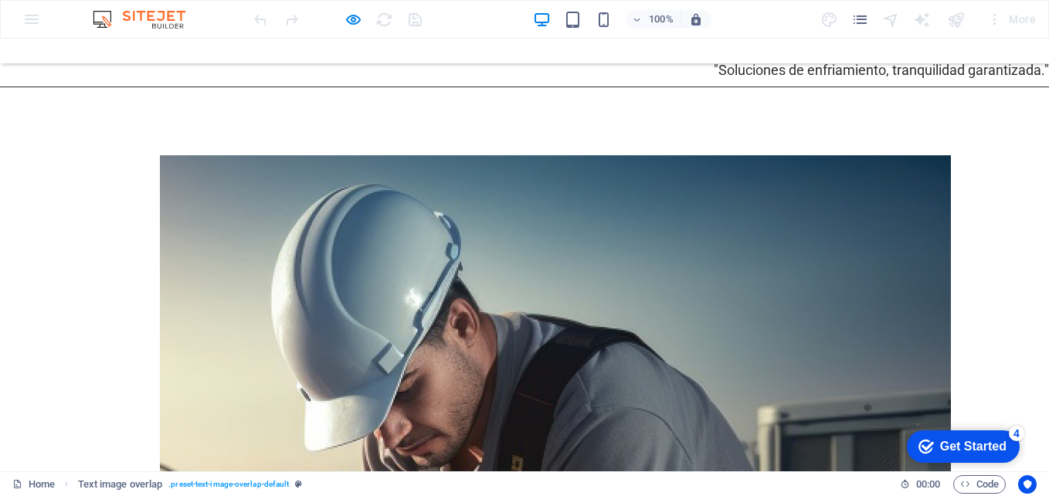
scroll to position [0, 0]
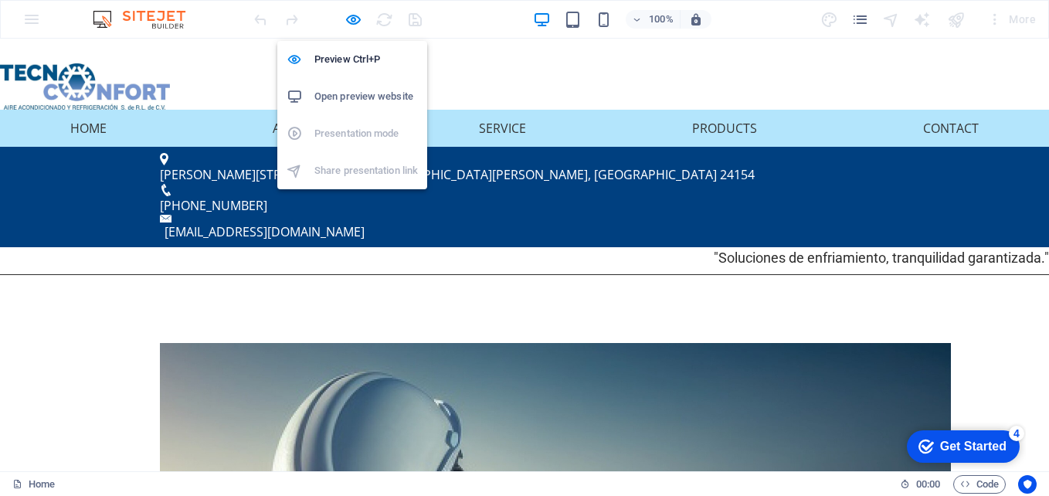
click at [349, 97] on h6 "Open preview website" at bounding box center [366, 96] width 104 height 19
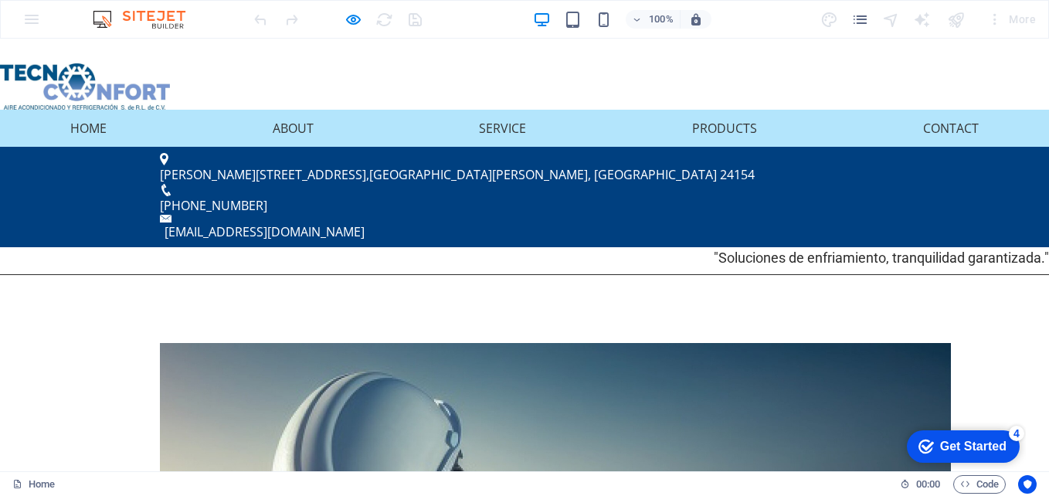
click at [94, 83] on img at bounding box center [85, 86] width 170 height 46
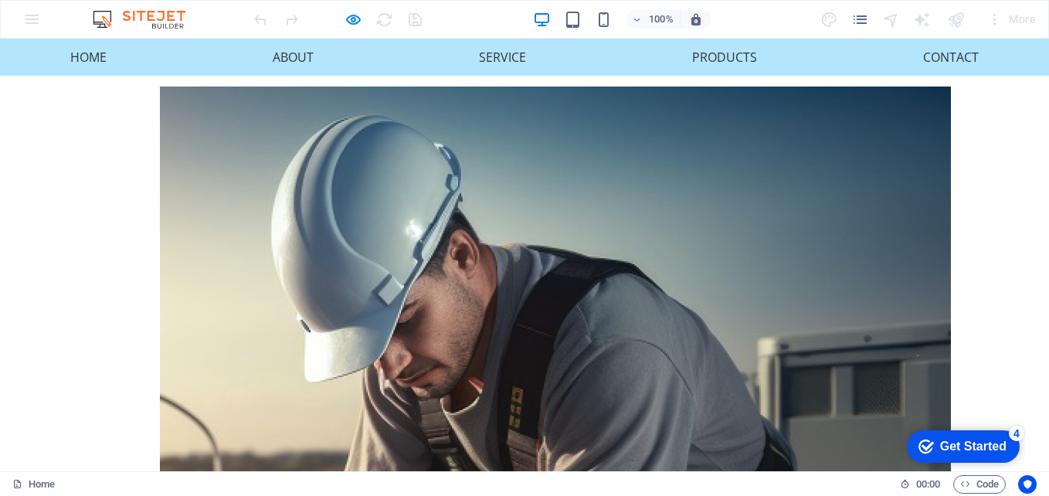
scroll to position [53, 0]
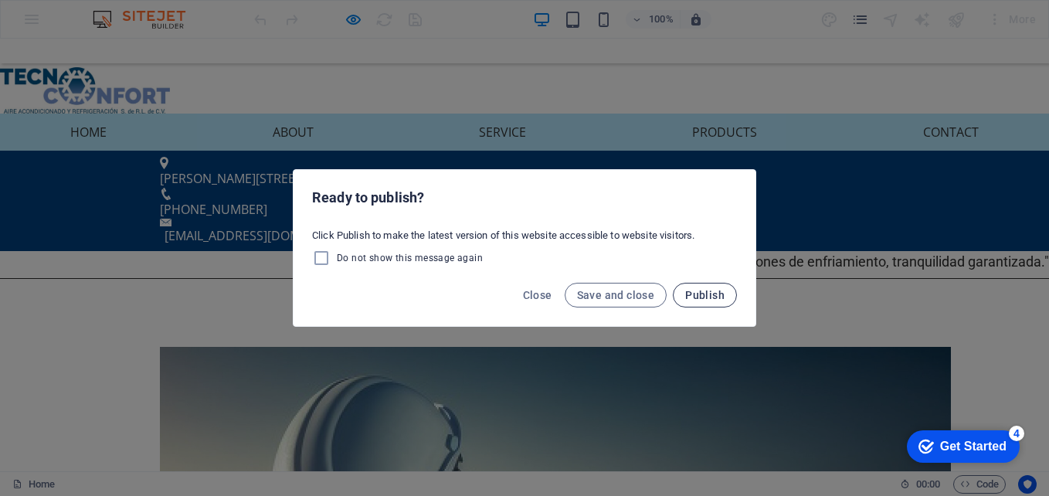
click at [711, 297] on span "Publish" at bounding box center [704, 295] width 39 height 12
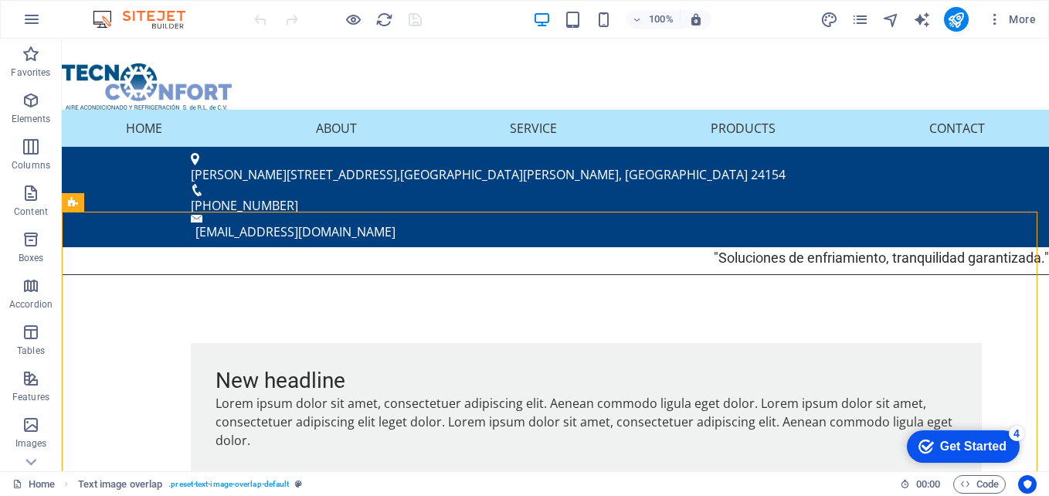
click at [921, 441] on icon "checkmark" at bounding box center [925, 446] width 15 height 15
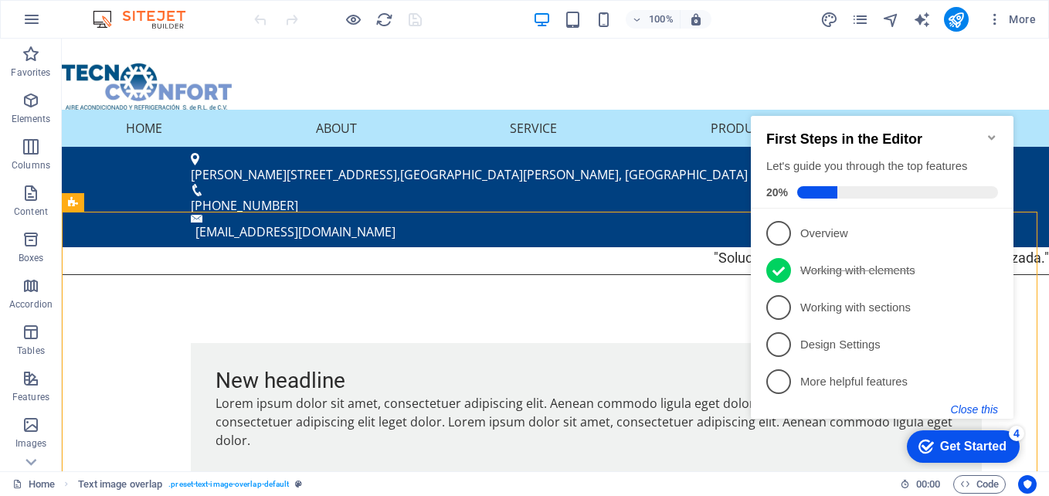
click at [966, 411] on button "Close this" at bounding box center [974, 409] width 47 height 12
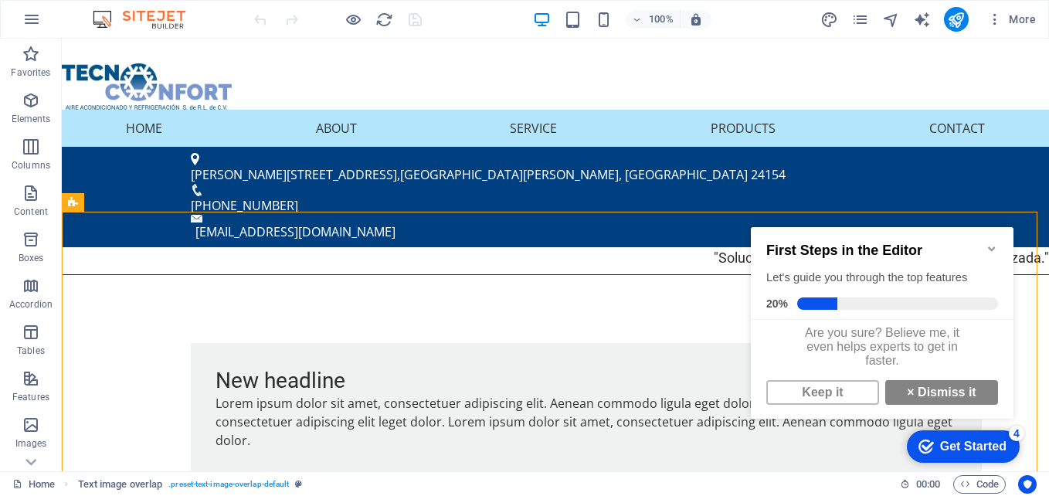
scroll to position [12, 0]
click at [805, 392] on link "Keep it" at bounding box center [822, 392] width 113 height 25
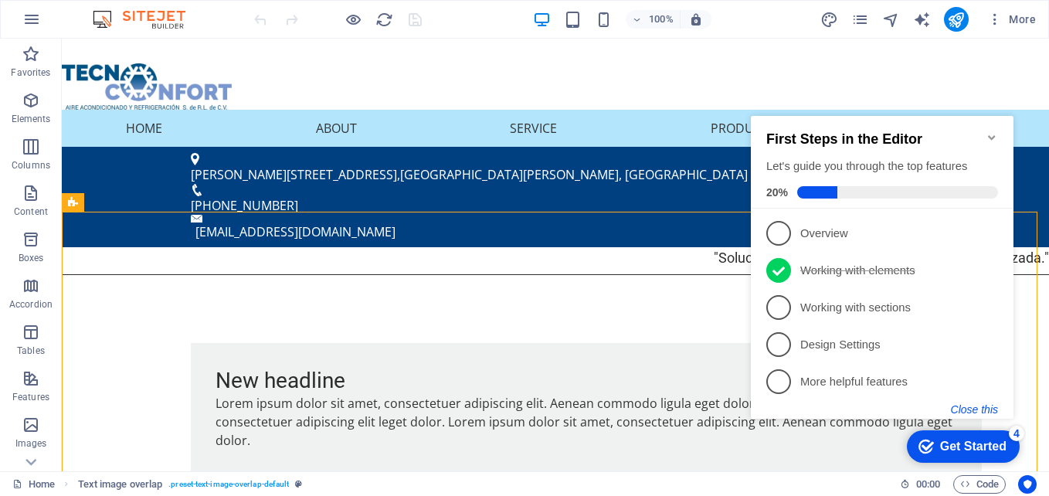
click at [967, 408] on button "Close this" at bounding box center [974, 409] width 47 height 12
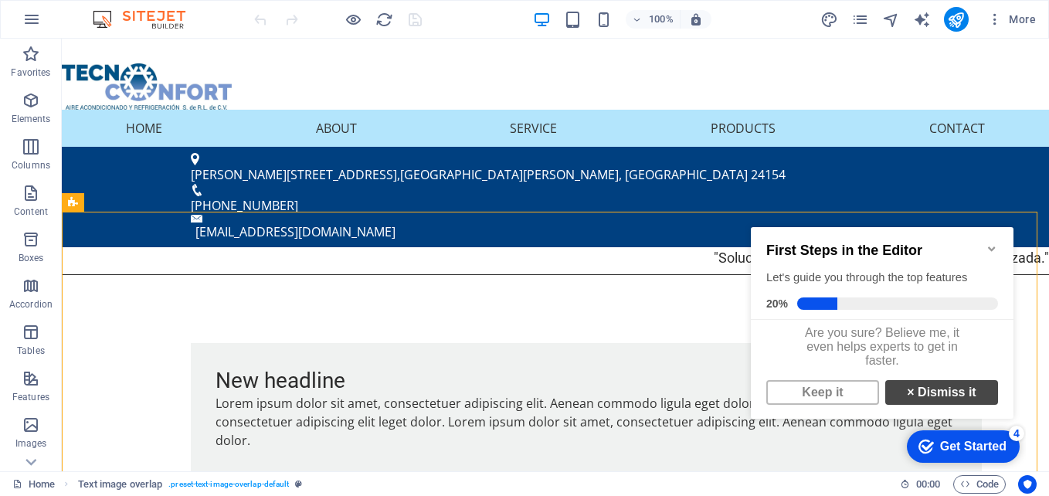
click at [940, 404] on link "× Dismiss it" at bounding box center [941, 392] width 113 height 25
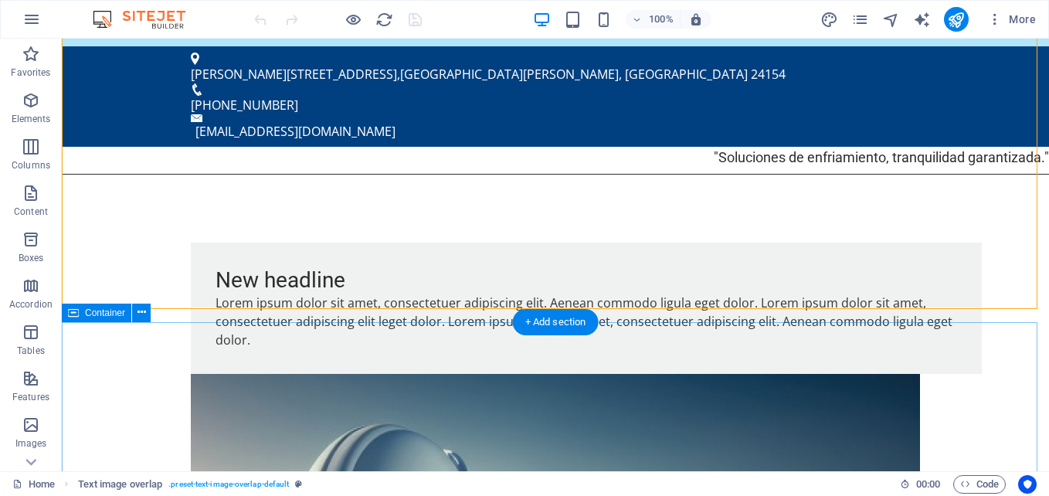
scroll to position [0, 0]
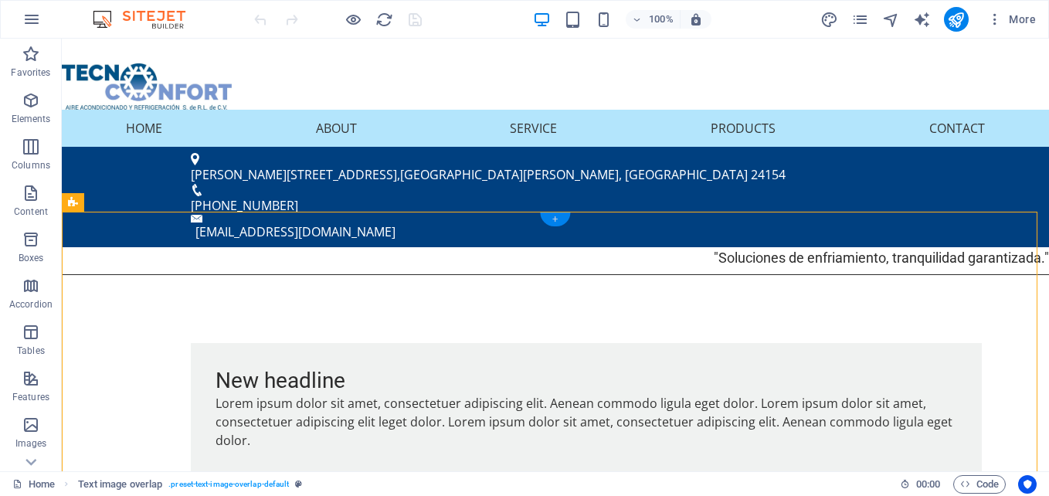
click at [555, 222] on div "+" at bounding box center [555, 219] width 30 height 14
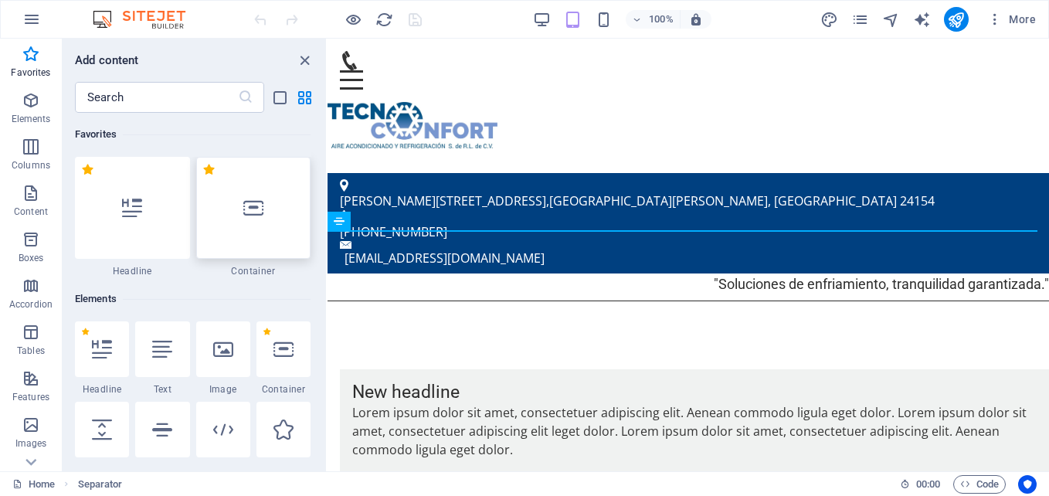
click at [262, 206] on icon at bounding box center [253, 208] width 20 height 20
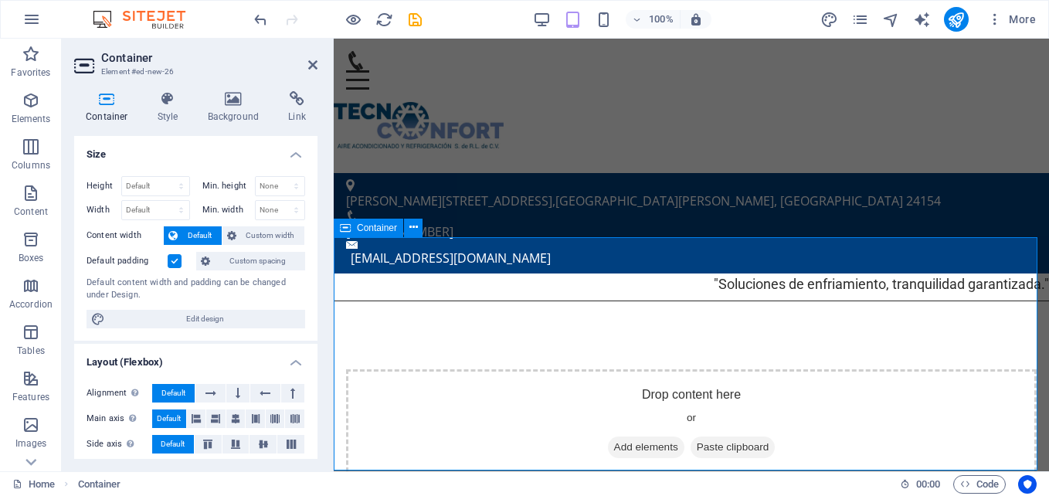
click at [528, 369] on div "Drop content here or Add elements Paste clipboard" at bounding box center [691, 424] width 691 height 110
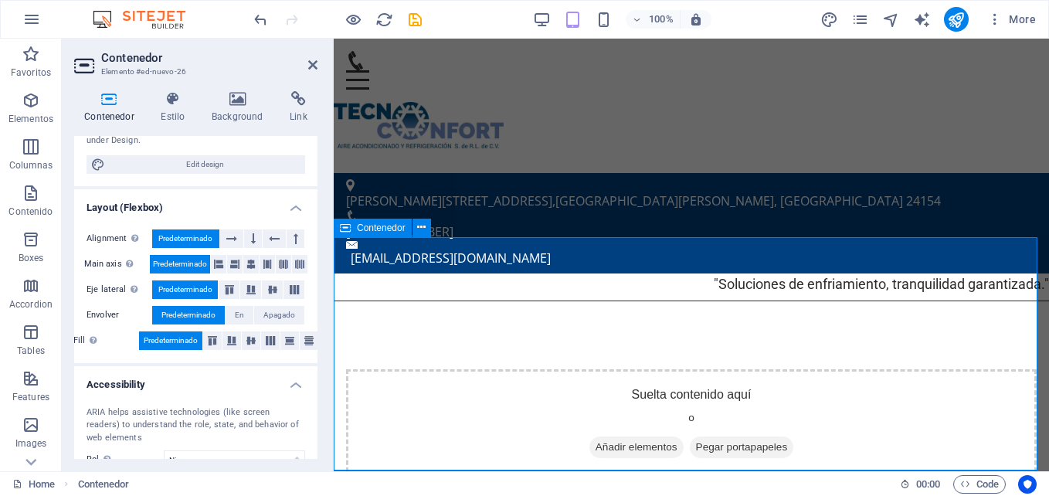
scroll to position [173, 0]
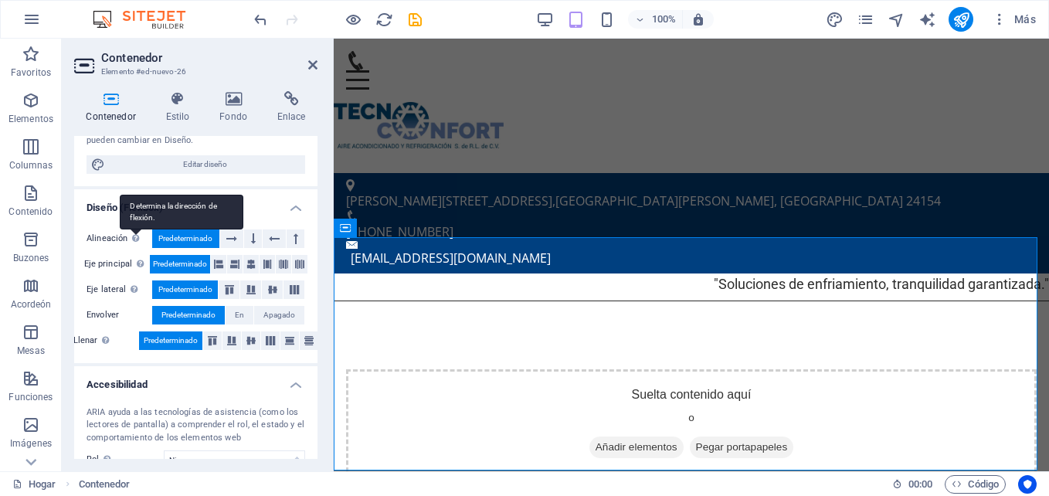
click at [129, 229] on div "Determina la dirección de flexión." at bounding box center [182, 212] width 124 height 35
click at [134, 229] on div "Determina la dirección de flexión." at bounding box center [182, 212] width 124 height 35
click at [186, 236] on span "Predeterminado" at bounding box center [185, 238] width 54 height 19
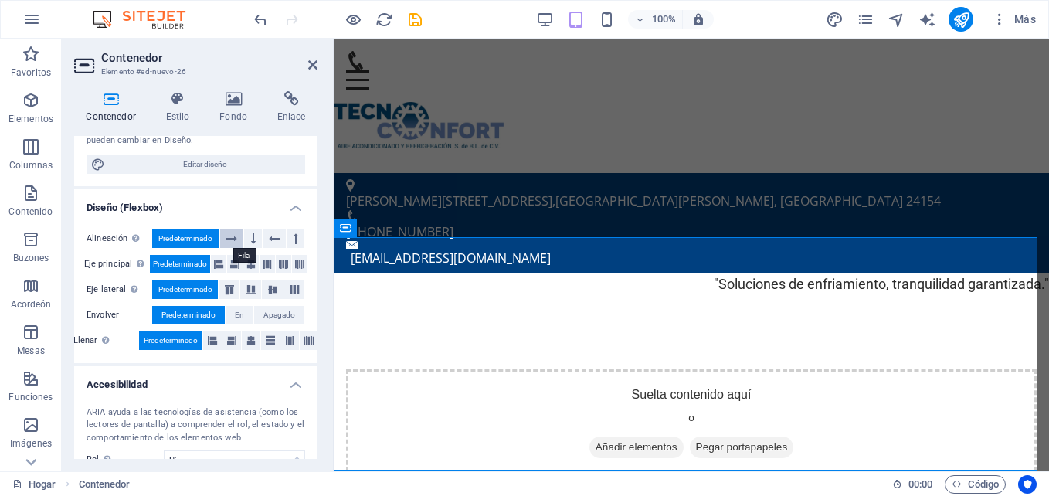
click at [222, 239] on button at bounding box center [232, 238] width 24 height 19
click at [209, 233] on span "Predeterminado" at bounding box center [185, 238] width 54 height 19
click at [674, 436] on span "Añadir elementos" at bounding box center [636, 447] width 94 height 22
click at [636, 440] on font "Añadir elementos" at bounding box center [637, 447] width 82 height 15
click at [637, 440] on font "Añadir elementos" at bounding box center [637, 447] width 82 height 15
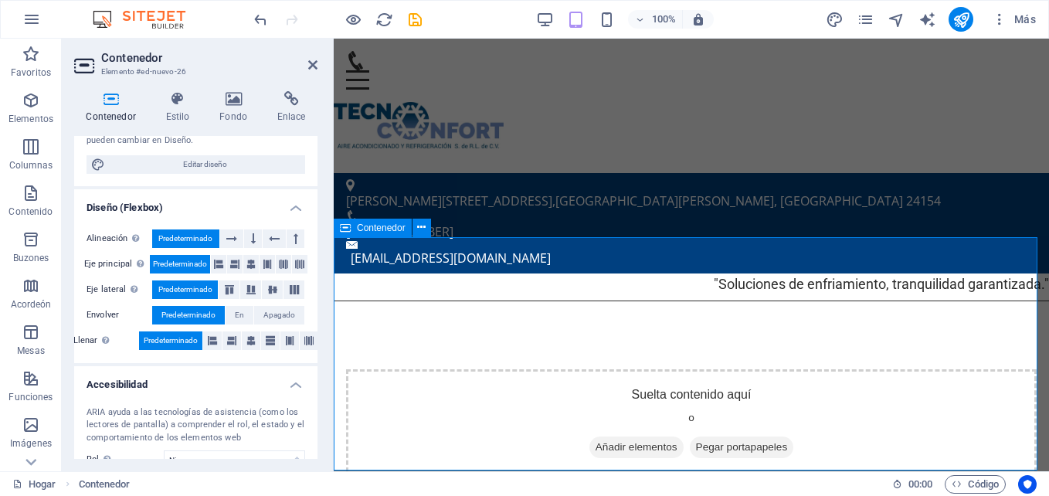
click at [854, 369] on div "Suelta contenido aquí o Añadir elementos Pegar portapapeles" at bounding box center [691, 424] width 691 height 110
click at [422, 226] on icon at bounding box center [421, 227] width 8 height 16
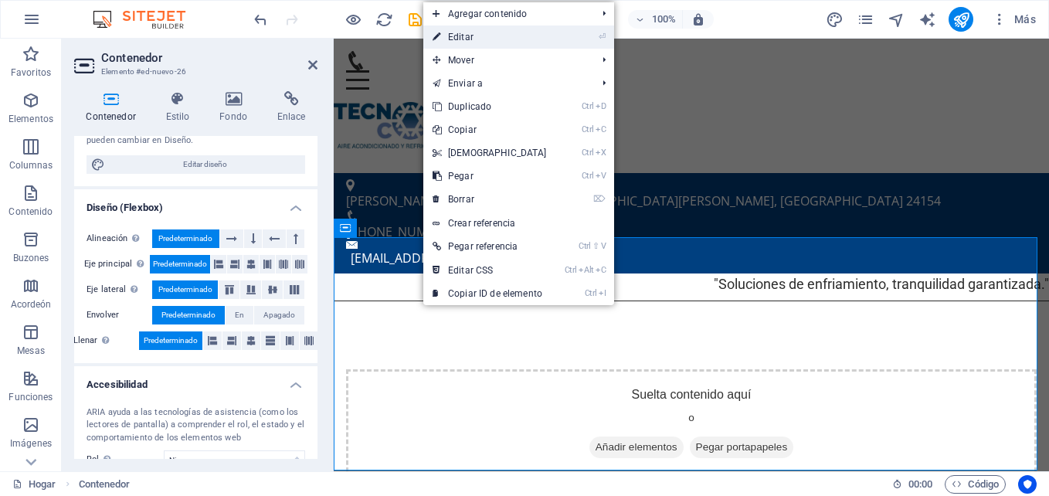
click at [497, 40] on link "⏎ Editar" at bounding box center [489, 36] width 133 height 23
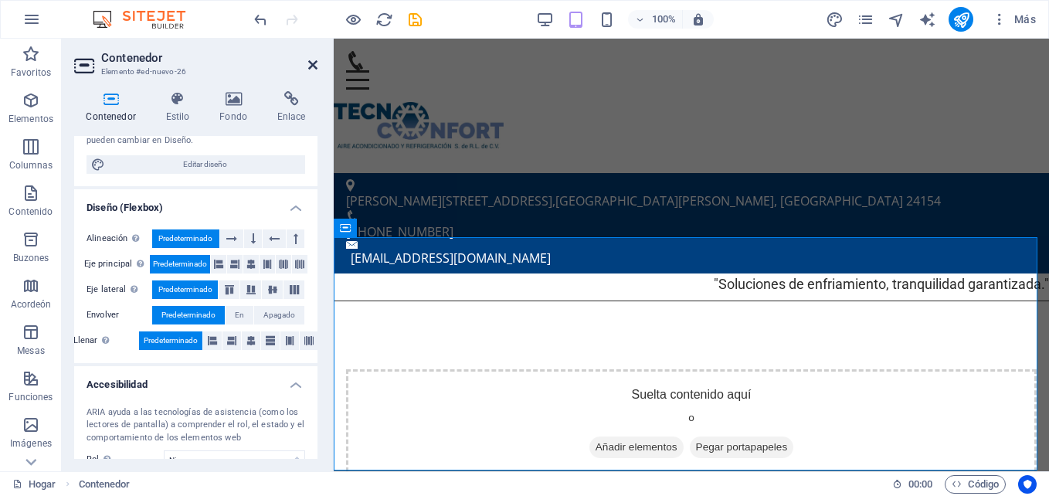
click at [308, 64] on icon at bounding box center [312, 65] width 9 height 12
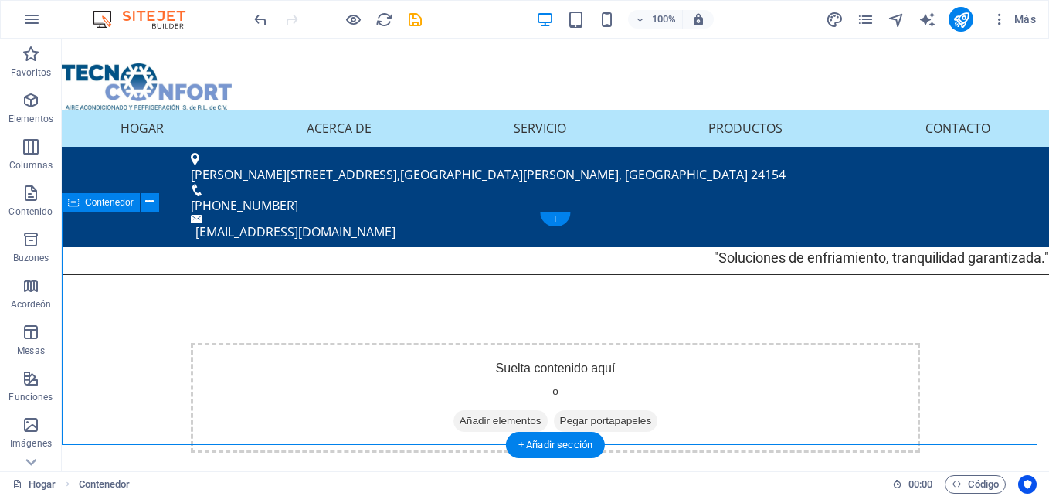
click at [499, 413] on font "Añadir elementos" at bounding box center [501, 420] width 82 height 15
click at [474, 413] on font "Añadir elementos" at bounding box center [501, 420] width 82 height 15
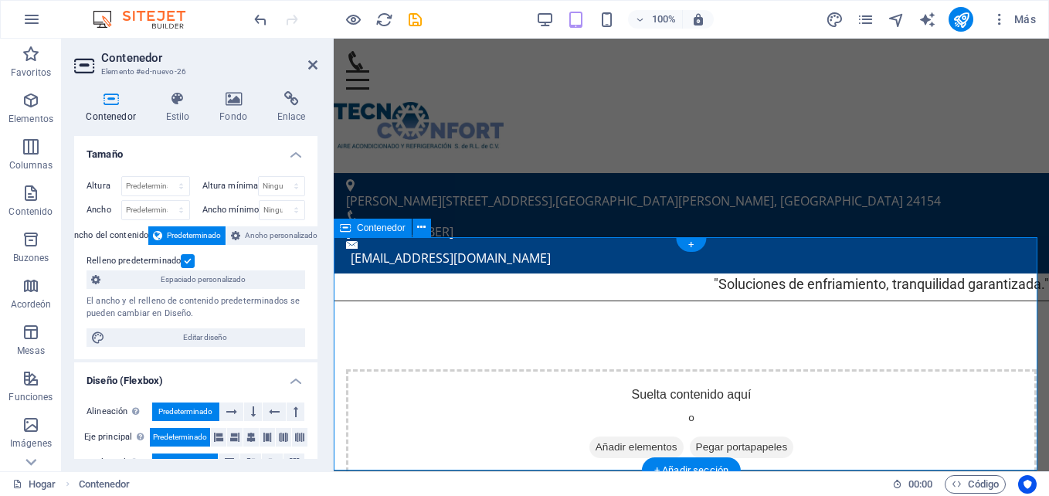
click at [635, 440] on font "Añadir elementos" at bounding box center [637, 447] width 82 height 15
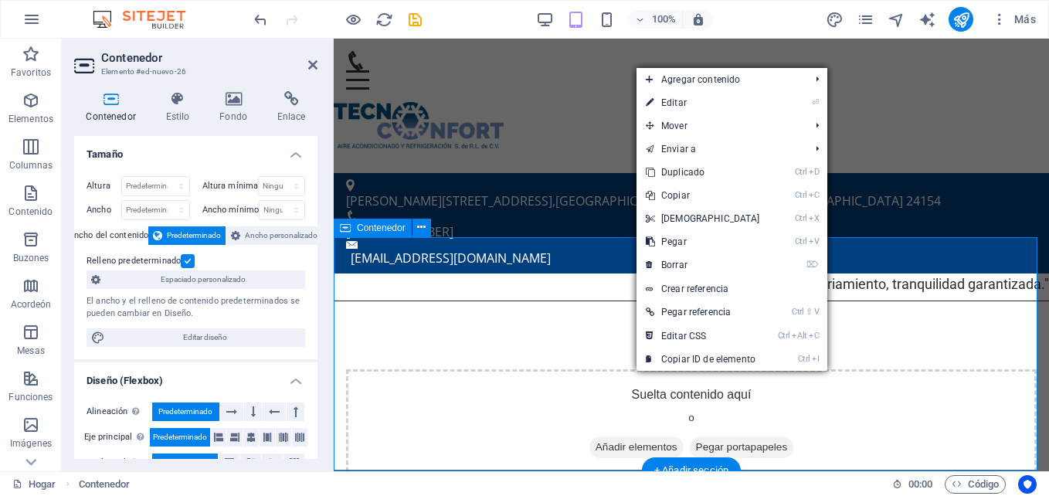
click at [575, 384] on div "Suelta contenido aquí o Añadir elementos Pegar portapapeles" at bounding box center [691, 424] width 691 height 110
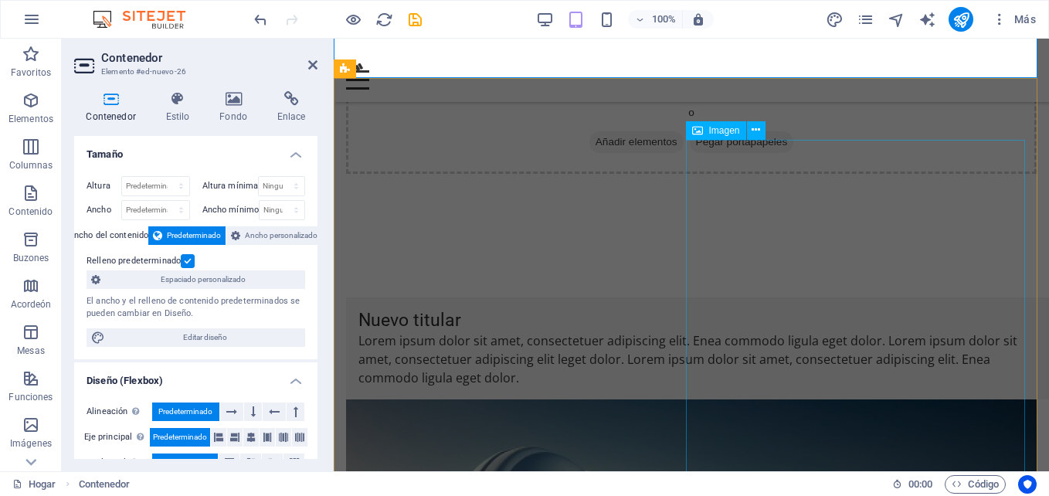
scroll to position [154, 0]
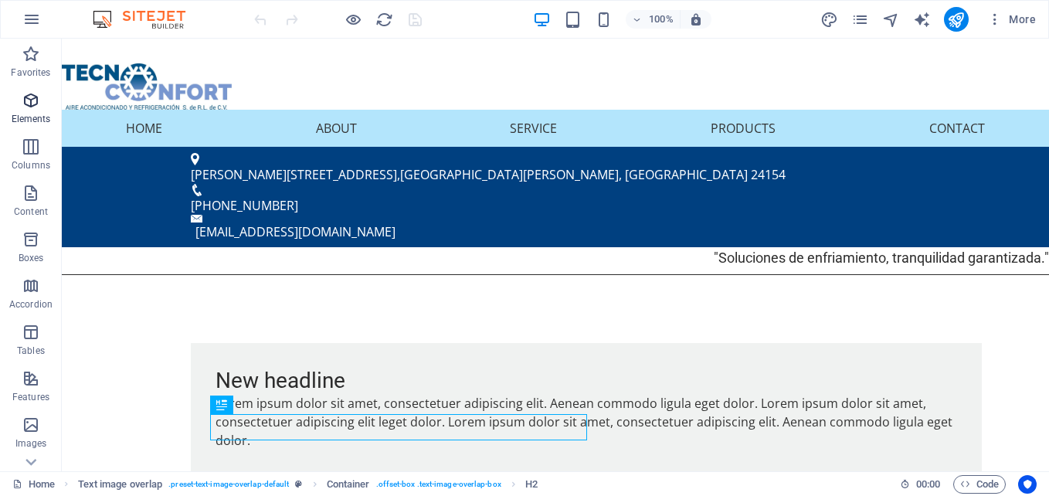
click at [29, 95] on icon "button" at bounding box center [31, 100] width 19 height 19
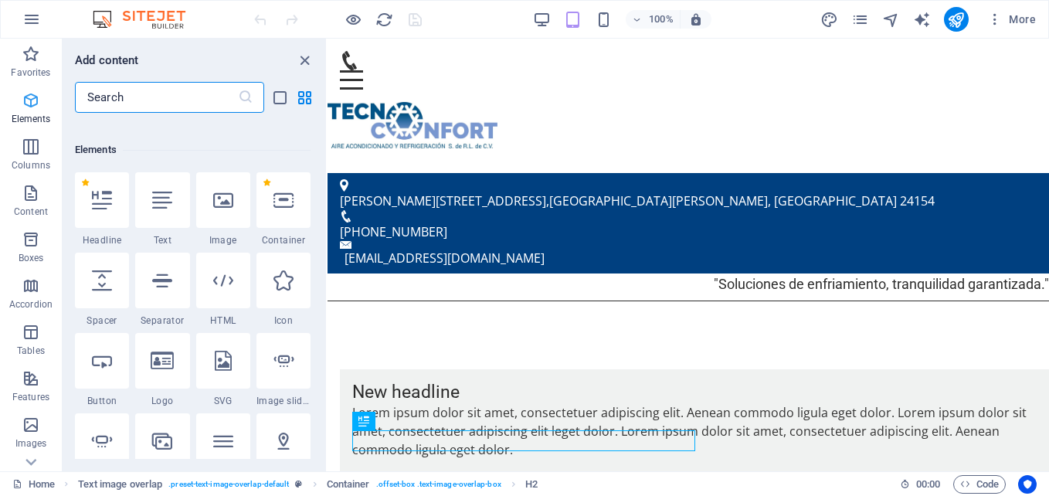
scroll to position [165, 0]
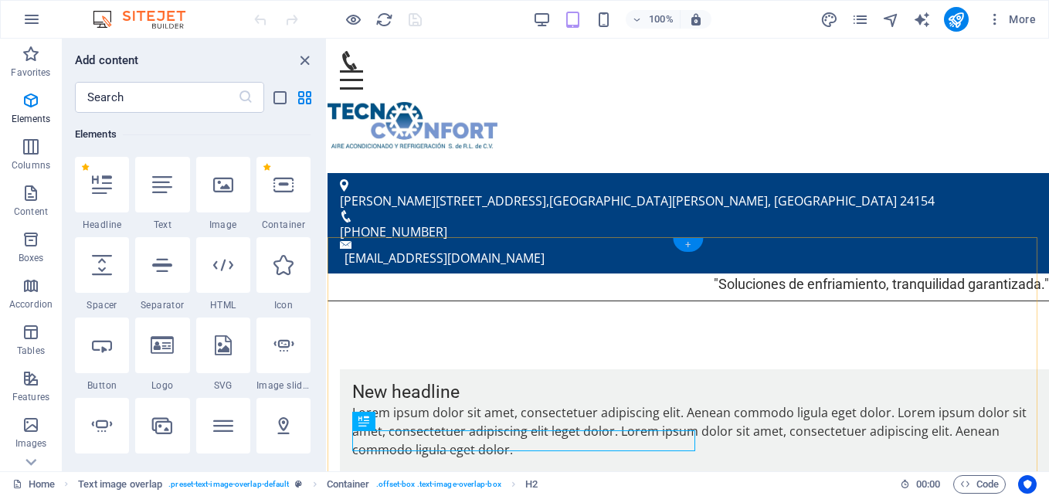
click at [693, 242] on div "+" at bounding box center [688, 245] width 30 height 14
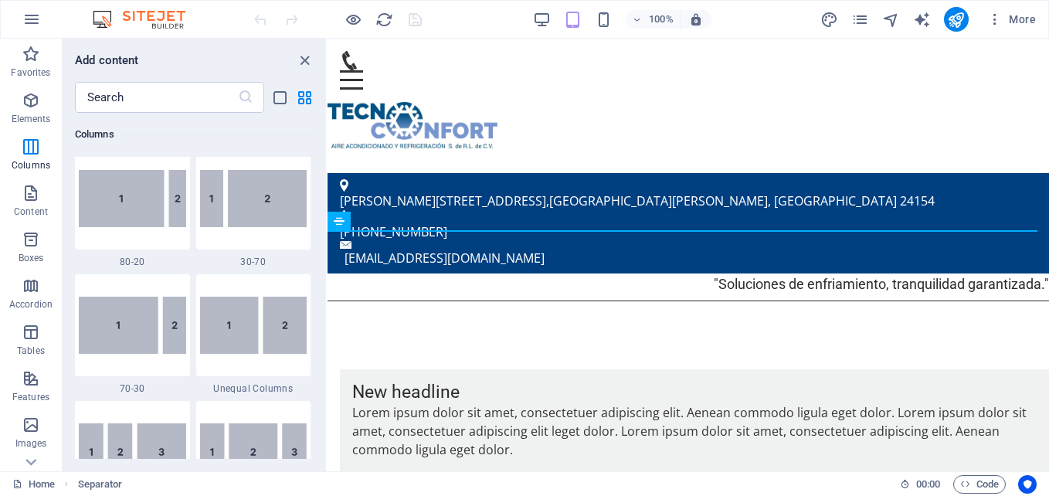
scroll to position [1081, 0]
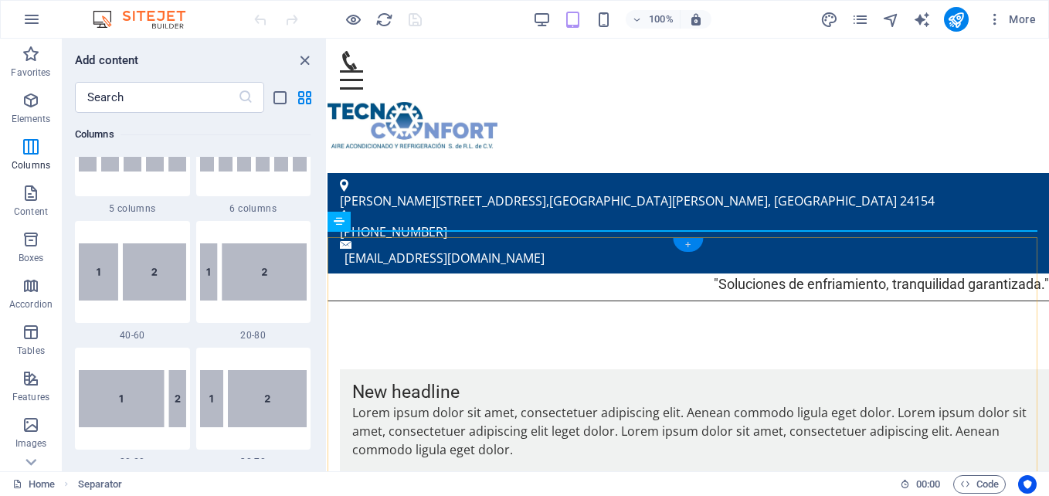
click at [683, 242] on div "+" at bounding box center [688, 245] width 30 height 14
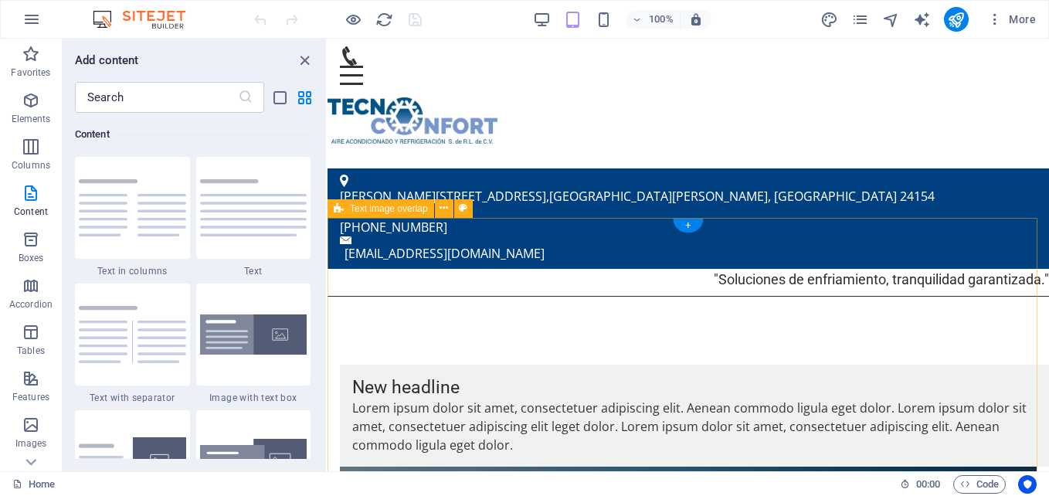
scroll to position [0, 0]
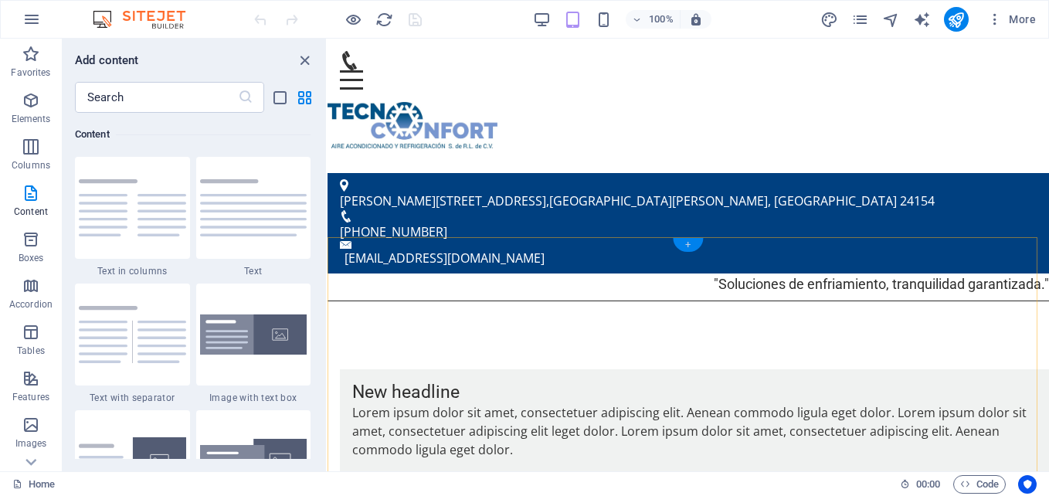
click at [691, 238] on div "+" at bounding box center [688, 245] width 30 height 14
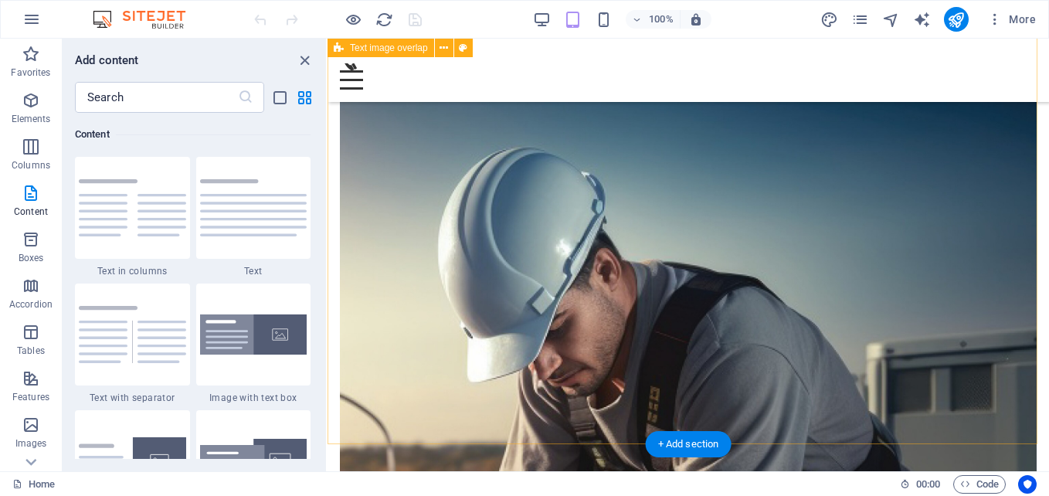
scroll to position [199, 0]
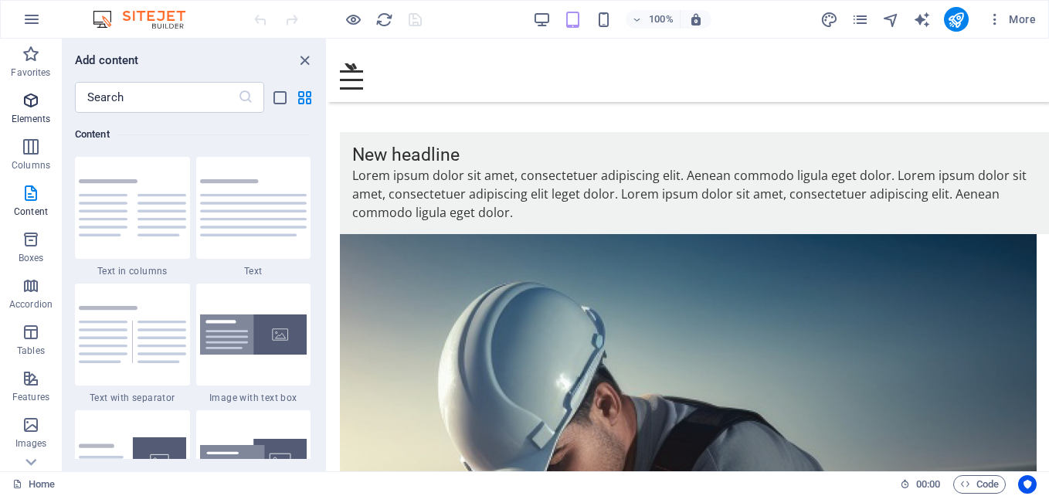
click at [28, 107] on icon "button" at bounding box center [31, 100] width 19 height 19
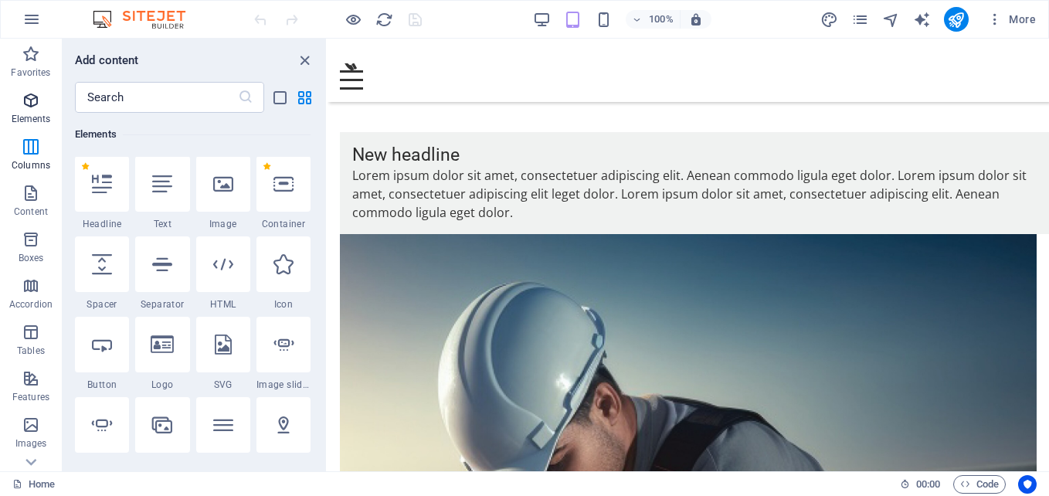
scroll to position [165, 0]
click at [289, 186] on icon at bounding box center [283, 185] width 20 height 20
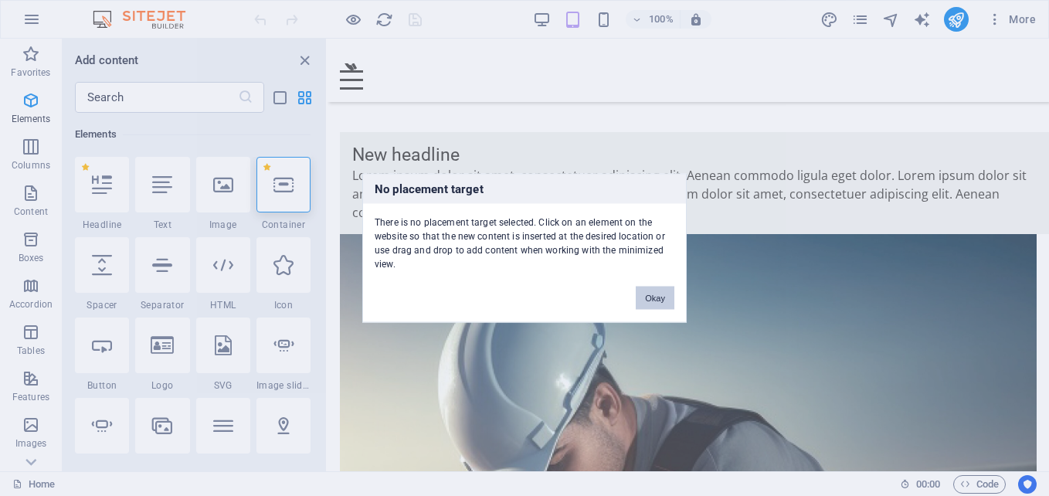
click at [653, 300] on button "Okay" at bounding box center [655, 298] width 39 height 23
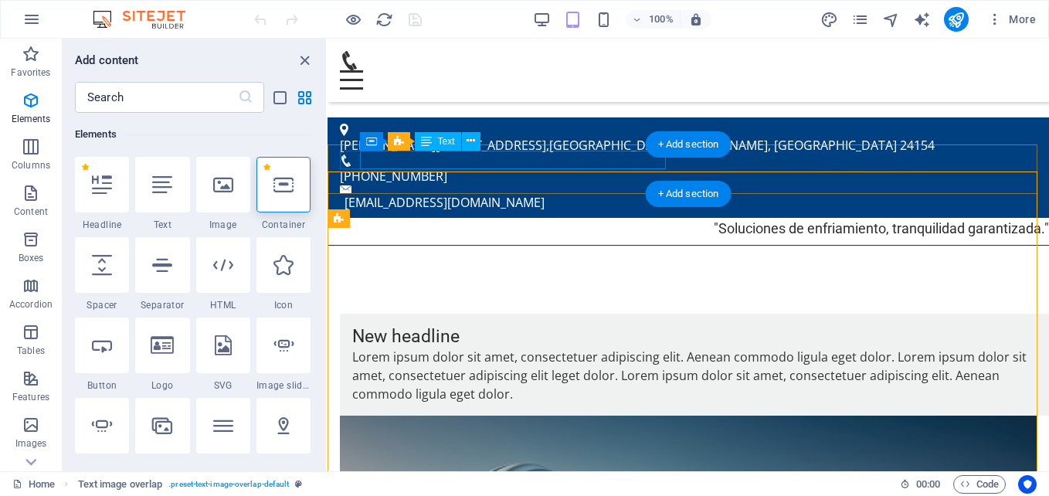
scroll to position [0, 0]
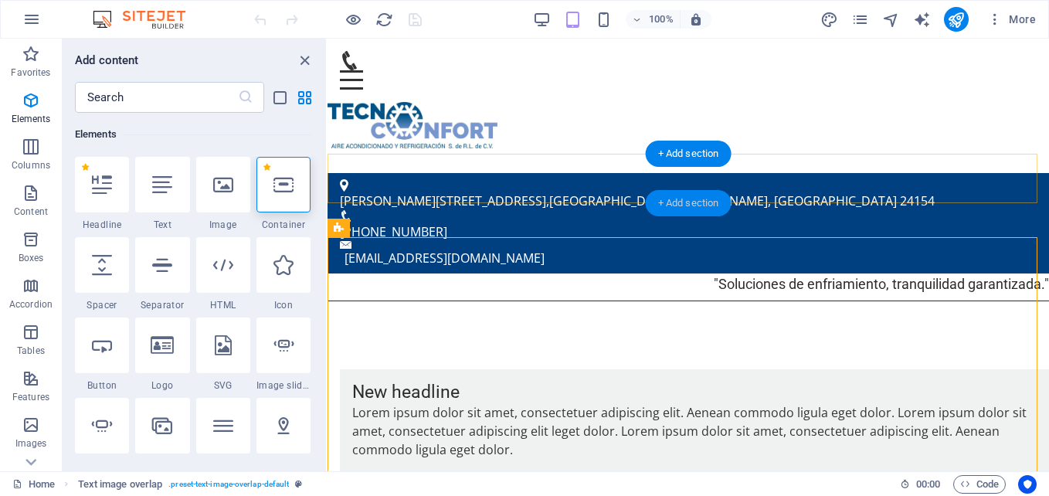
click at [693, 199] on div "+ Add section" at bounding box center [689, 203] width 86 height 26
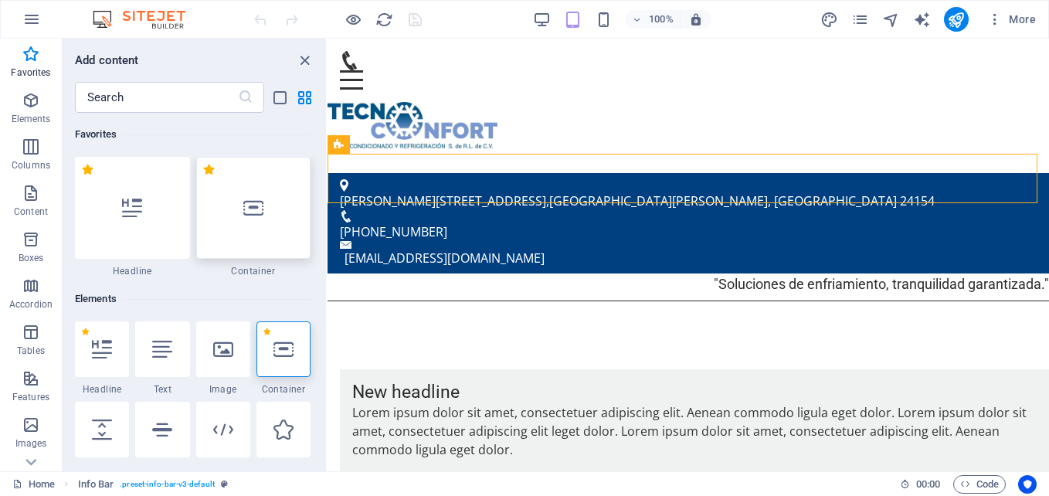
click at [236, 208] on div at bounding box center [253, 208] width 115 height 102
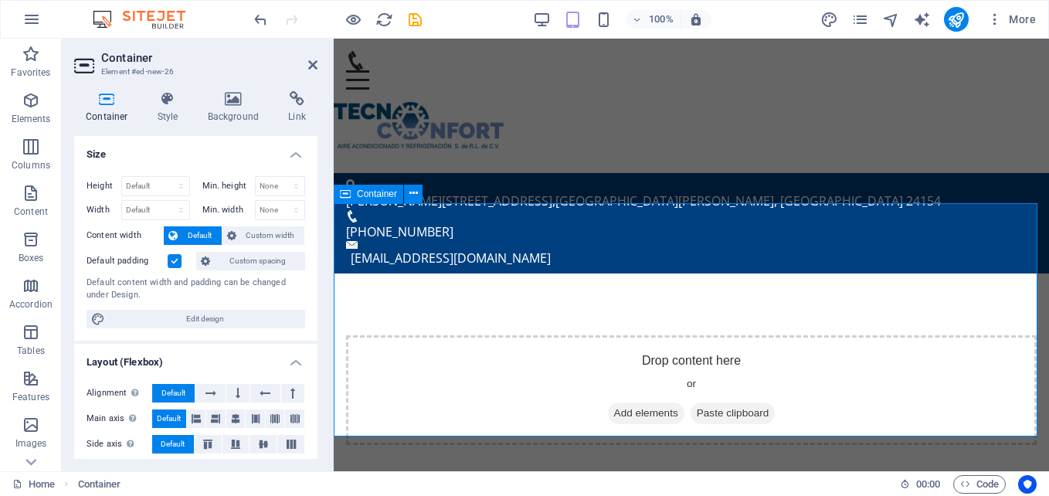
click at [608, 402] on span "Add elements" at bounding box center [646, 413] width 76 height 22
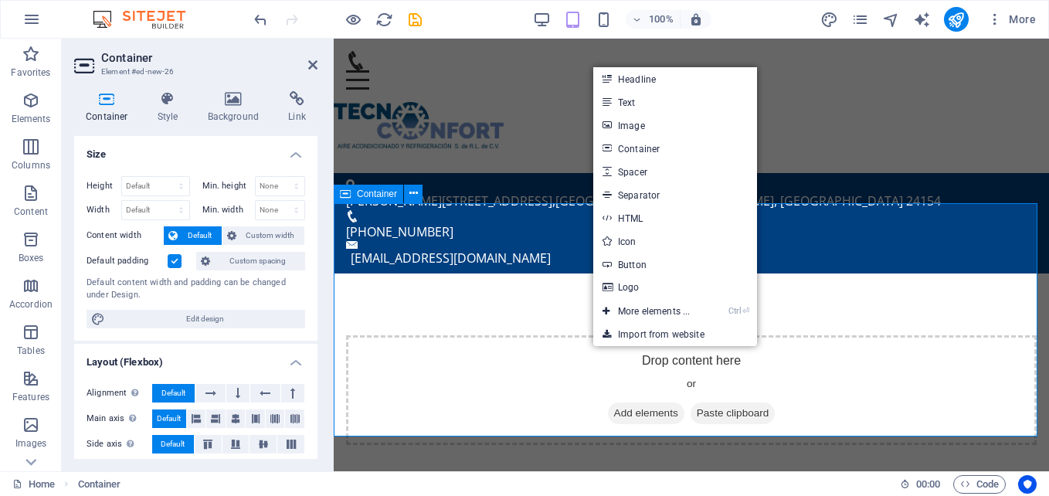
click at [501, 335] on div "Drop content here or Add elements Paste clipboard" at bounding box center [691, 390] width 691 height 110
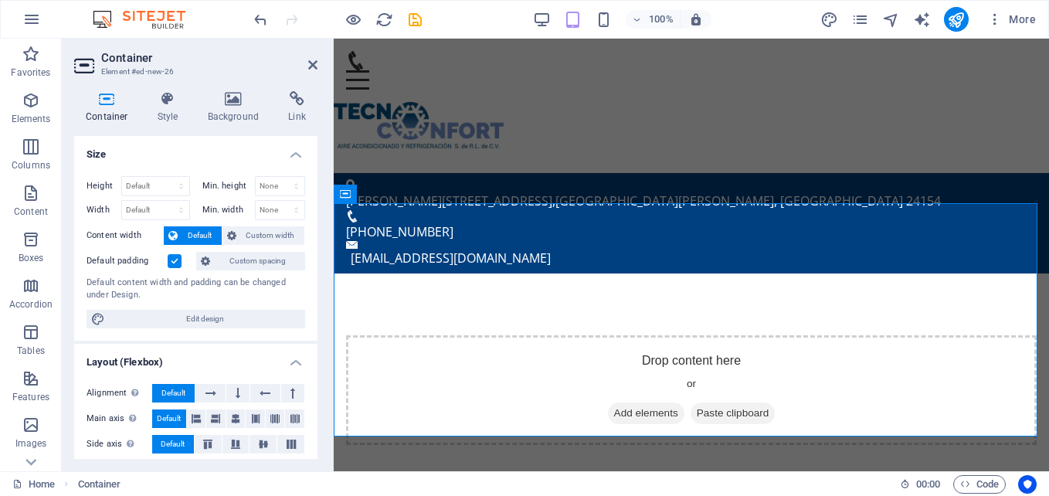
click at [317, 57] on aside "Container Element #ed-new-26 Container Style Background Link Size Height Defaul…" at bounding box center [198, 255] width 272 height 433
click at [311, 65] on icon at bounding box center [312, 65] width 9 height 12
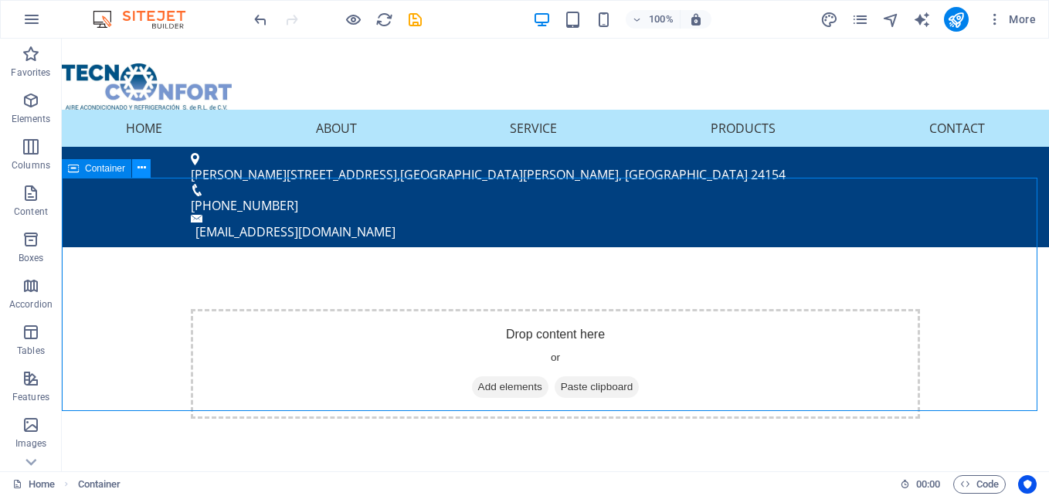
click at [148, 169] on button at bounding box center [141, 168] width 19 height 19
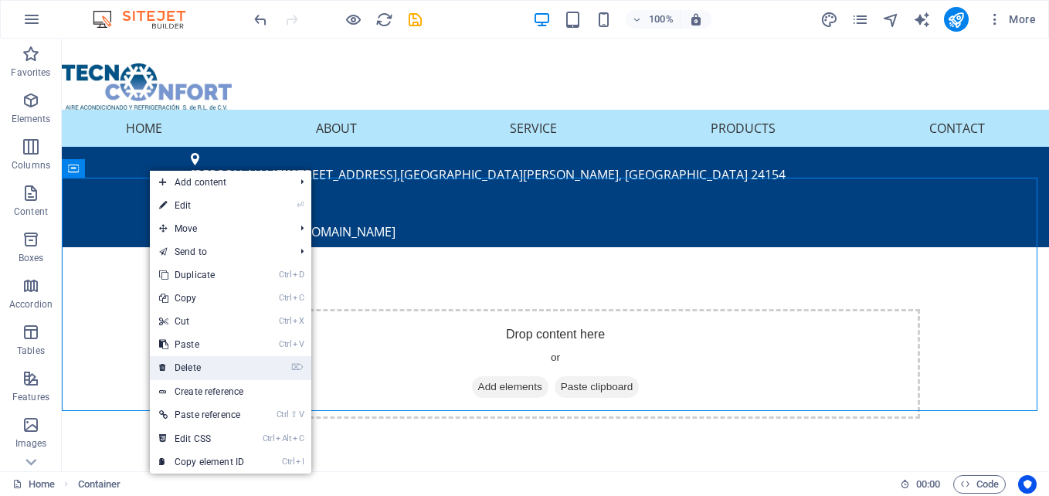
click at [212, 366] on link "⌦ Delete" at bounding box center [202, 367] width 104 height 23
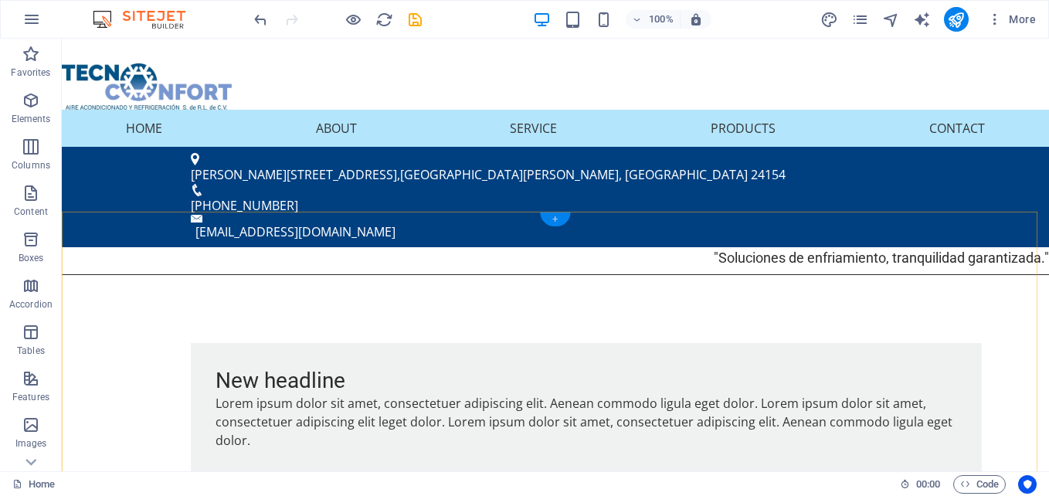
click at [552, 216] on div "+" at bounding box center [555, 219] width 30 height 14
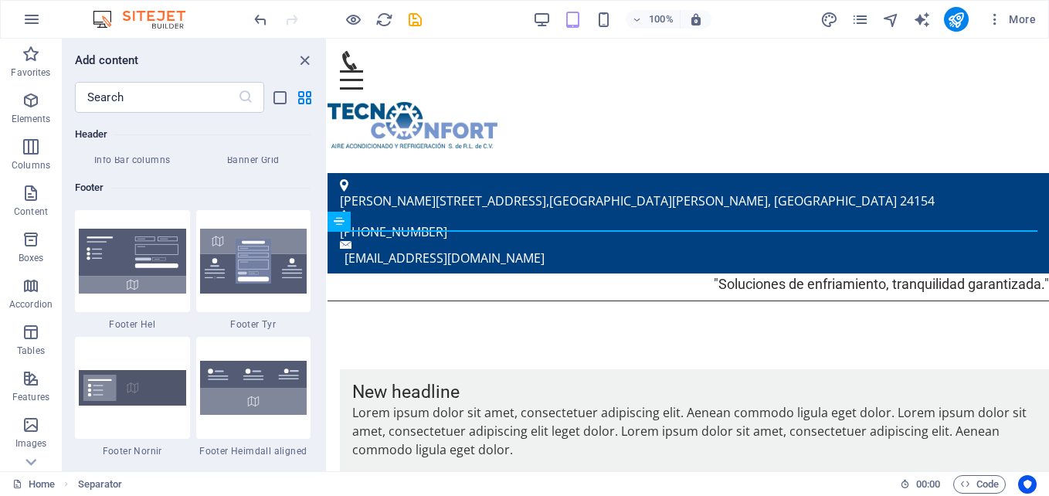
scroll to position [10195, 0]
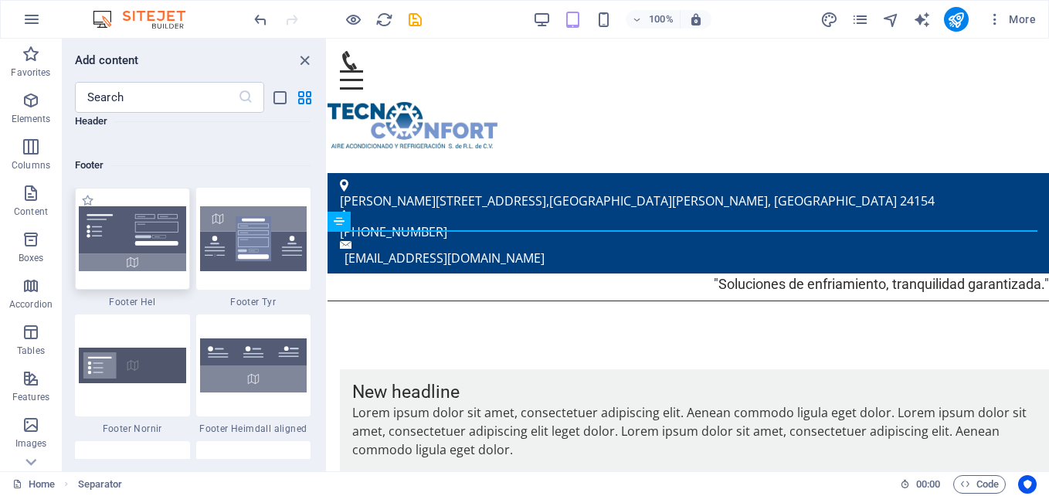
click at [154, 260] on img at bounding box center [132, 238] width 107 height 65
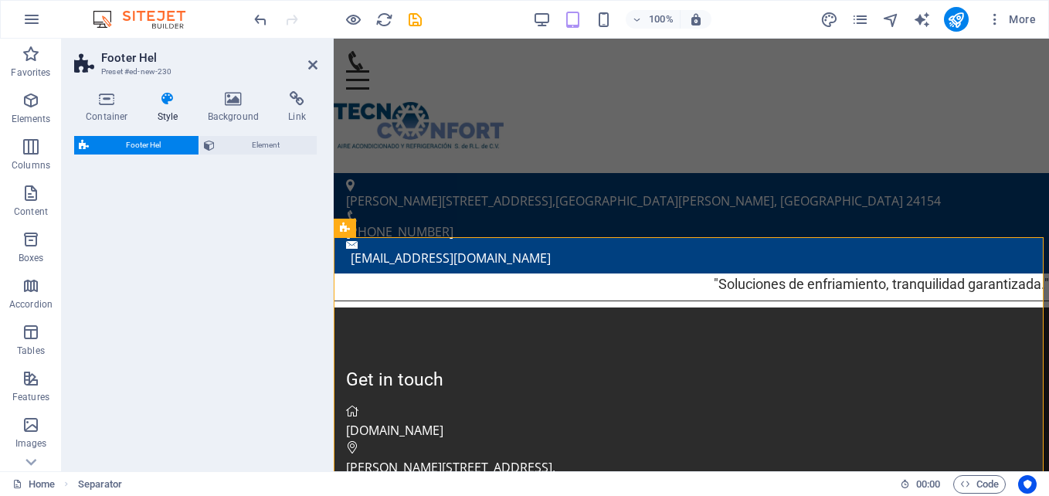
select select "%"
select select "rem"
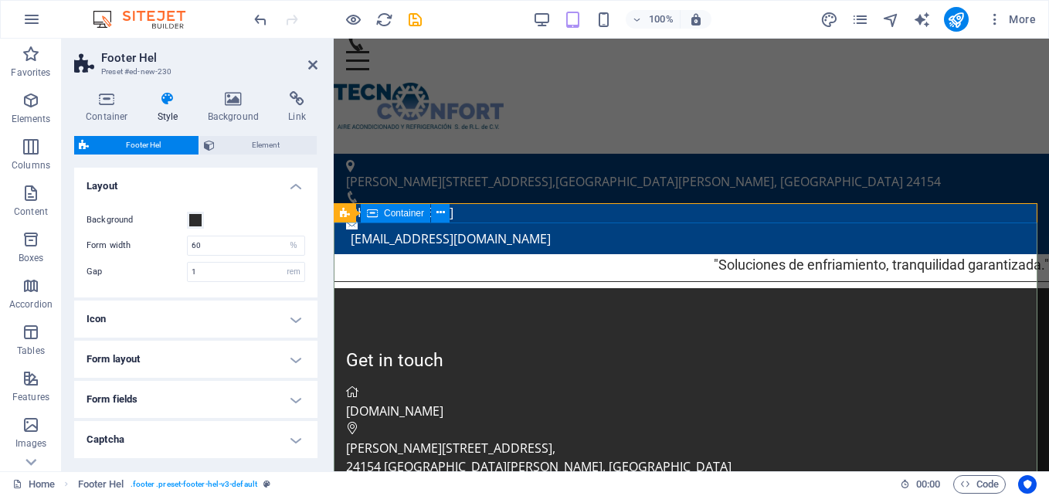
scroll to position [0, 0]
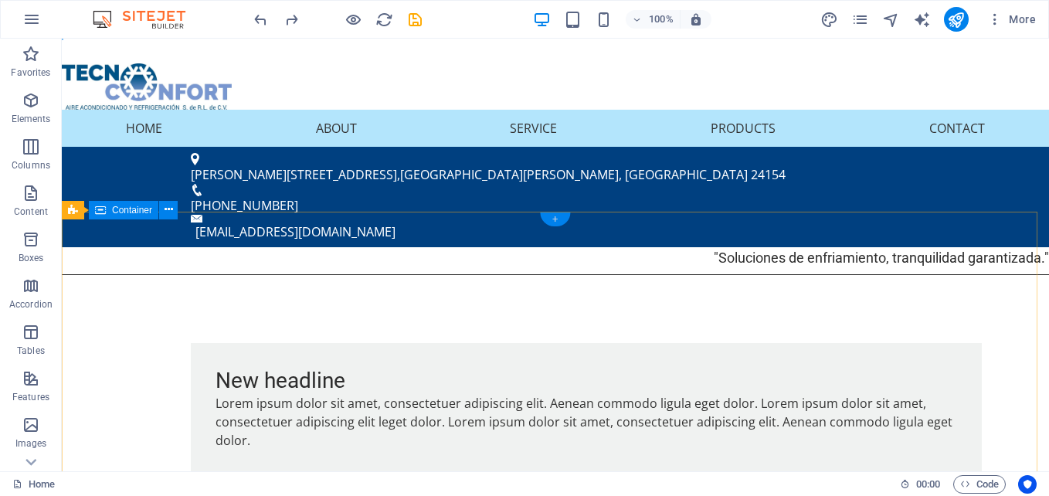
click at [553, 221] on div "+" at bounding box center [555, 219] width 30 height 14
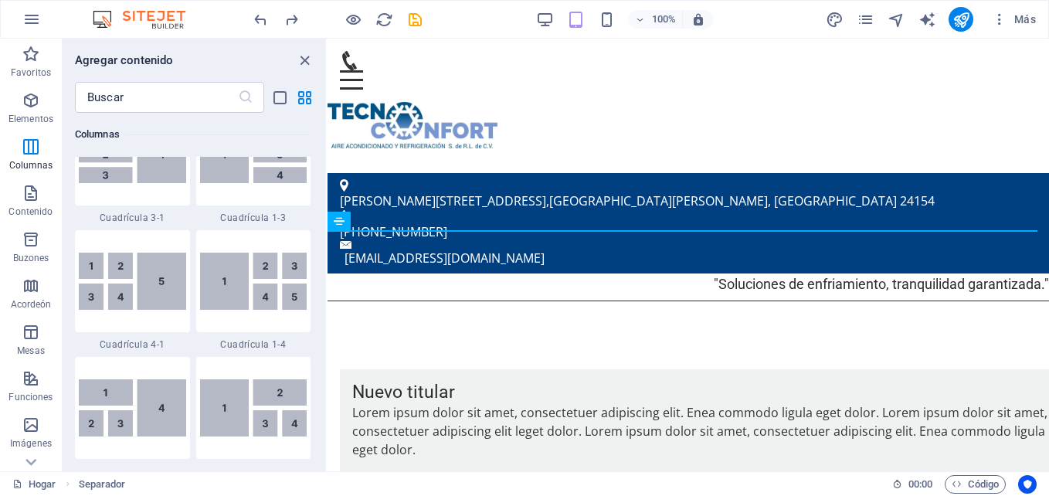
scroll to position [2239, 0]
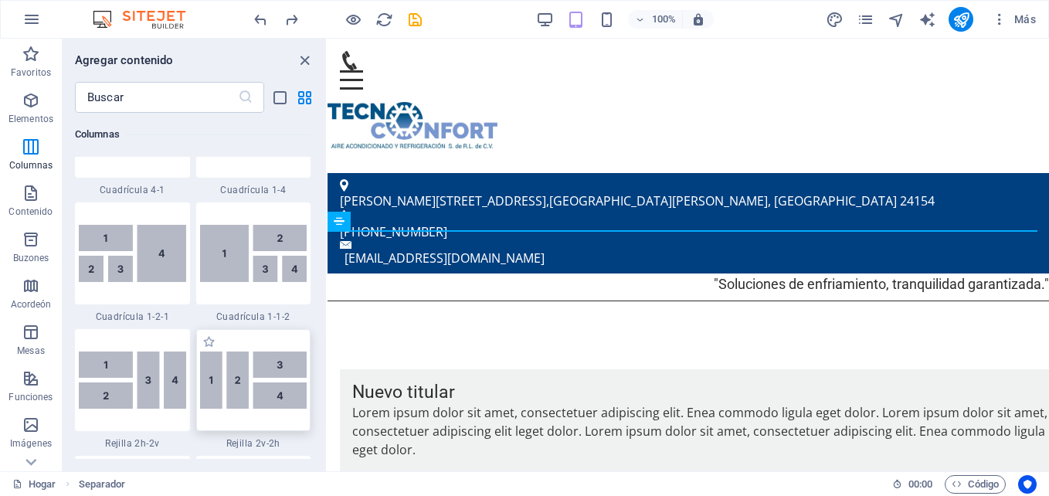
click at [290, 393] on img at bounding box center [253, 379] width 107 height 57
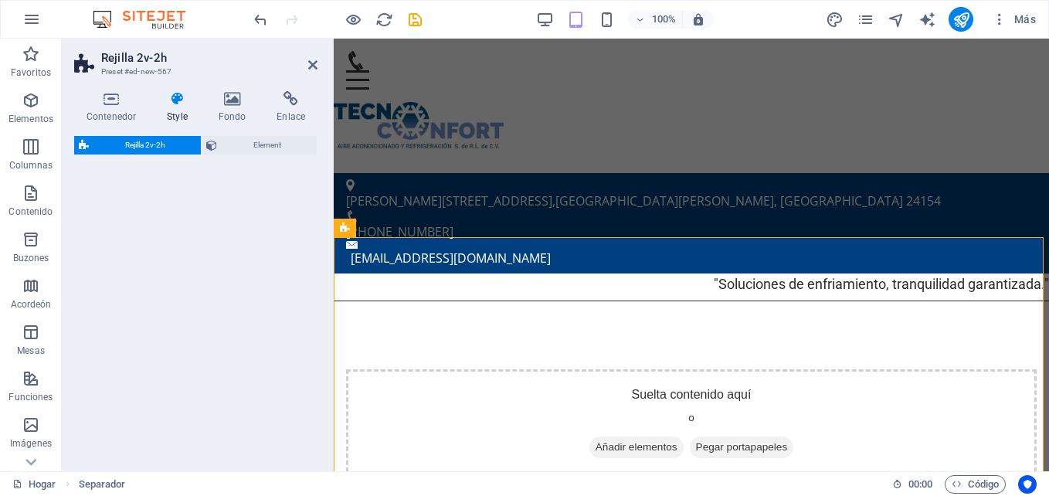
click at [266, 373] on div "Rejilla 2v-2h Element" at bounding box center [195, 297] width 243 height 323
select select "rem"
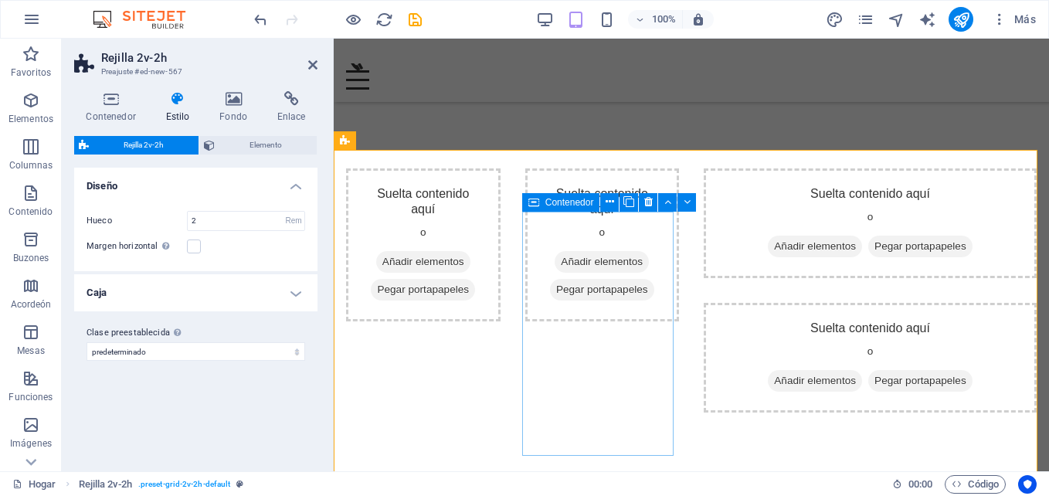
scroll to position [174, 0]
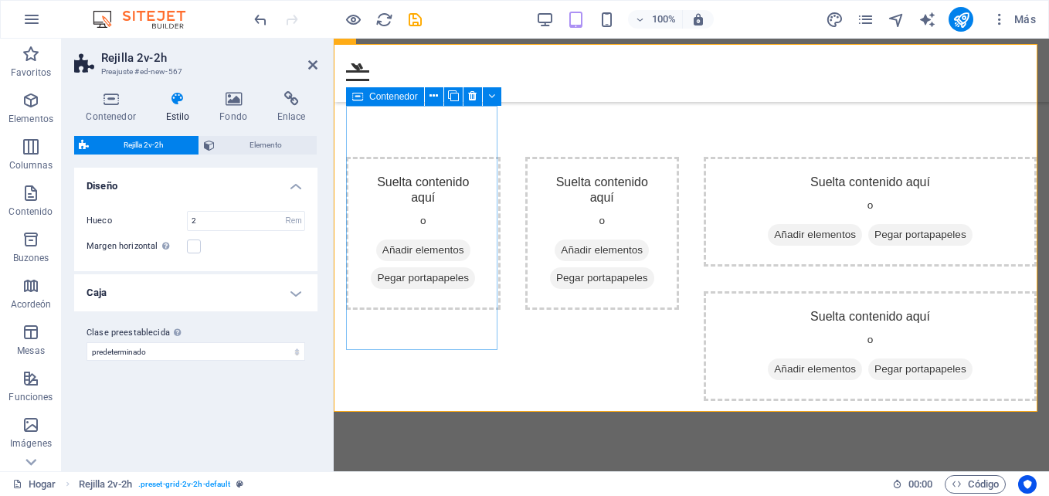
click at [413, 243] on font "Añadir elementos" at bounding box center [423, 250] width 82 height 15
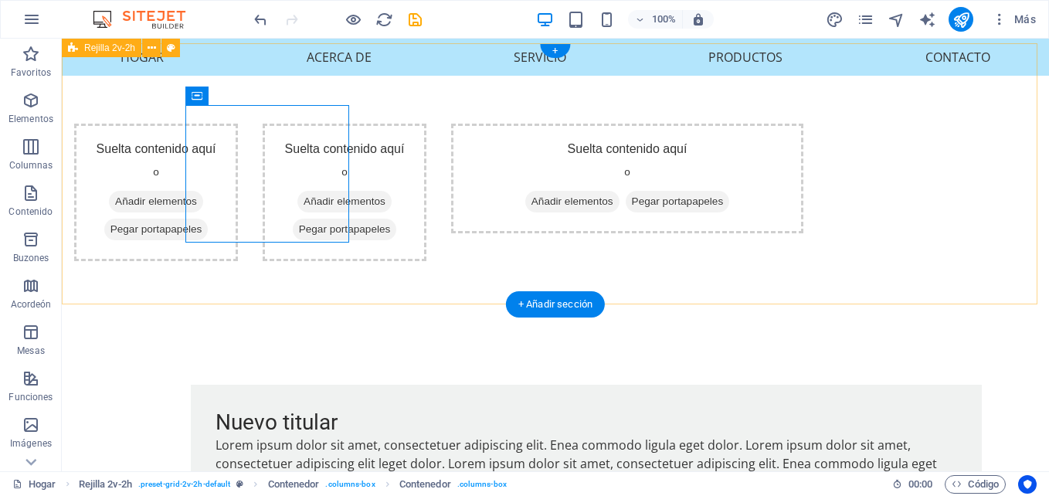
scroll to position [53, 0]
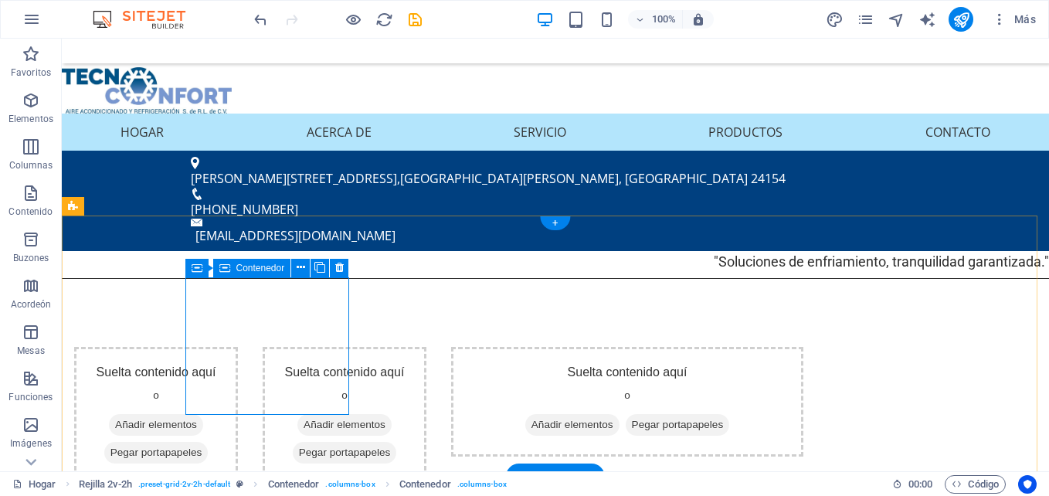
click at [197, 417] on font "Añadir elementos" at bounding box center [156, 424] width 82 height 15
click at [295, 266] on button at bounding box center [300, 268] width 19 height 19
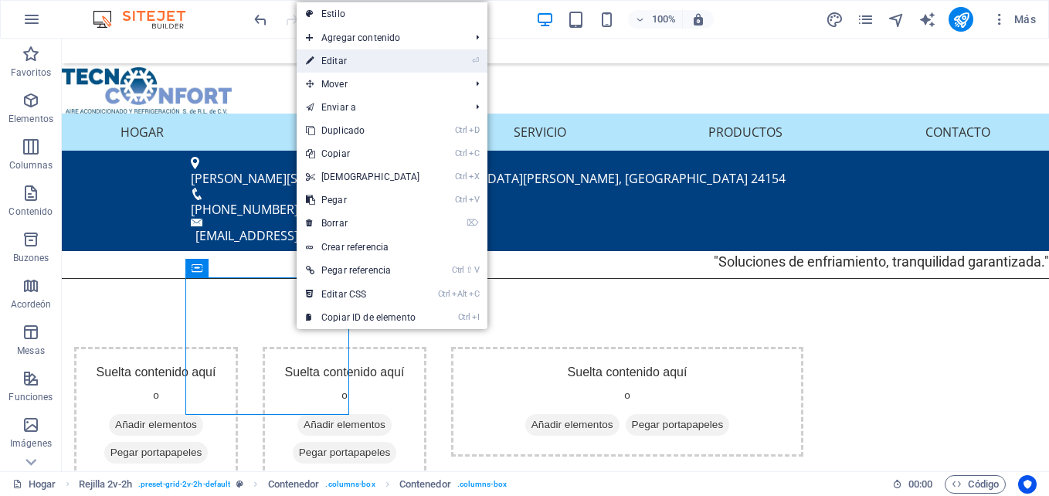
click at [361, 63] on link "⏎ Editar" at bounding box center [363, 60] width 133 height 23
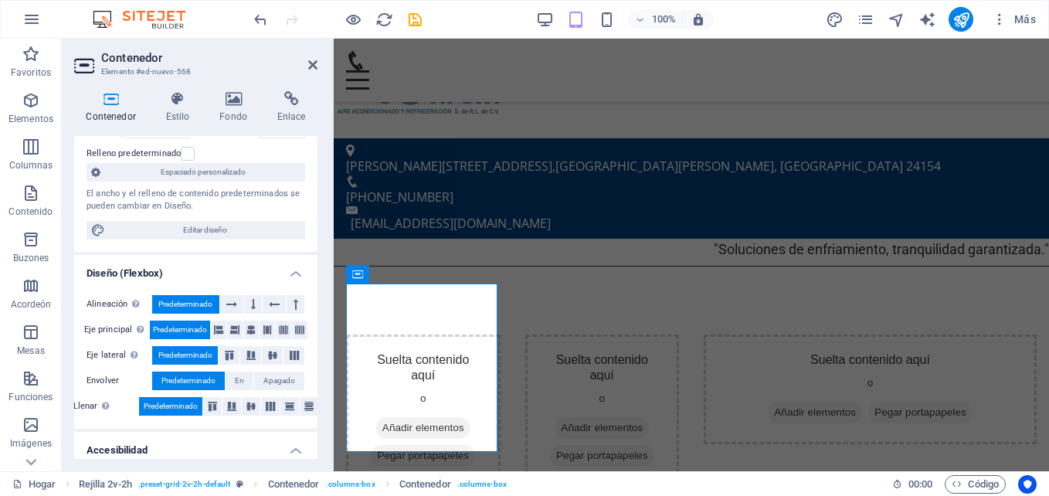
scroll to position [0, 0]
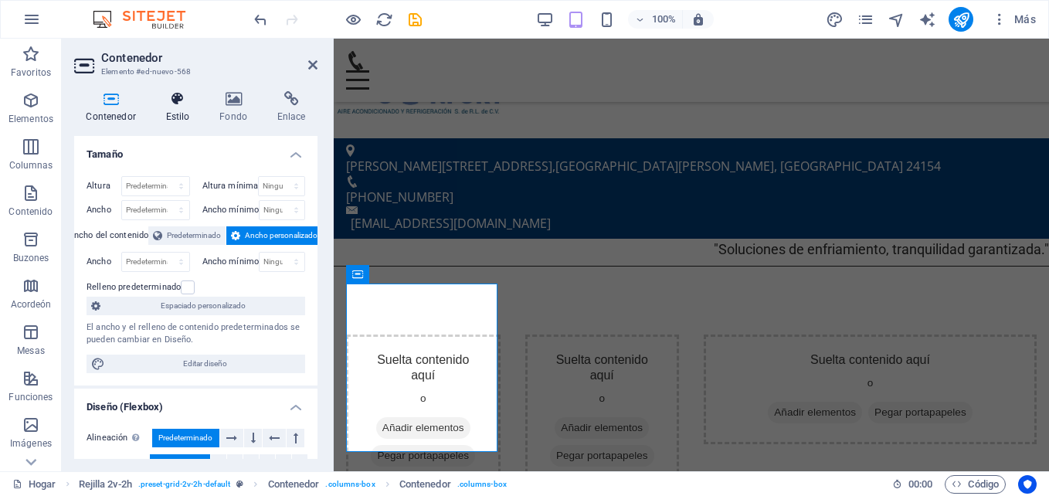
click at [172, 98] on icon at bounding box center [178, 98] width 48 height 15
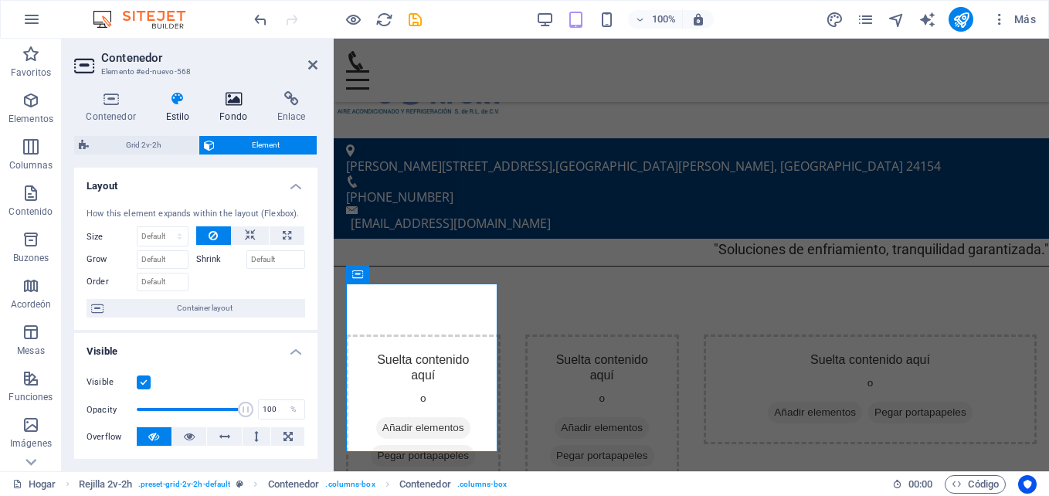
click at [232, 93] on icon at bounding box center [234, 98] width 52 height 15
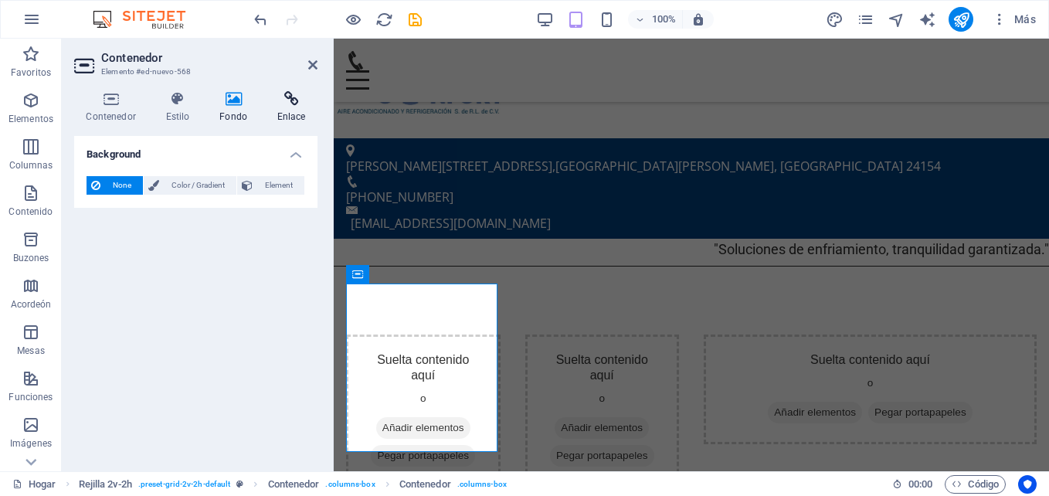
click at [284, 100] on icon at bounding box center [291, 98] width 53 height 15
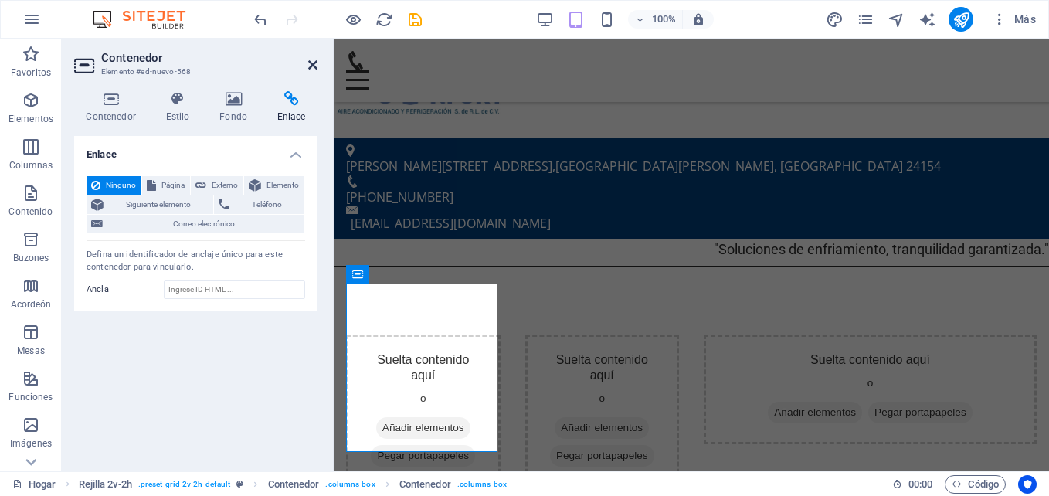
click at [314, 60] on icon at bounding box center [312, 65] width 9 height 12
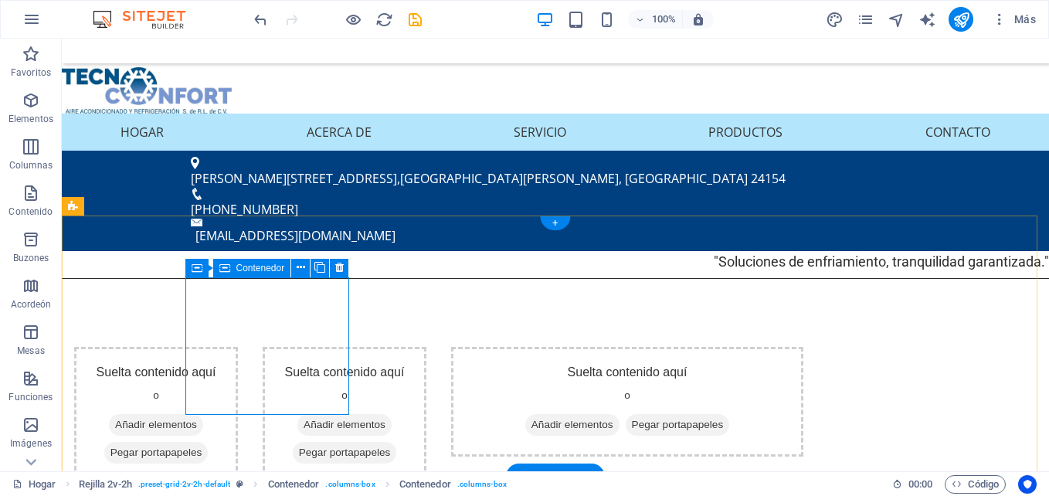
click at [238, 347] on div "Suelta contenido aquí o Añadir elementos Pegar portapapeles" at bounding box center [156, 415] width 164 height 137
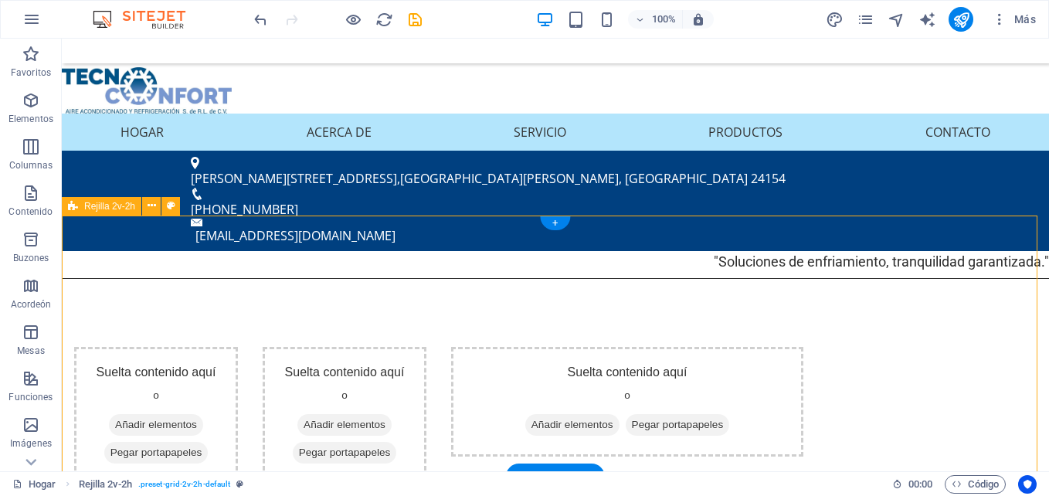
drag, startPoint x: 131, startPoint y: 317, endPoint x: 249, endPoint y: 320, distance: 118.2
click at [249, 320] on div "Suelta contenido aquí o Añadir elementos Pegar portapapeles Suelta contenido aq…" at bounding box center [555, 415] width 987 height 261
click at [238, 347] on div "Suelta contenido aquí o Añadir elementos Pegar portapapeles" at bounding box center [156, 415] width 164 height 137
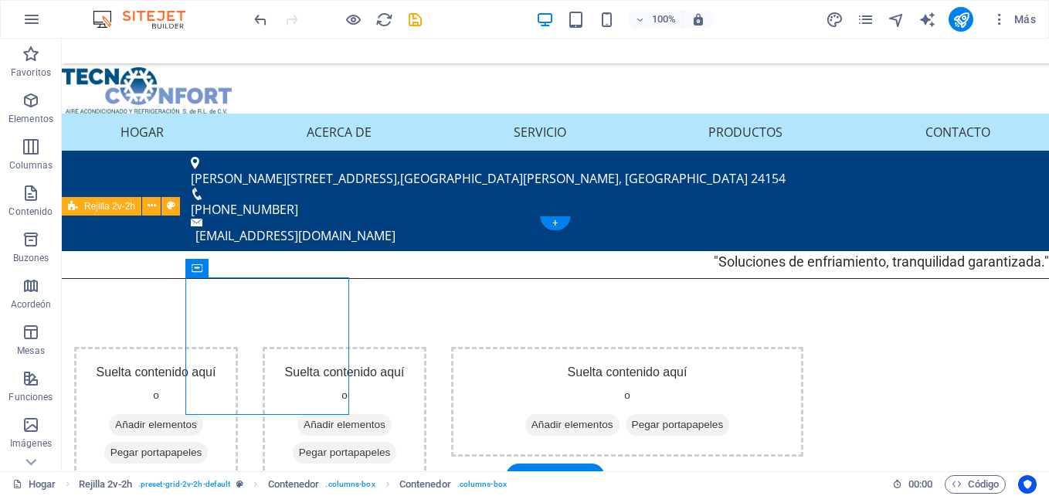
click at [197, 417] on font "Añadir elementos" at bounding box center [156, 424] width 82 height 15
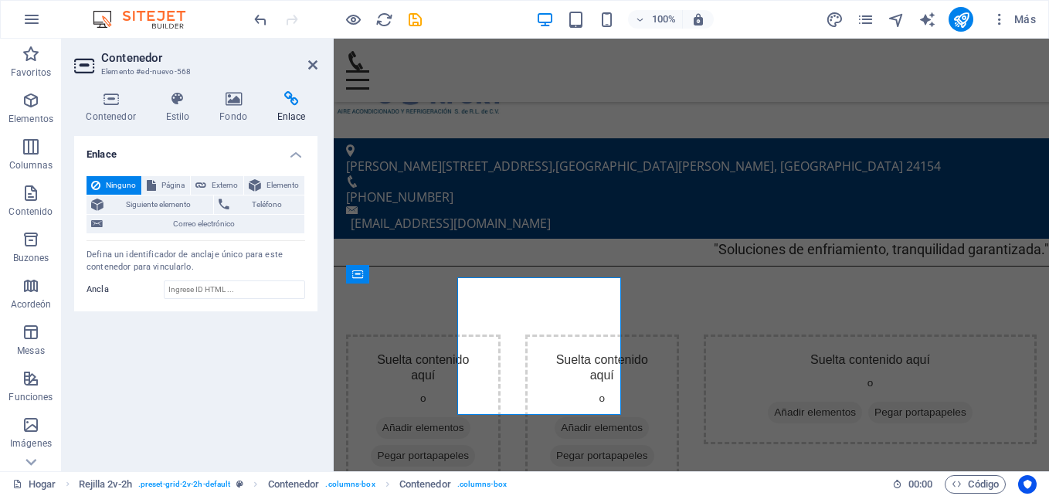
click at [270, 352] on div "Enlace Ninguno Página Externo Elemento Siguiente elemento Teléfono Correo elect…" at bounding box center [195, 297] width 243 height 323
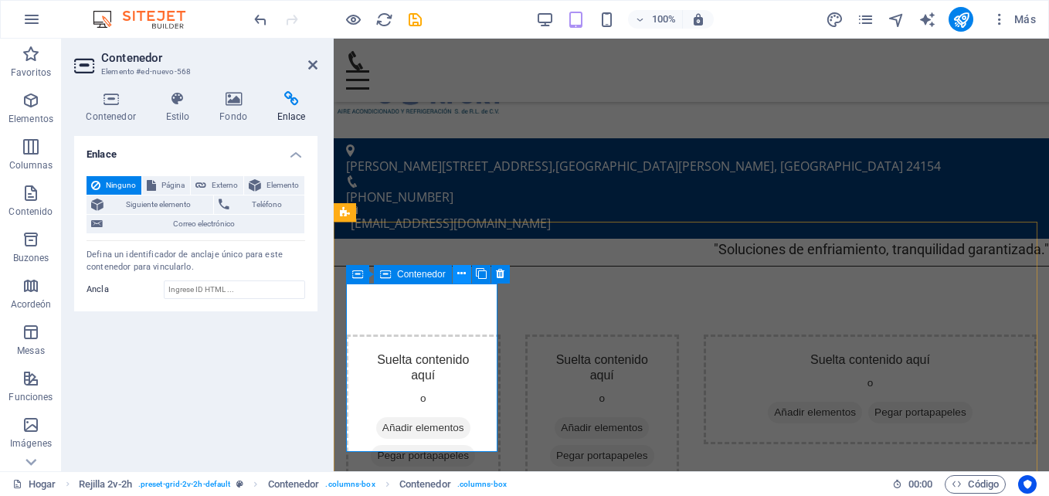
click at [458, 271] on icon at bounding box center [461, 274] width 8 height 16
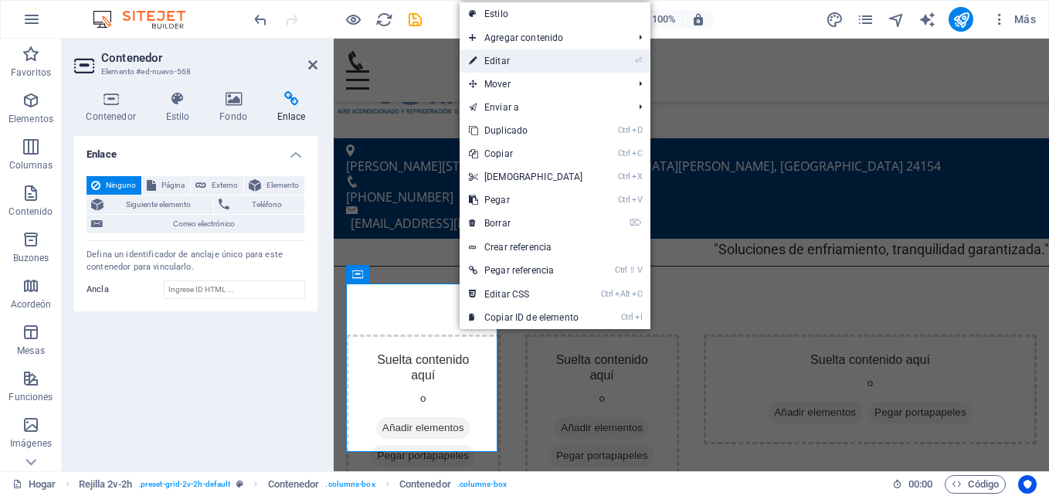
click at [501, 58] on font "Editar" at bounding box center [496, 61] width 25 height 11
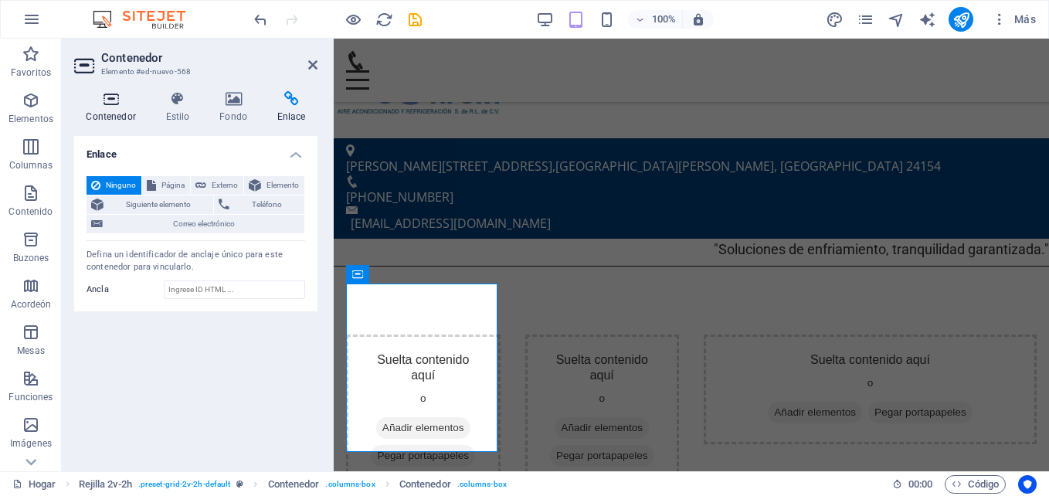
click at [109, 100] on icon at bounding box center [110, 98] width 73 height 15
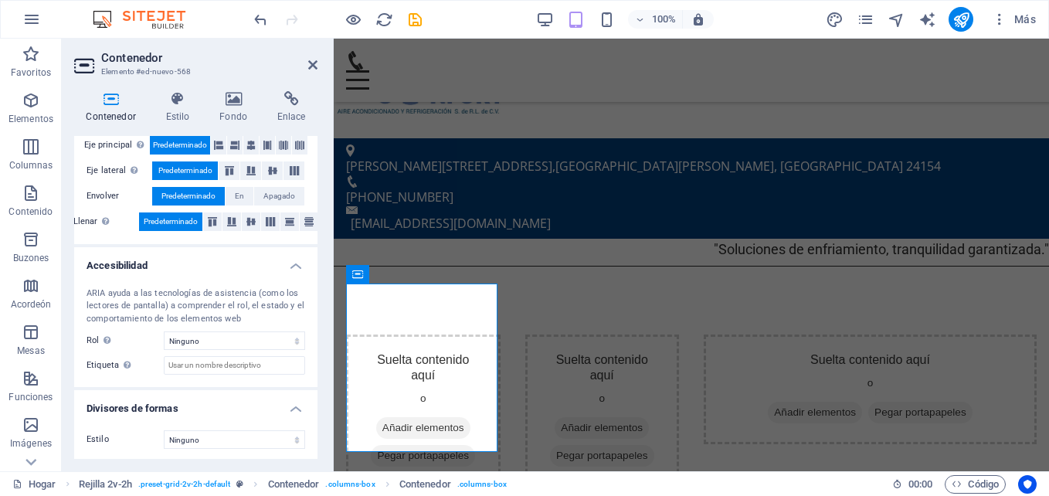
scroll to position [321, 0]
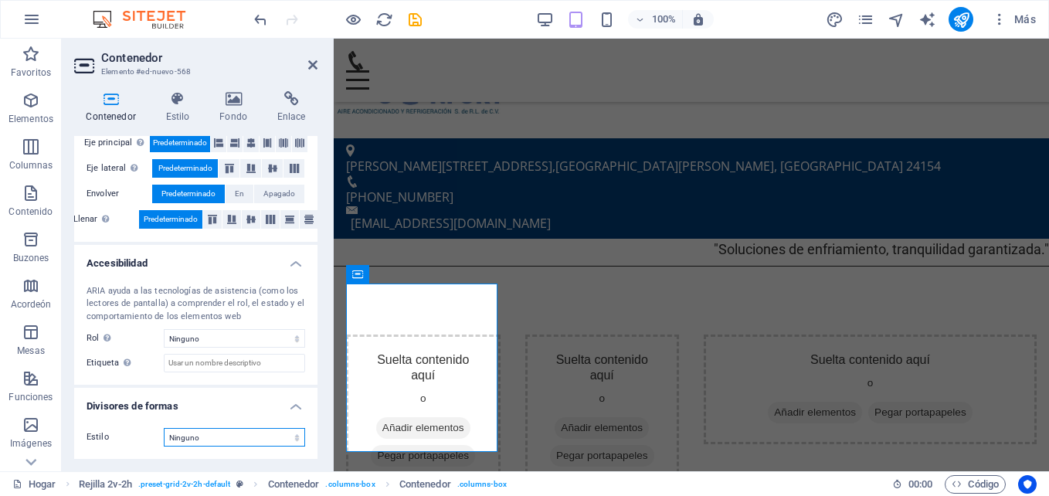
click at [241, 432] on select "Ninguno Triángulo Cuadrado Diagonal Polígono 1 Polígono 2 Zigzag Múltiples zigz…" at bounding box center [234, 437] width 141 height 19
select select "waves"
click at [164, 428] on select "Ninguno Triángulo Cuadrado Diagonal Polígono 1 Polígono 2 Zigzag Múltiples zigz…" at bounding box center [234, 437] width 141 height 19
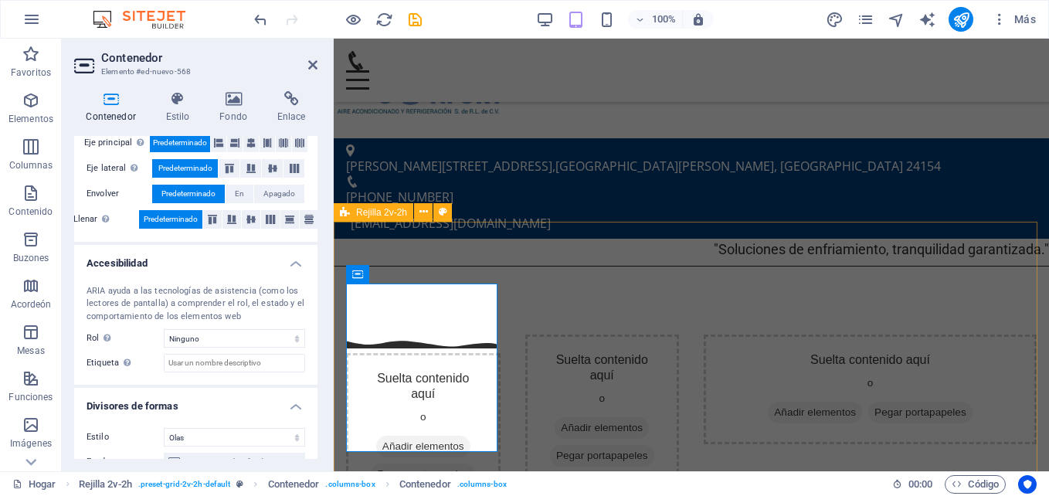
click at [484, 273] on div "Suelta contenido aquí o Añadir elementos Pegar portapapeles Suelta contenido aq…" at bounding box center [691, 420] width 715 height 295
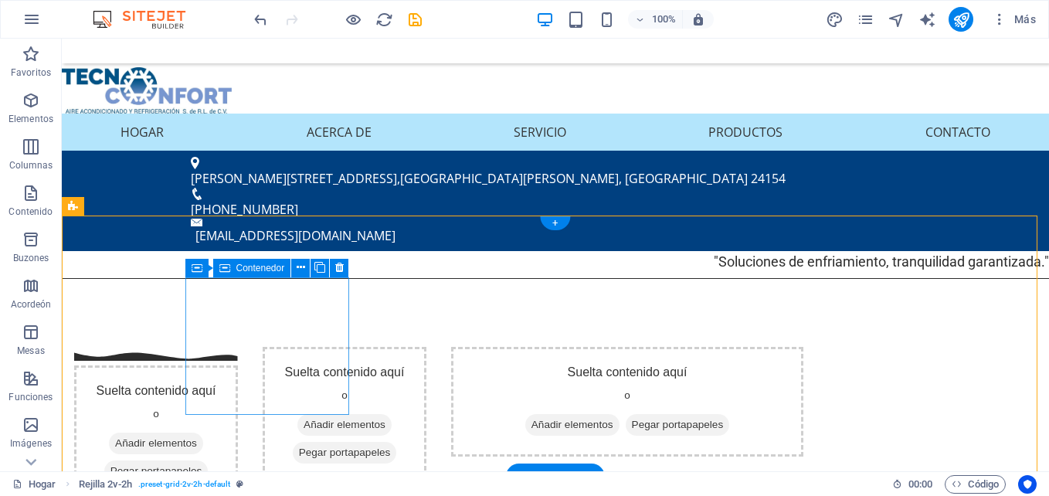
click at [238, 409] on div "Suelta contenido aquí o Añadir elementos Pegar portapapeles" at bounding box center [156, 433] width 164 height 137
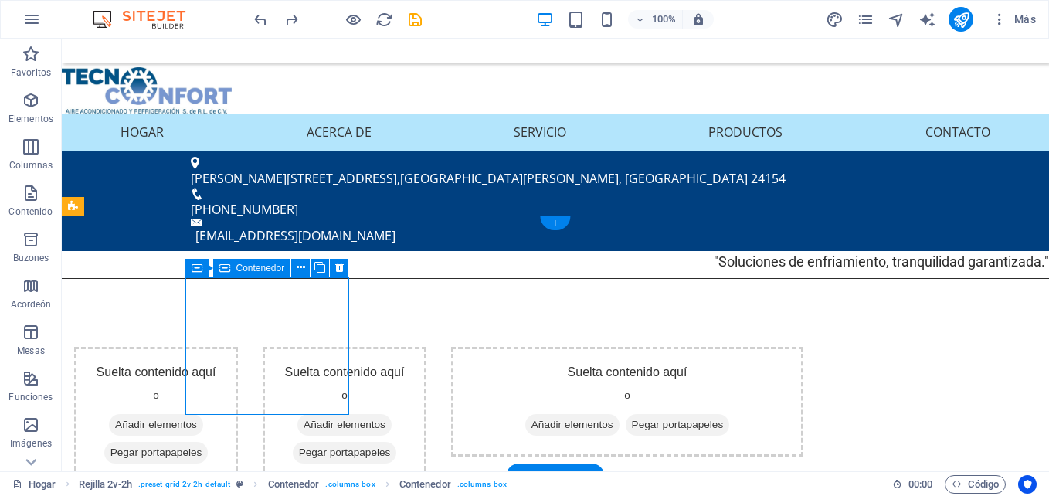
click at [202, 445] on font "Pegar portapapeles" at bounding box center [156, 452] width 92 height 15
click at [203, 414] on span "Añadir elementos" at bounding box center [156, 425] width 94 height 22
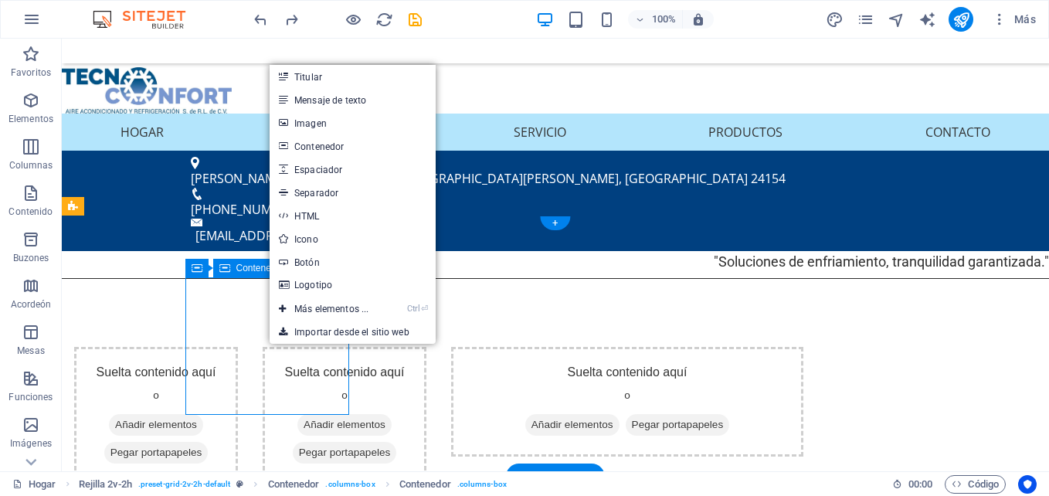
click at [197, 417] on font "Añadir elementos" at bounding box center [156, 424] width 82 height 15
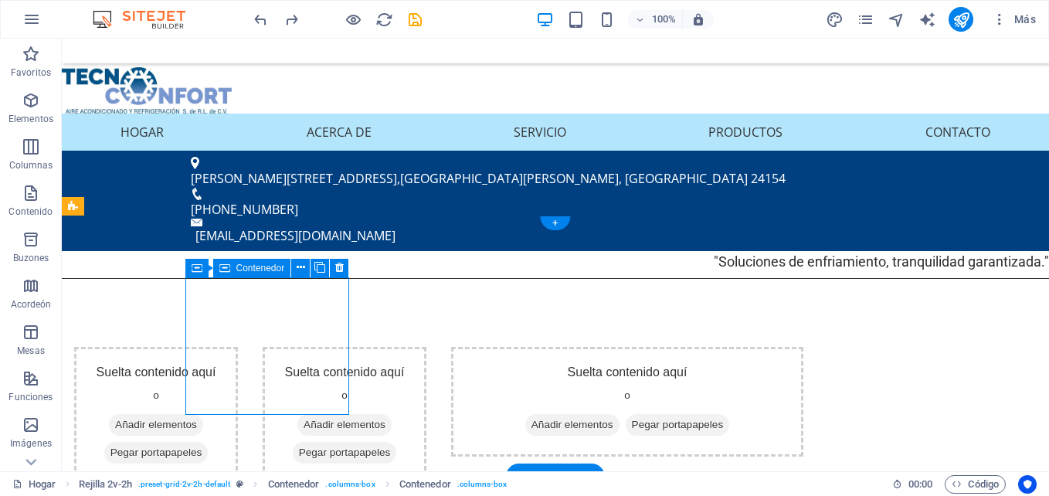
click at [238, 347] on div "Suelta contenido aquí o Añadir elementos Pegar portapapeles" at bounding box center [156, 415] width 164 height 137
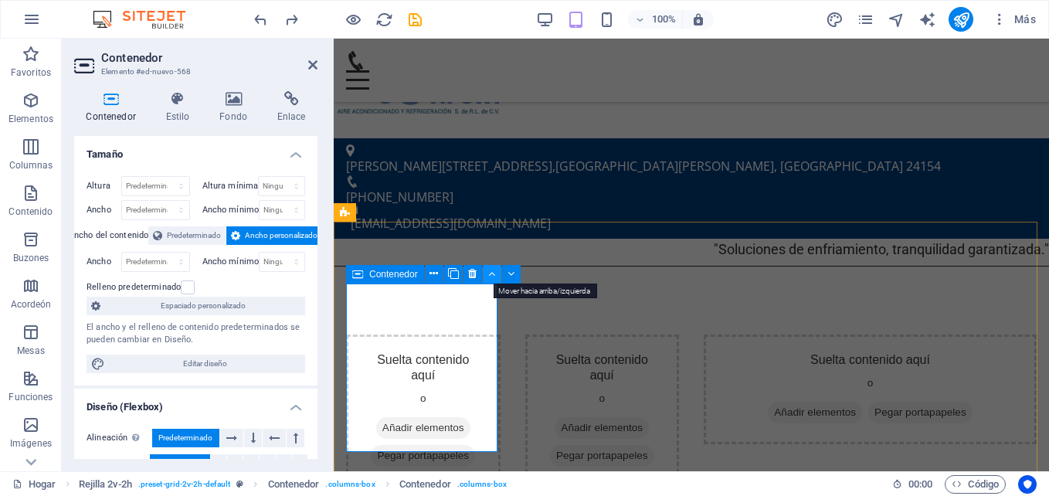
click at [491, 272] on icon at bounding box center [491, 274] width 7 height 16
click at [507, 277] on button at bounding box center [511, 274] width 19 height 19
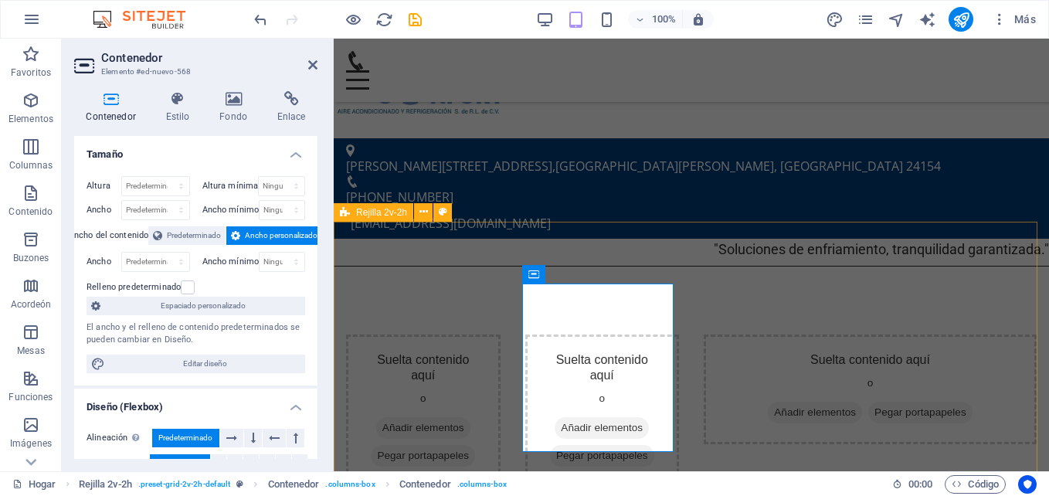
click at [867, 438] on div "Suelta contenido aquí o Añadir elementos Pegar portapapeles Suelta contenido aq…" at bounding box center [691, 411] width 715 height 277
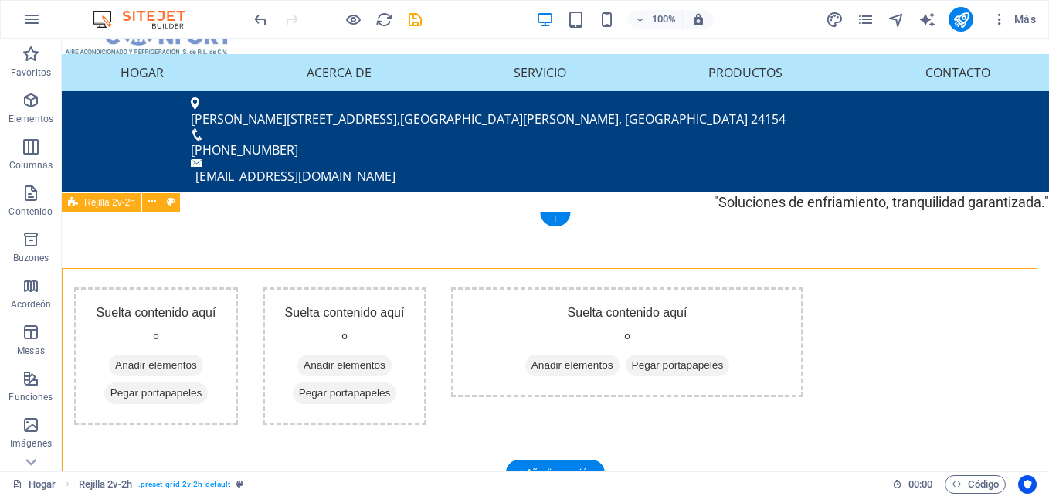
scroll to position [0, 0]
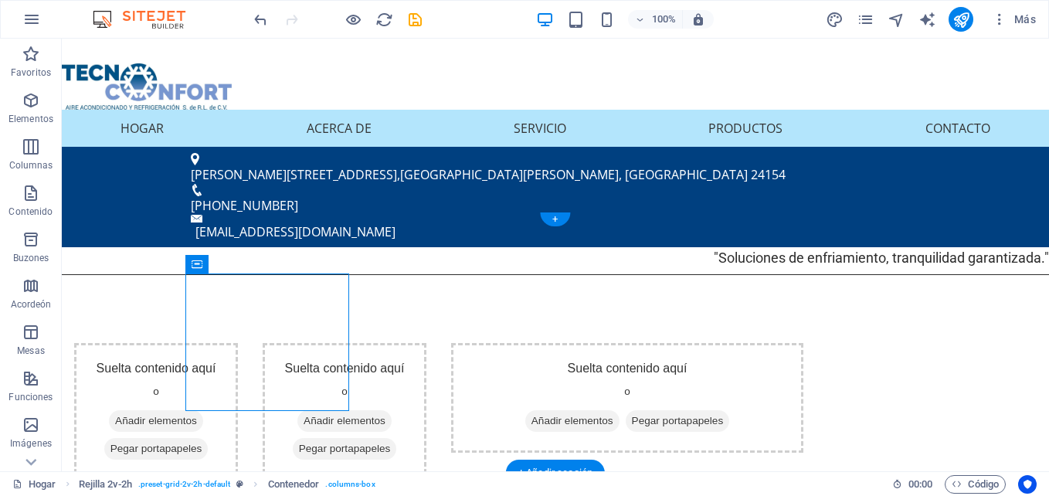
drag, startPoint x: 307, startPoint y: 303, endPoint x: 309, endPoint y: 263, distance: 40.2
click at [309, 281] on div "Suelta contenido aquí o Añadir elementos Pegar portapapeles Suelta contenido aq…" at bounding box center [555, 411] width 987 height 261
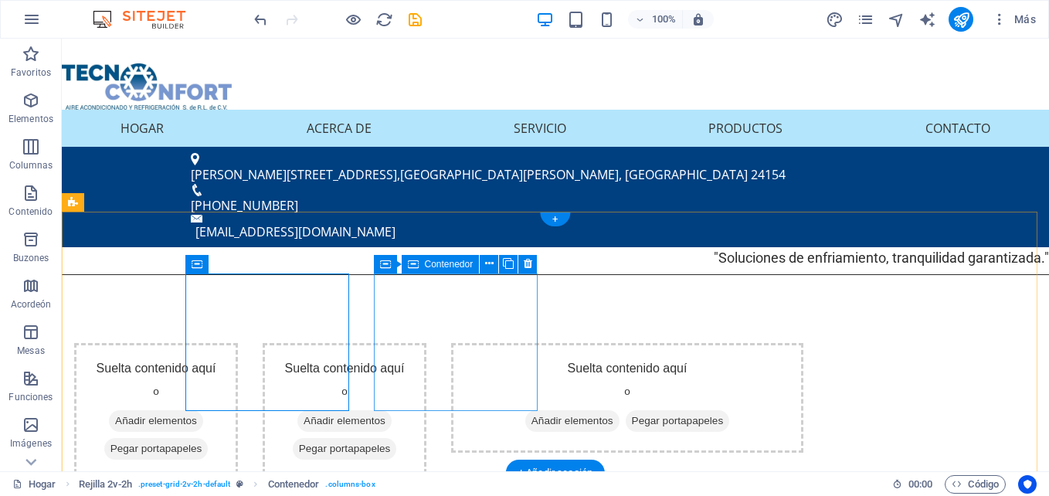
click at [426, 343] on div "Suelta contenido aquí o Añadir elementos Pegar portapapeles" at bounding box center [345, 411] width 164 height 137
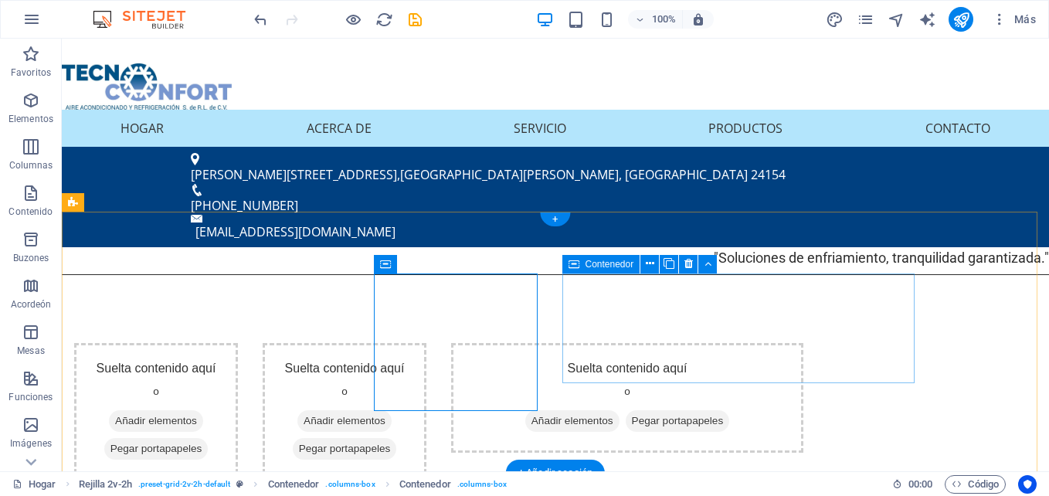
click at [636, 343] on div "Suelta contenido aquí o Añadir elementos Pegar portapapeles" at bounding box center [627, 398] width 352 height 110
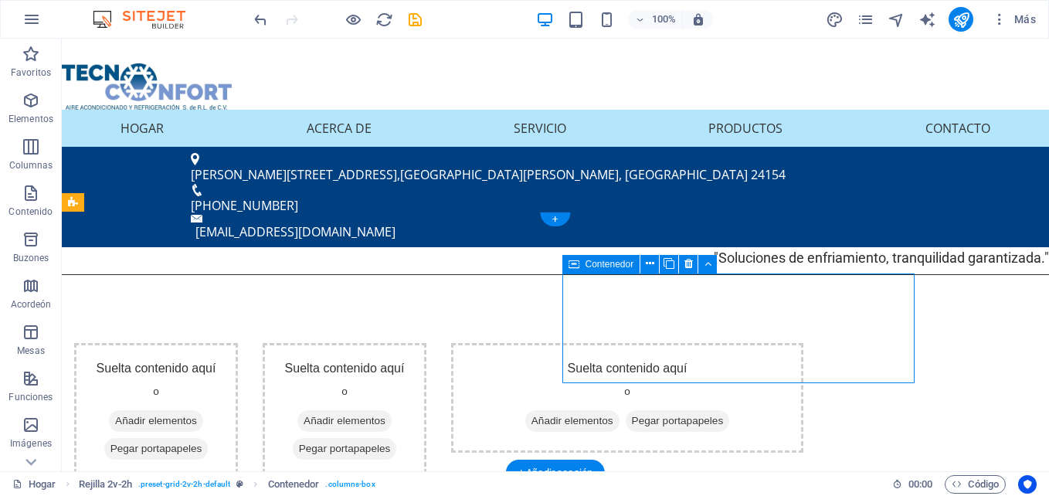
click at [613, 413] on font "Añadir elementos" at bounding box center [572, 420] width 82 height 15
click at [415, 355] on div "Suelta contenido aquí o Añadir elementos Pegar portapapeles Suelta contenido aq…" at bounding box center [555, 411] width 987 height 261
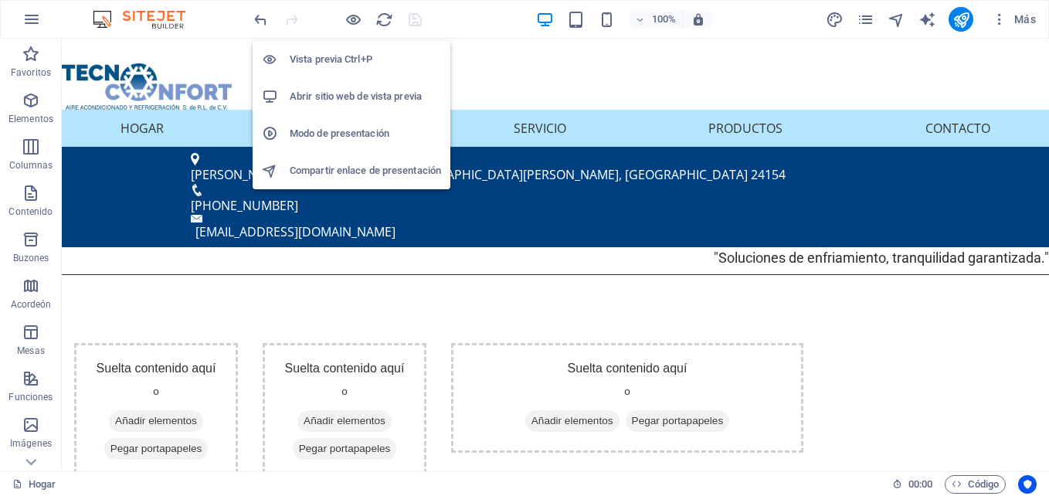
click at [328, 88] on h6 "Abrir sitio web de vista previa" at bounding box center [365, 96] width 151 height 19
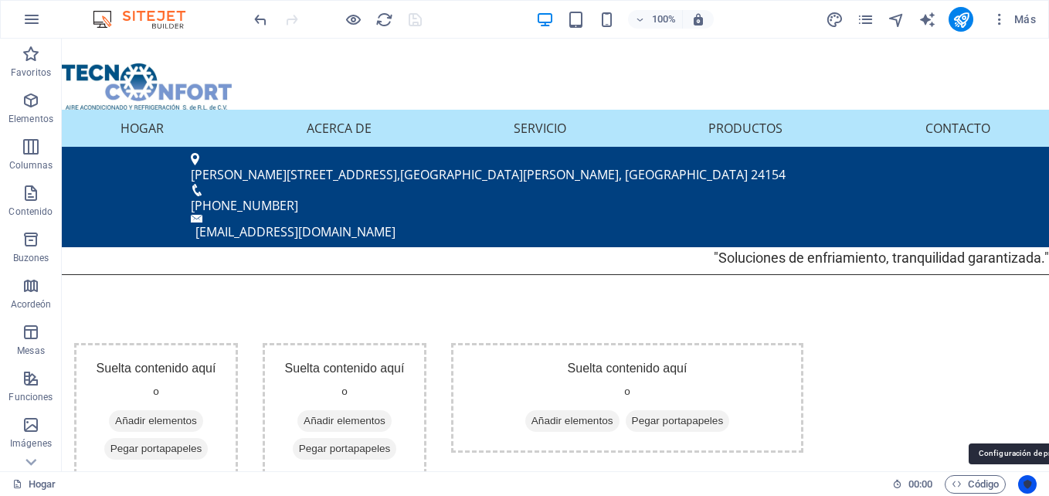
click at [1020, 485] on button "Centrados en el usuario" at bounding box center [1027, 484] width 19 height 19
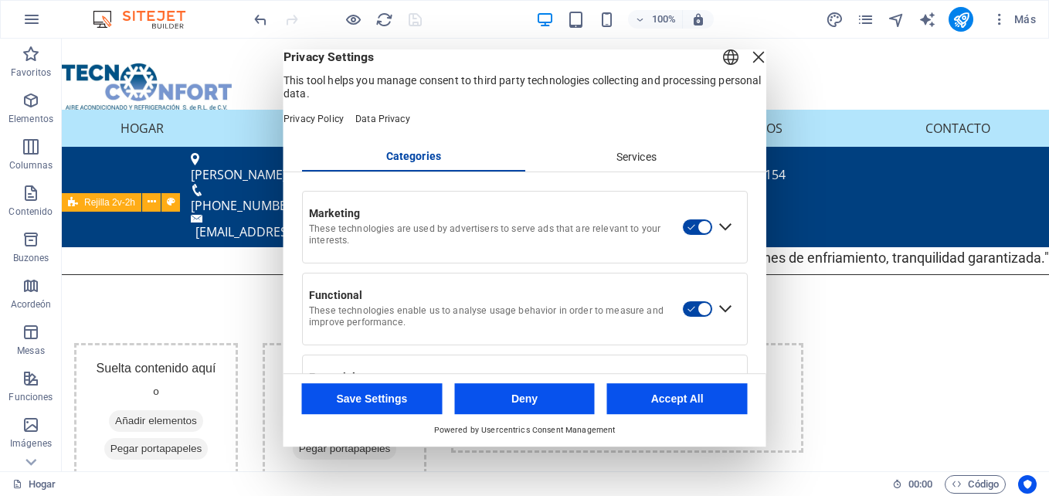
click at [635, 171] on div "Services" at bounding box center [635, 157] width 223 height 26
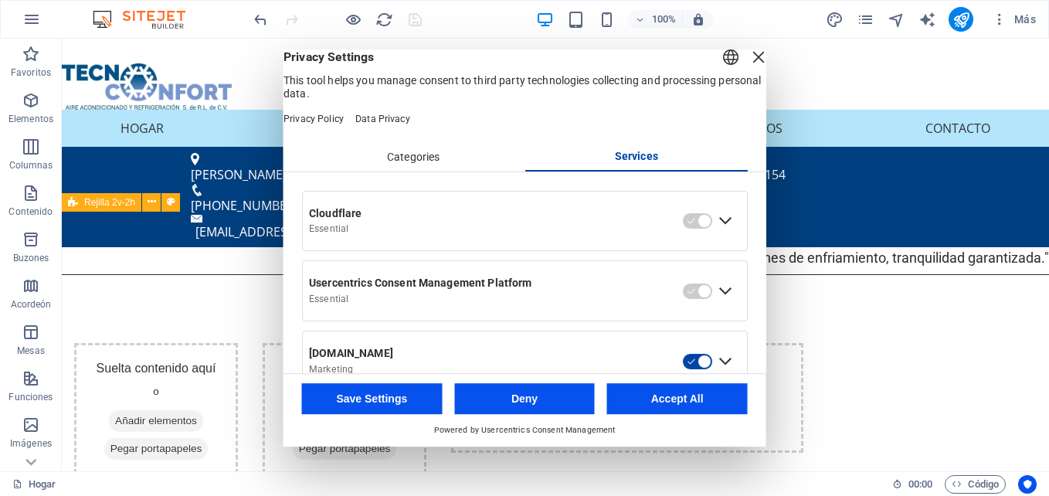
click at [748, 68] on div "Close Layer" at bounding box center [759, 57] width 22 height 22
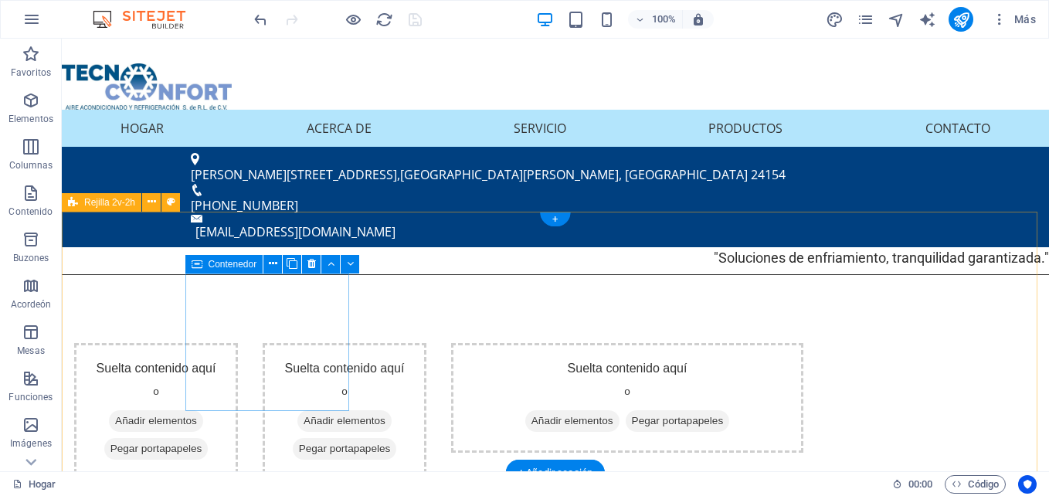
click at [202, 441] on font "Pegar portapapeles" at bounding box center [156, 448] width 92 height 15
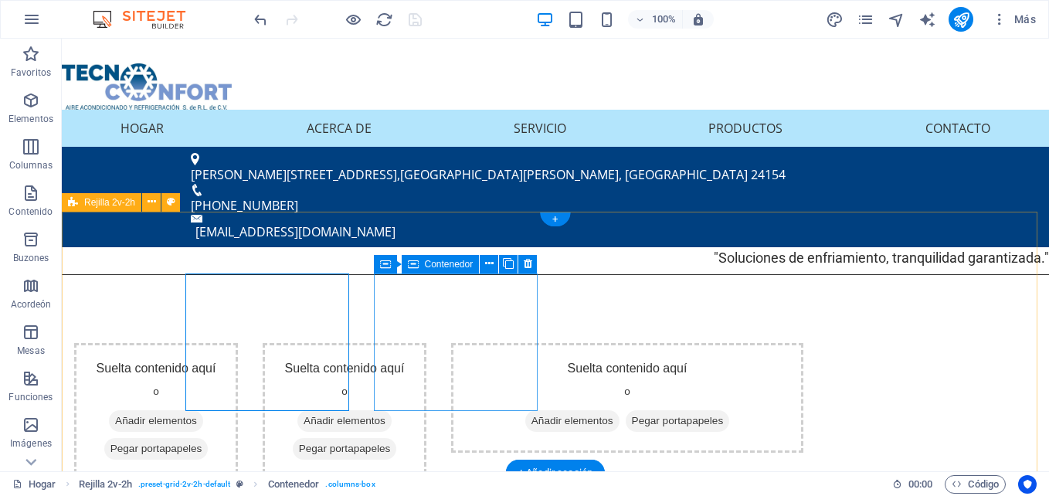
click at [385, 413] on font "Añadir elementos" at bounding box center [345, 420] width 82 height 15
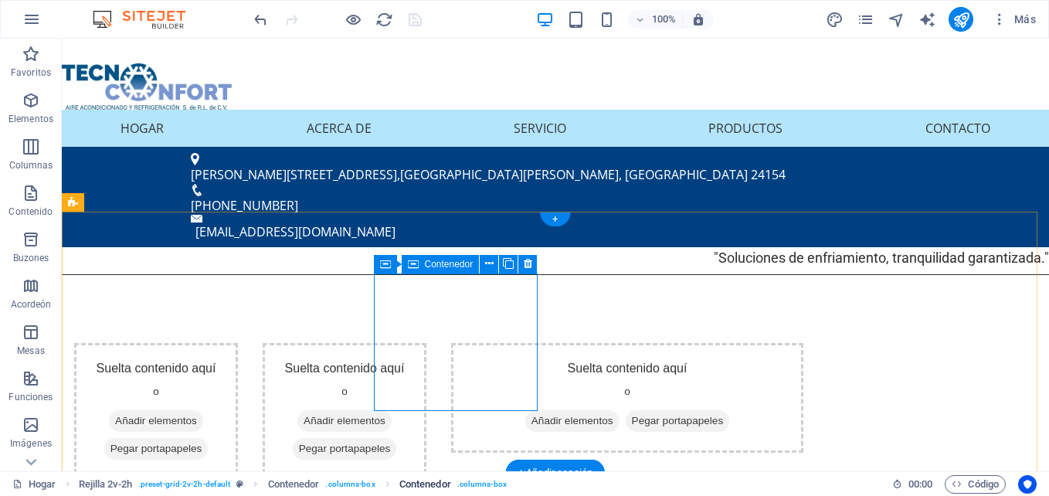
click at [487, 487] on span ". columns-box" at bounding box center [481, 484] width 49 height 19
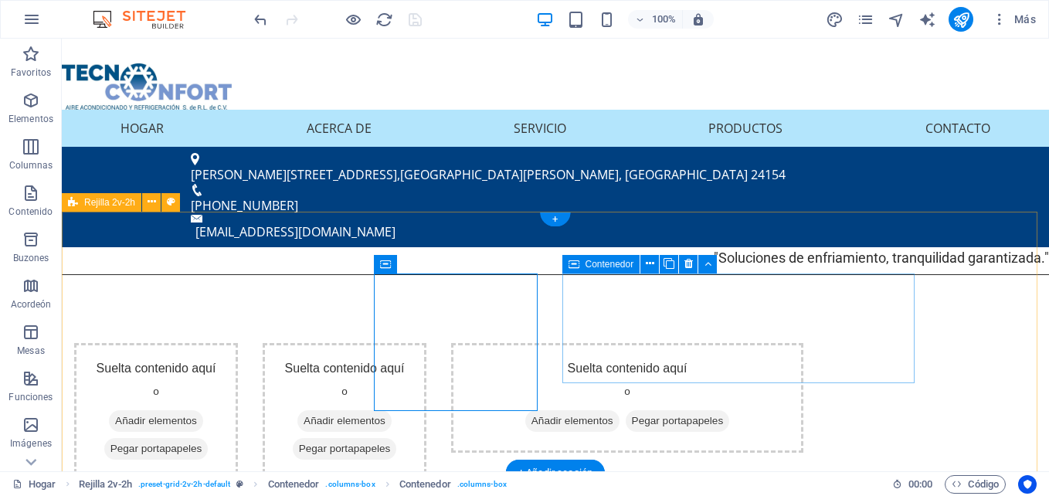
click at [613, 413] on font "Añadir elementos" at bounding box center [572, 420] width 82 height 15
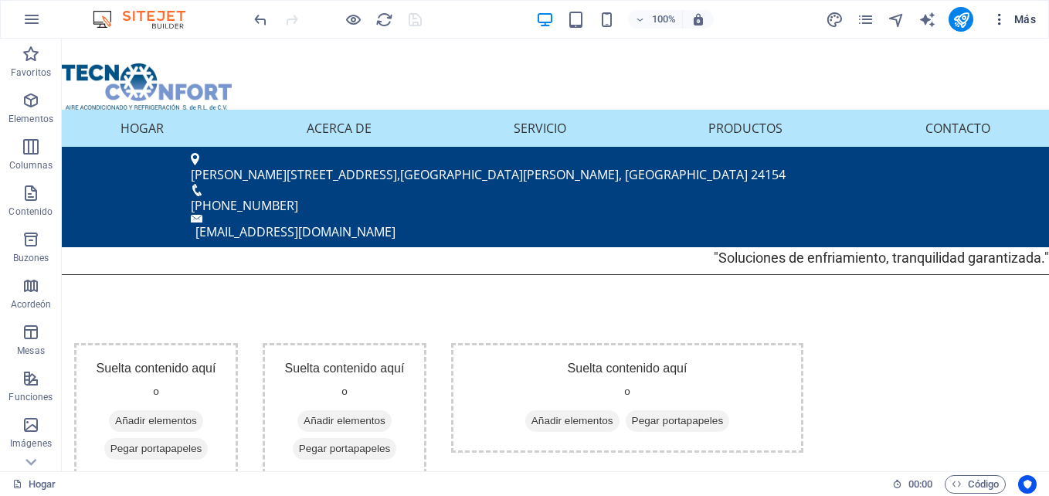
click at [1017, 20] on font "Más" at bounding box center [1025, 19] width 22 height 12
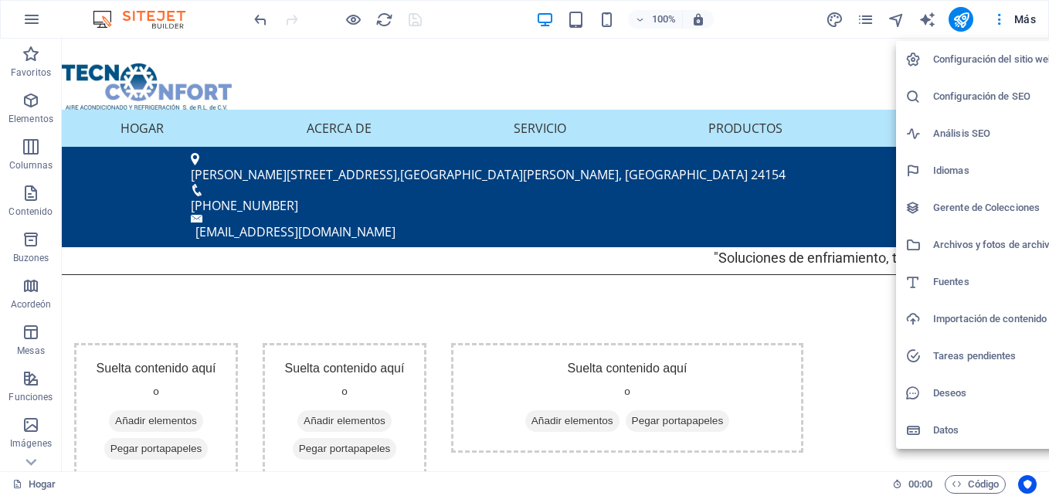
click at [957, 249] on h6 "Archivos y fotos de archivo" at bounding box center [994, 245] width 122 height 19
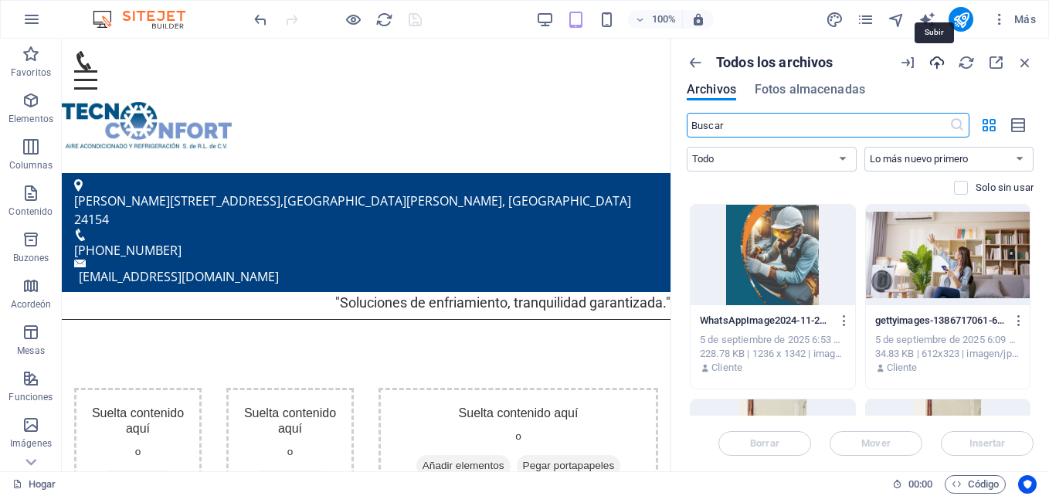
click at [932, 57] on icon "button" at bounding box center [936, 62] width 17 height 17
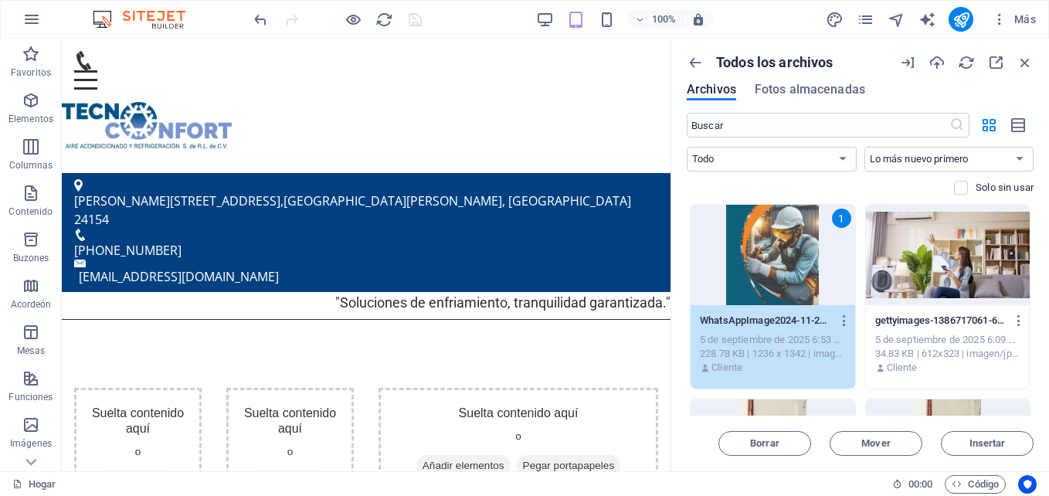
scroll to position [309, 0]
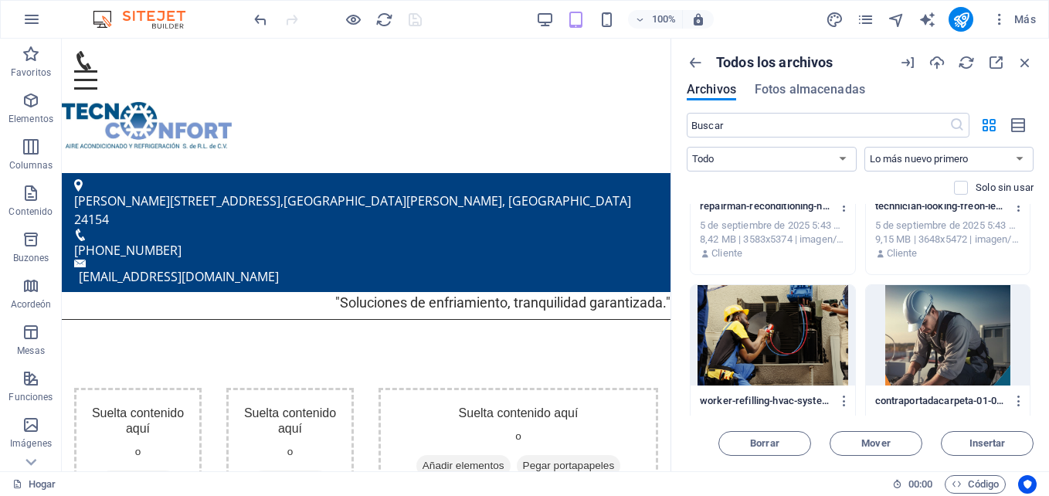
click at [761, 337] on div at bounding box center [773, 335] width 165 height 100
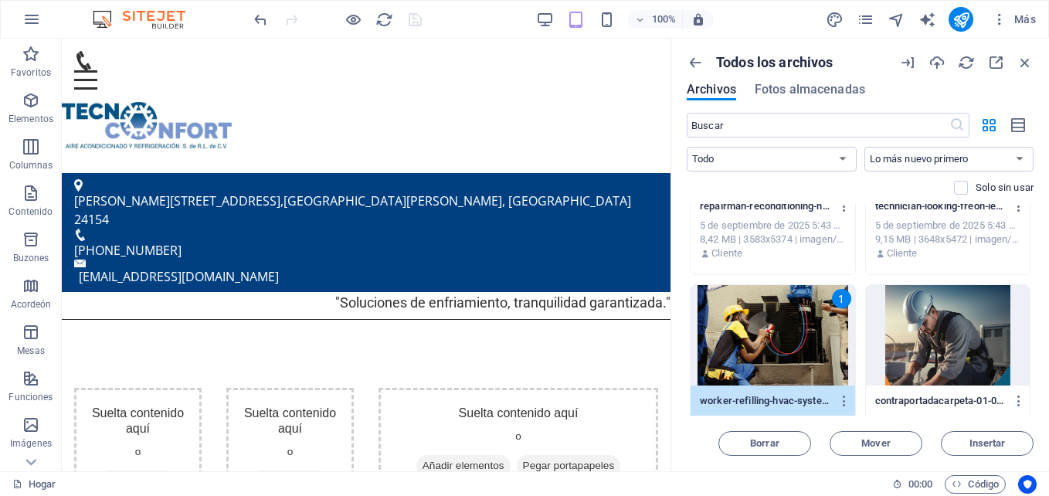
click at [761, 337] on div "1" at bounding box center [773, 335] width 165 height 100
click at [847, 400] on icon "button" at bounding box center [844, 401] width 15 height 14
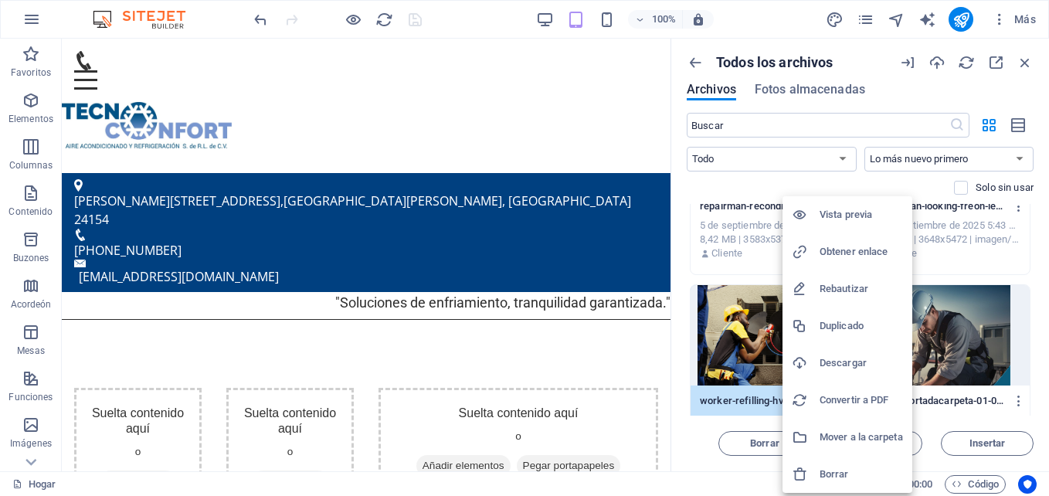
click at [742, 363] on div at bounding box center [524, 248] width 1049 height 496
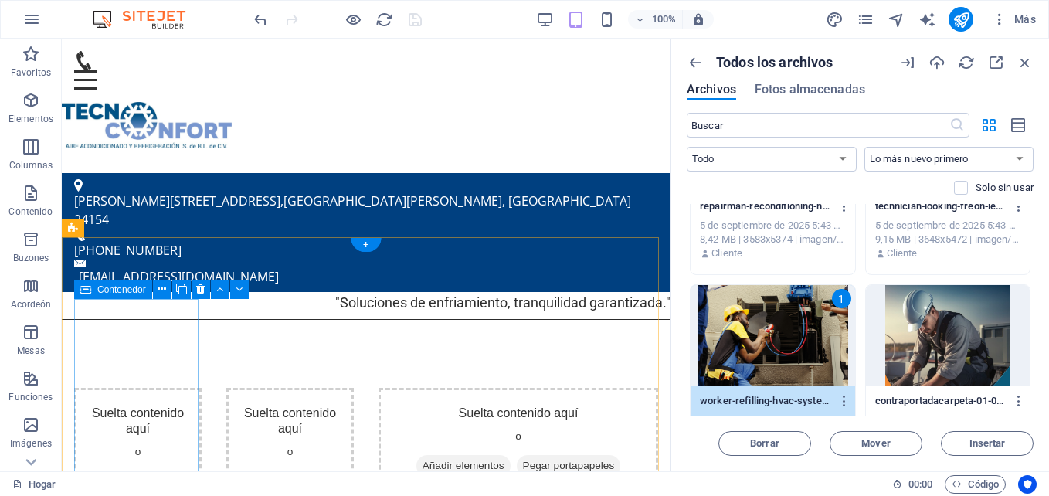
click at [112, 388] on div "Suelta contenido aquí o Añadir elementos Pegar portapapeles" at bounding box center [137, 480] width 127 height 184
click at [112, 342] on div "Arrastre aquí para reemplazar el contenido existente. Presione "Ctrl" si desea …" at bounding box center [366, 255] width 609 height 433
select select "rem"
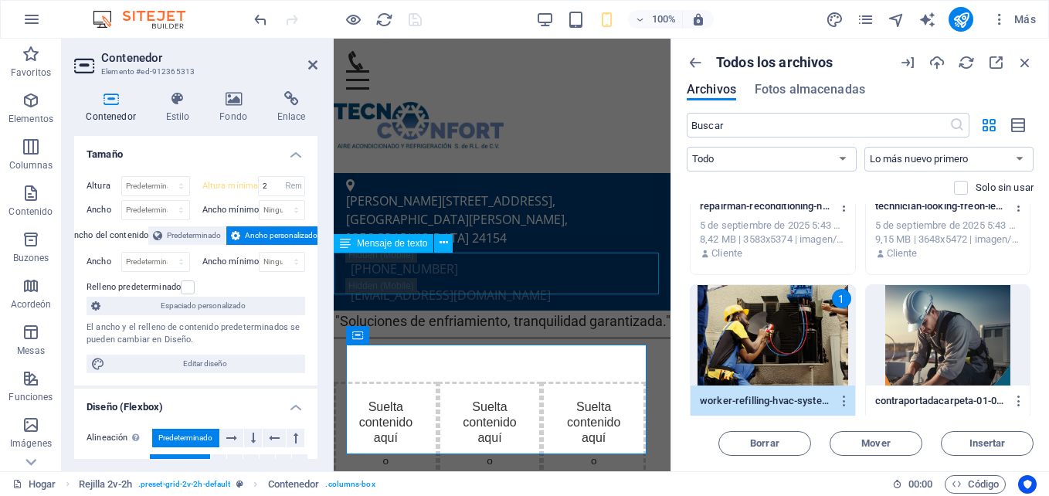
drag, startPoint x: 384, startPoint y: 342, endPoint x: 553, endPoint y: 265, distance: 186.0
click at [553, 311] on div ""Soluciones de enfriamiento, tranquilidad garantizada."" at bounding box center [502, 321] width 337 height 21
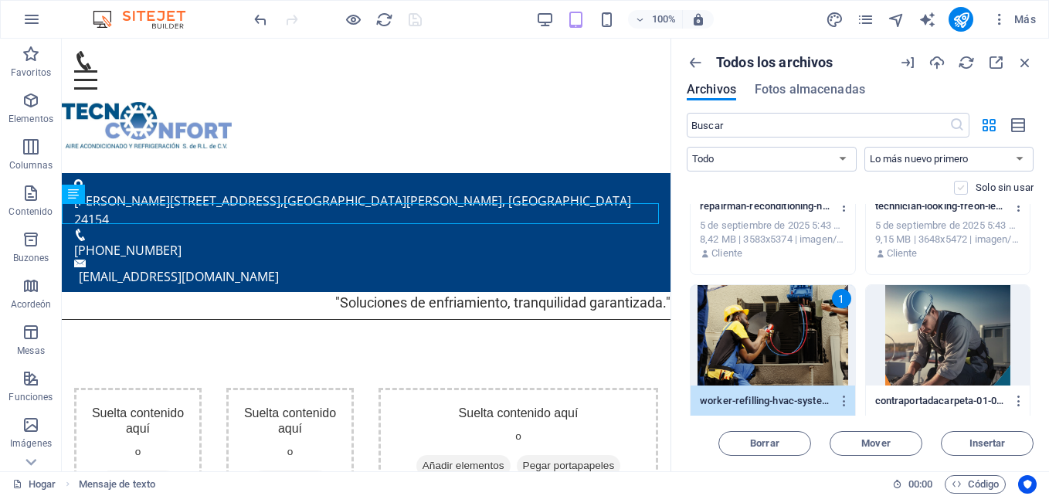
click at [962, 188] on label at bounding box center [961, 188] width 14 height 14
click at [0, 0] on input "checkbox" at bounding box center [0, 0] width 0 height 0
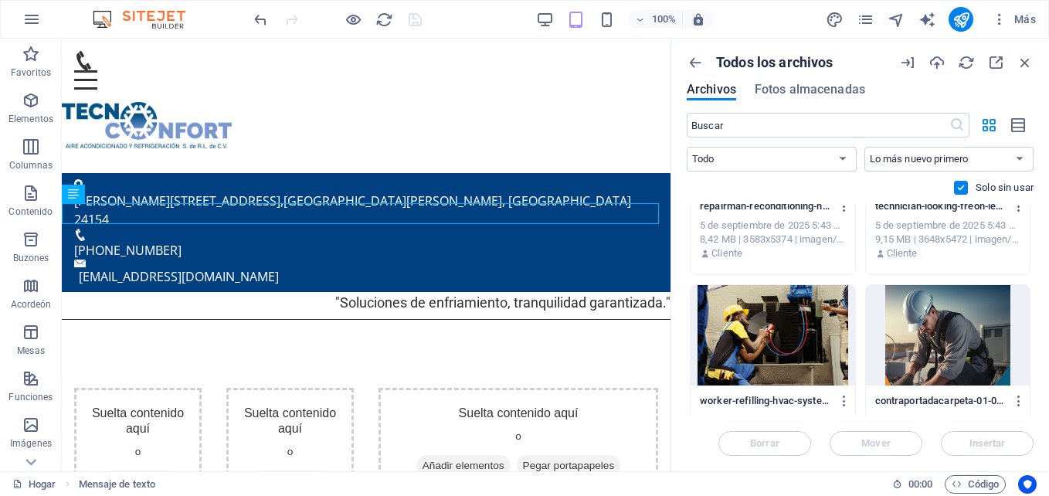
click at [962, 188] on label at bounding box center [961, 188] width 14 height 14
click at [0, 0] on input "checkbox" at bounding box center [0, 0] width 0 height 0
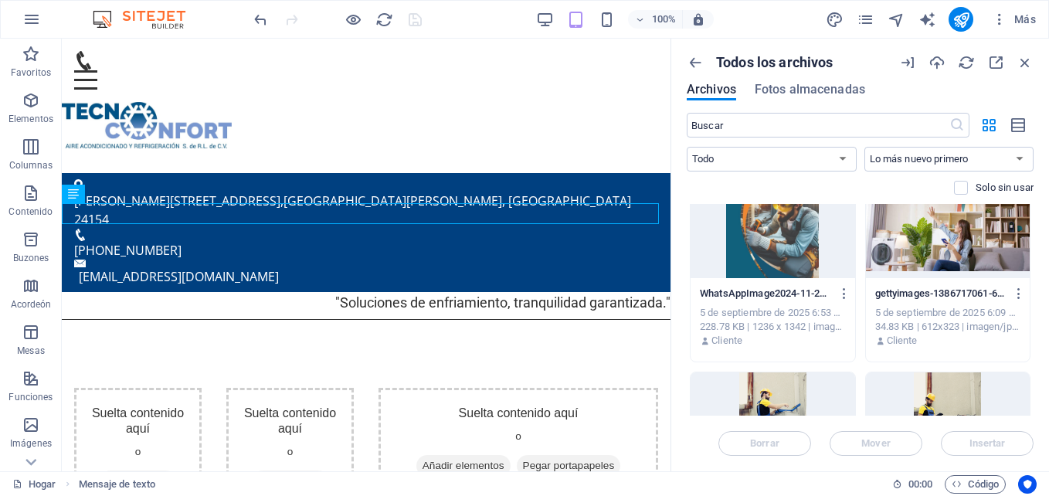
scroll to position [0, 0]
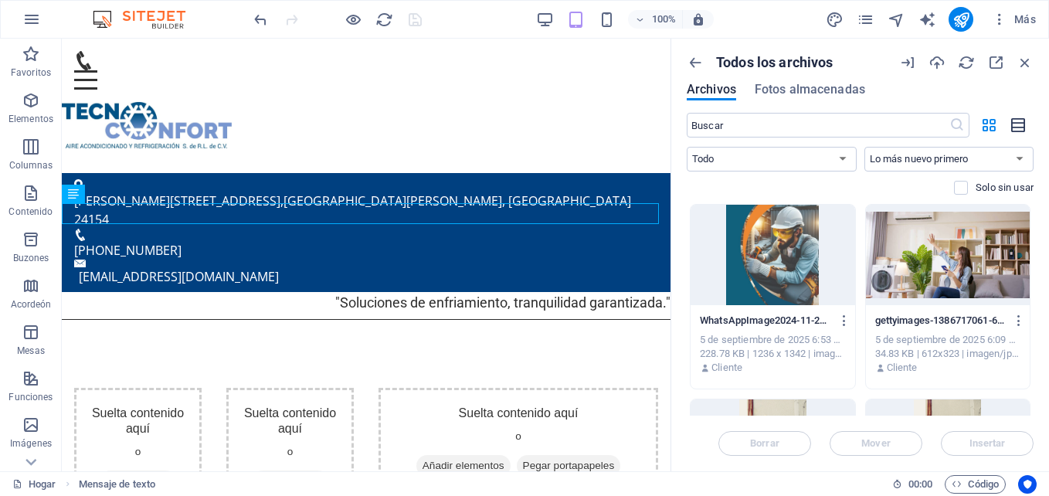
click at [1019, 124] on icon "button" at bounding box center [1018, 126] width 17 height 18
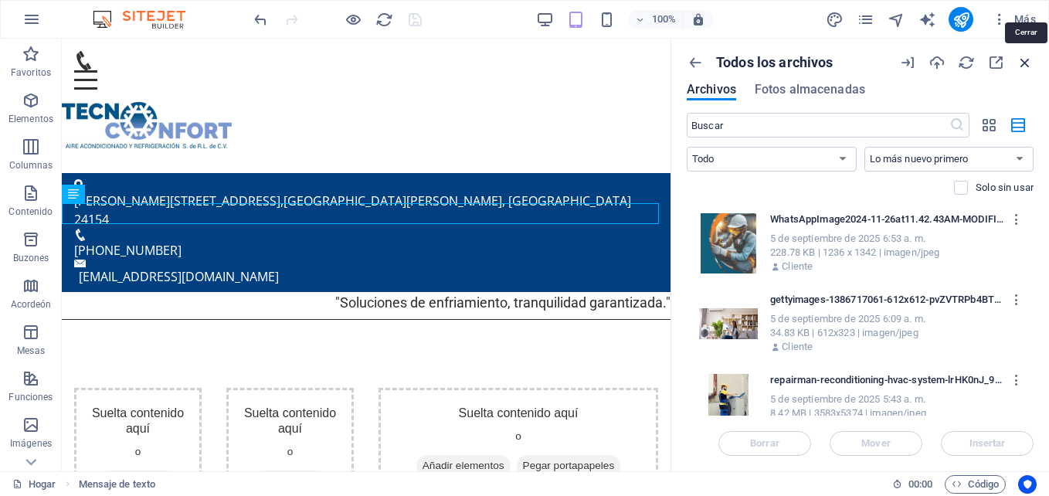
click at [1029, 57] on icon "button" at bounding box center [1024, 62] width 17 height 17
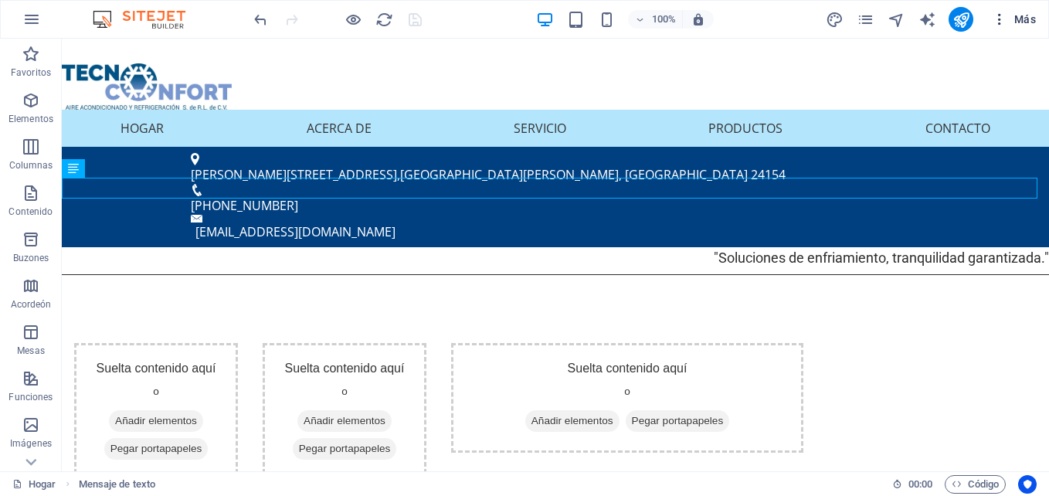
click at [1003, 22] on icon "button" at bounding box center [999, 19] width 15 height 15
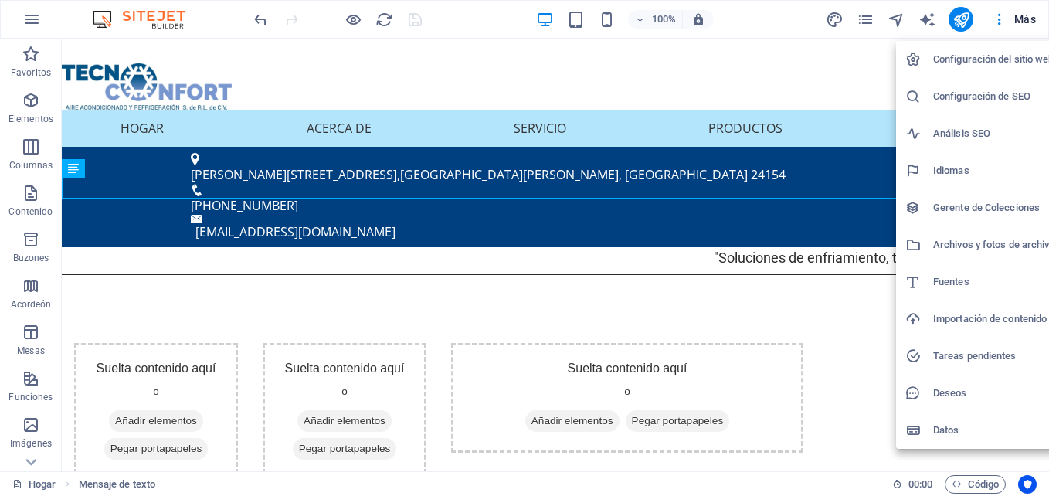
click at [983, 59] on h6 "Configuración del sitio web" at bounding box center [994, 59] width 122 height 19
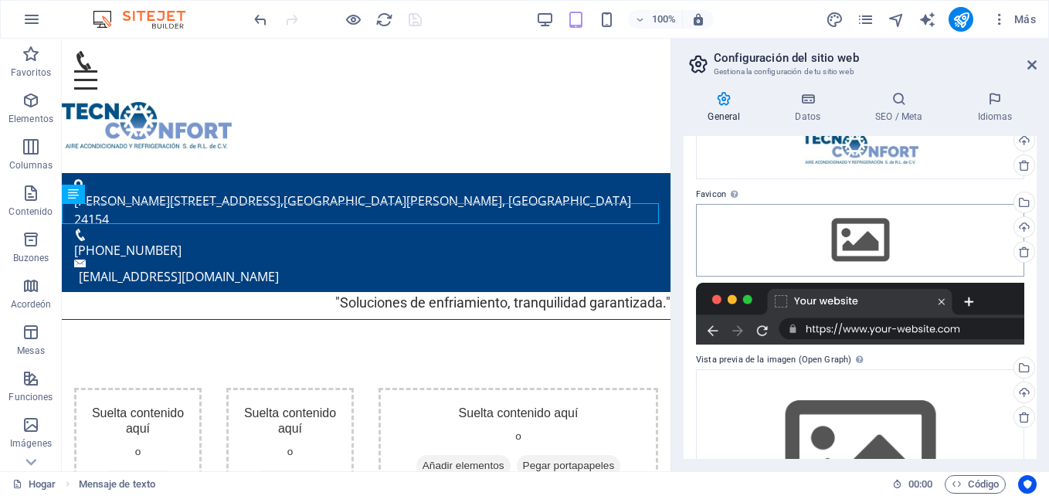
scroll to position [192, 0]
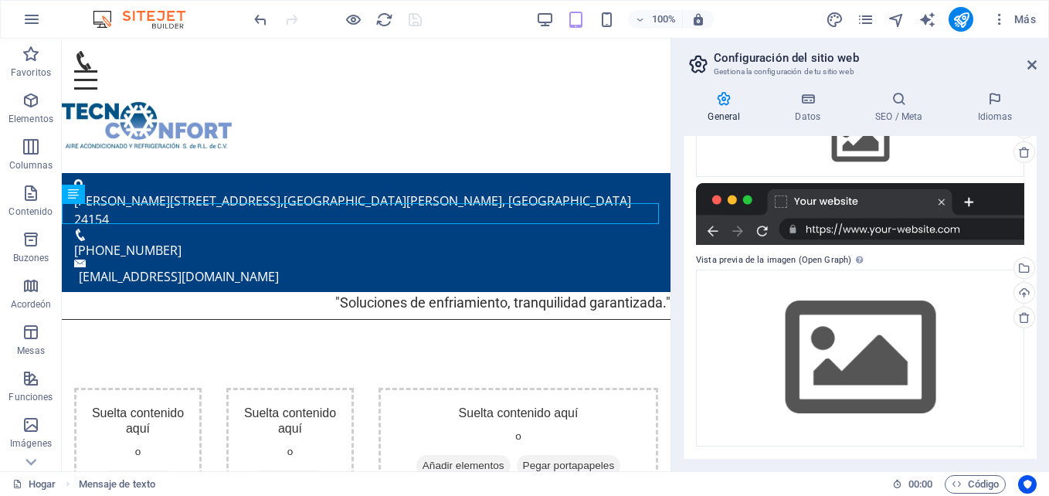
click at [938, 199] on div at bounding box center [860, 214] width 328 height 62
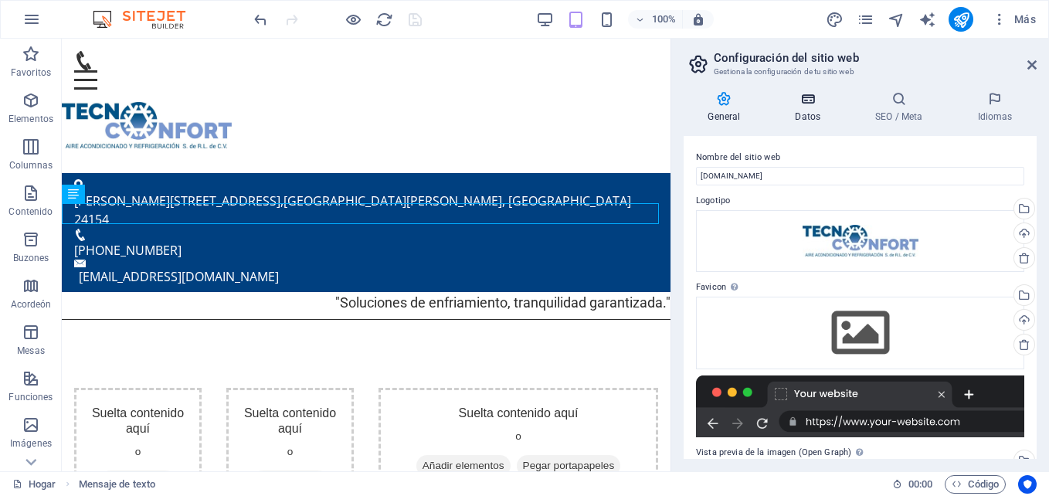
click at [802, 103] on icon at bounding box center [808, 98] width 74 height 15
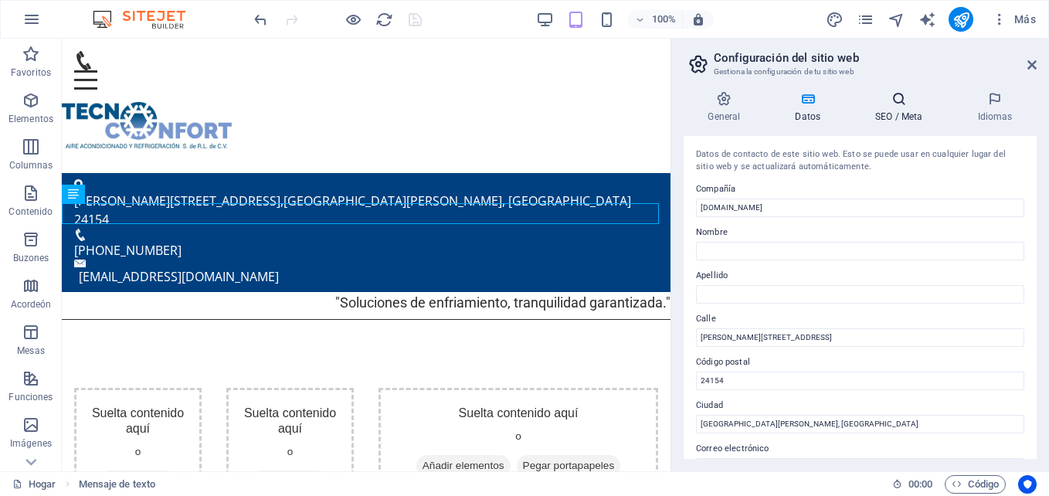
click at [893, 101] on icon at bounding box center [899, 98] width 96 height 15
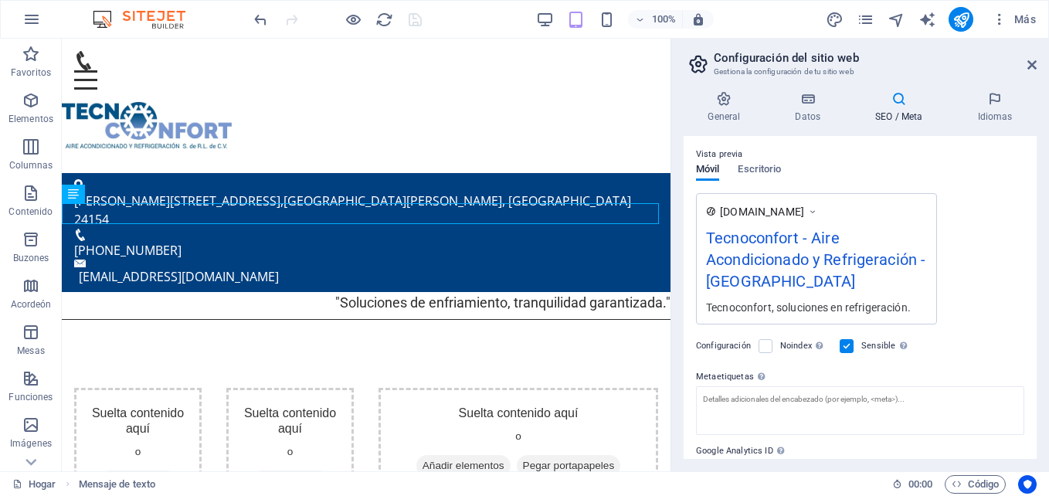
scroll to position [232, 0]
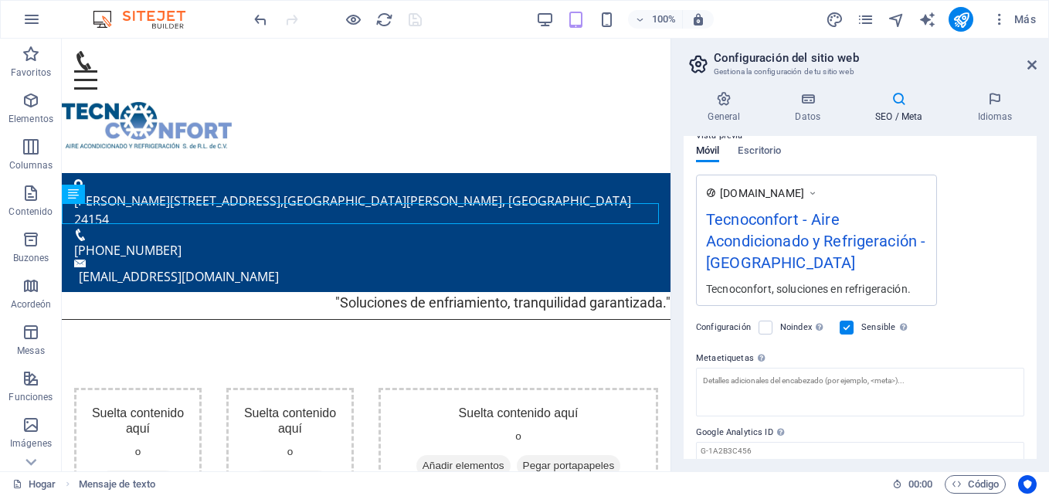
click at [739, 261] on div "Tecnoconfort - Aire Acondicionado y Refrigeración - Berlín" at bounding box center [816, 244] width 221 height 73
click at [765, 327] on label at bounding box center [766, 328] width 14 height 14
click at [0, 0] on input "Noindex Indique a los motores de búsqueda que excluyan este sitio web de los re…" at bounding box center [0, 0] width 0 height 0
click at [765, 327] on label at bounding box center [766, 328] width 14 height 14
click at [0, 0] on input "Noindex Indique a los motores de búsqueda que excluyan este sitio web de los re…" at bounding box center [0, 0] width 0 height 0
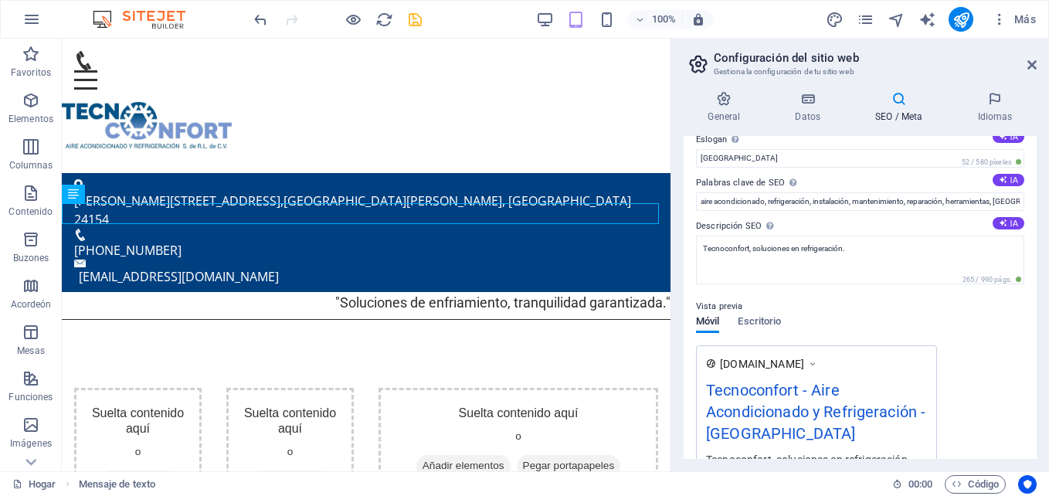
scroll to position [0, 0]
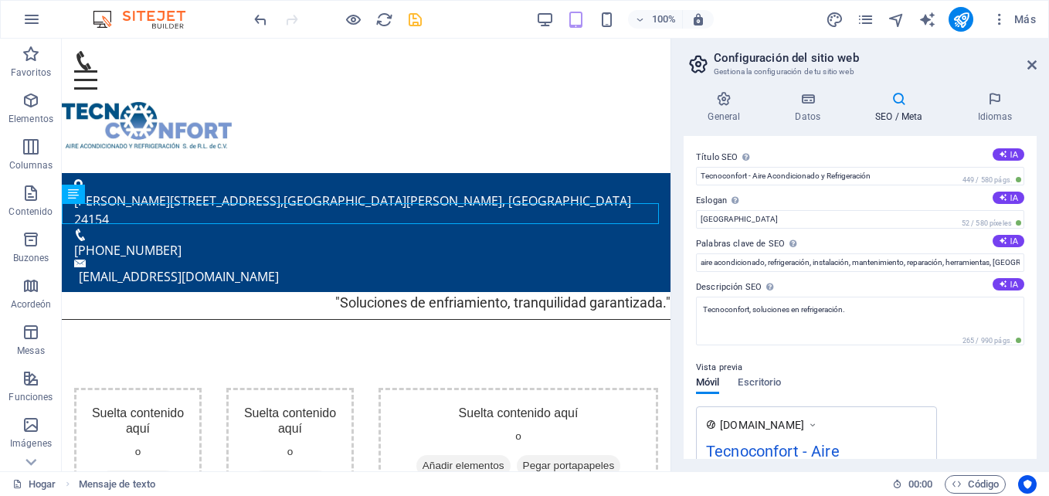
click at [1000, 89] on div "General Datos SEO / Meta Idiomas Nombre del sitio web tecnoconfort.com.mx Logot…" at bounding box center [860, 275] width 378 height 392
click at [990, 104] on icon at bounding box center [994, 98] width 83 height 15
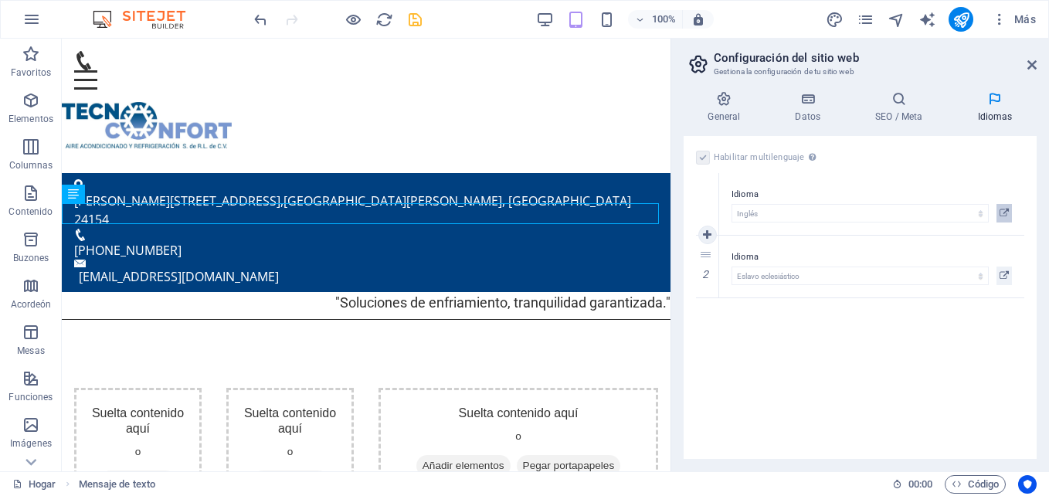
click at [1002, 210] on icon at bounding box center [1004, 213] width 9 height 19
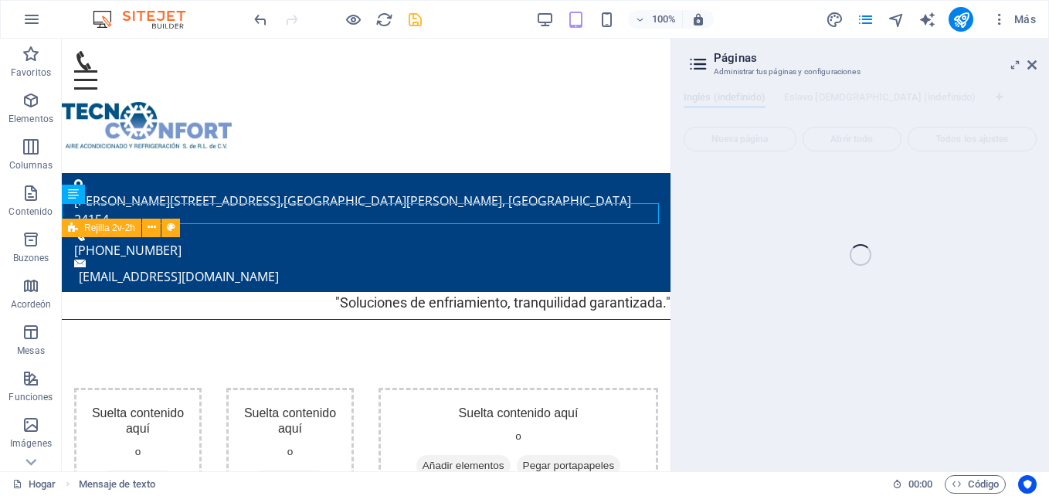
click at [1043, 67] on div "Inicio (es) Favoritos Elementos Columnas Contenido Buzones Acordeón Mesas Funci…" at bounding box center [524, 255] width 1049 height 433
click at [1037, 65] on div "Inicio (es) Favoritos Elementos Columnas Contenido Buzones Acordeón Mesas Funci…" at bounding box center [524, 255] width 1049 height 433
click at [1027, 67] on div "Inicio (es) Favoritos Elementos Columnas Contenido Buzones Acordeón Mesas Funci…" at bounding box center [524, 255] width 1049 height 433
